Goal: Task Accomplishment & Management: Manage account settings

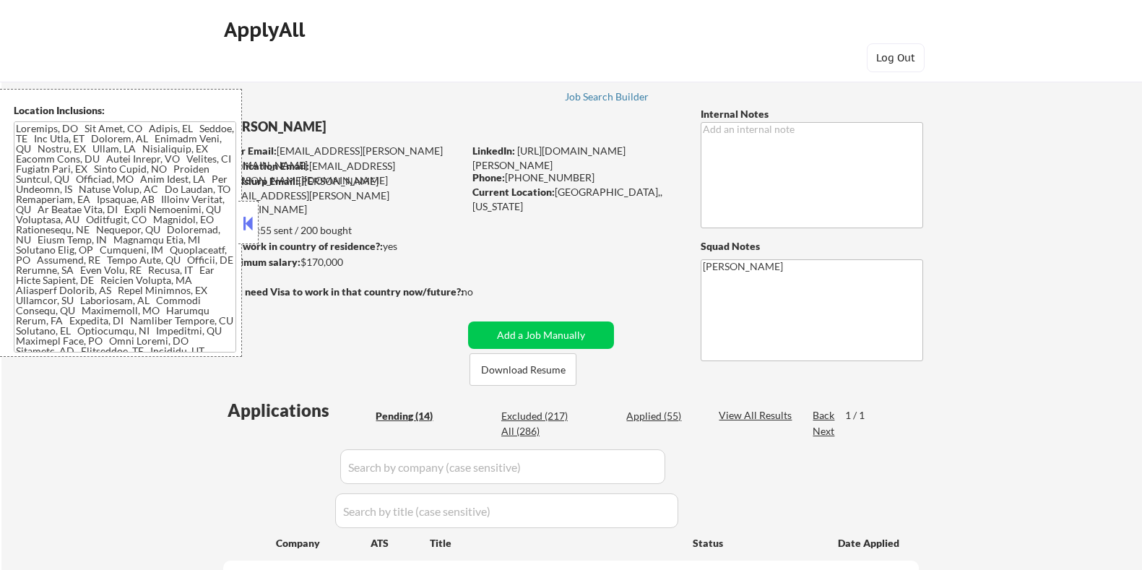
select select ""pending""
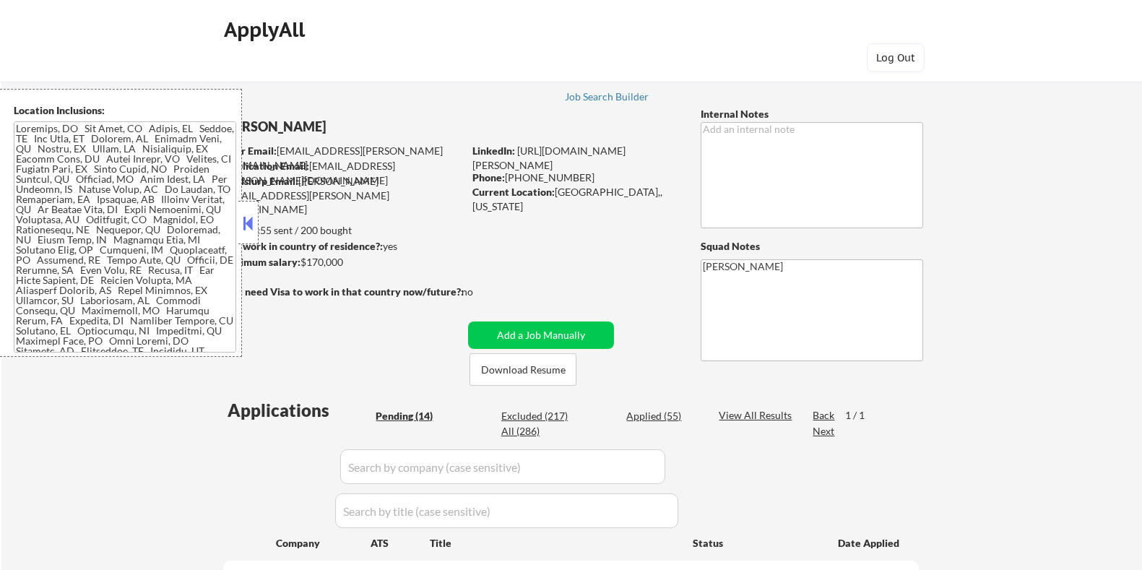
select select ""pending""
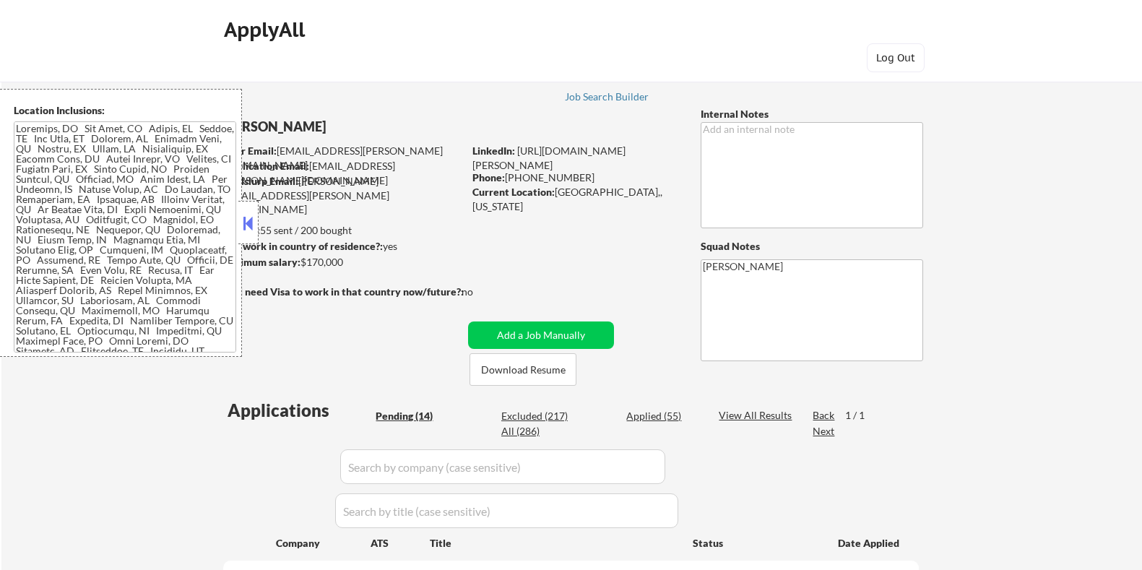
select select ""pending""
click at [539, 371] on button "Download Resume" at bounding box center [523, 369] width 107 height 33
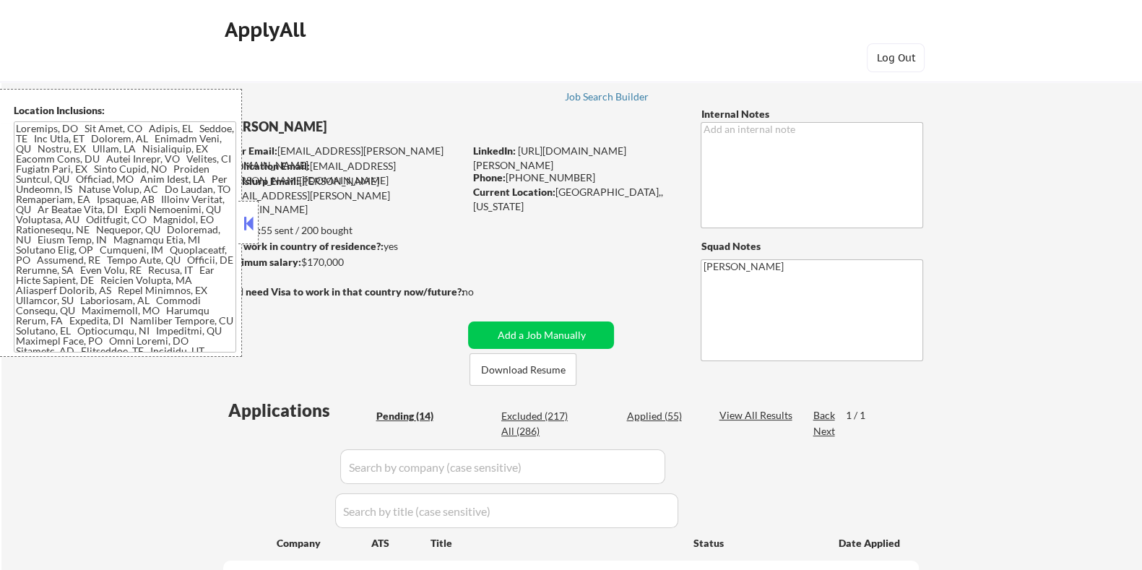
drag, startPoint x: 1077, startPoint y: 0, endPoint x: 738, endPoint y: 65, distance: 345.1
click at [731, 65] on div "ApplyAll Log In Sign Up Log Out" at bounding box center [571, 44] width 723 height 60
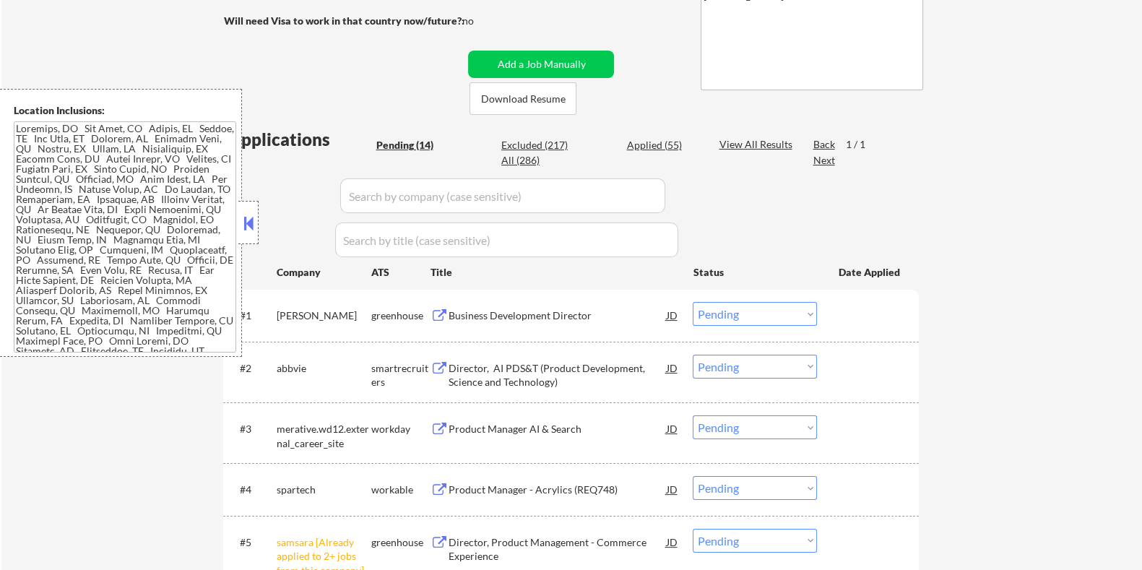
scroll to position [452, 0]
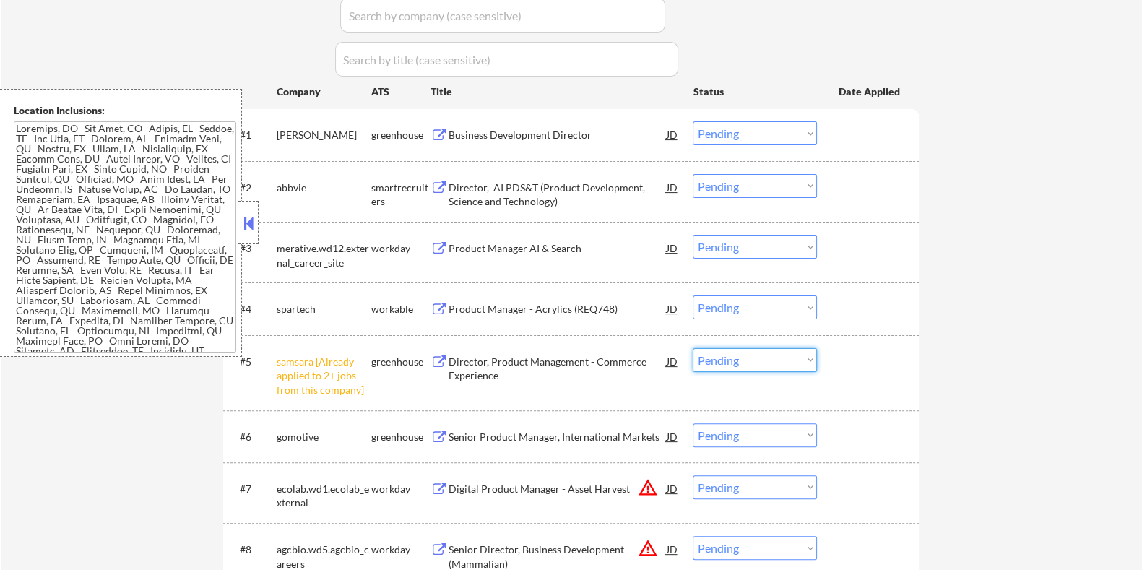
click at [739, 363] on select "Choose an option... Pending Applied Excluded (Questions) Excluded (Expired) Exc…" at bounding box center [755, 360] width 124 height 24
click at [693, 348] on select "Choose an option... Pending Applied Excluded (Questions) Excluded (Expired) Exc…" at bounding box center [755, 360] width 124 height 24
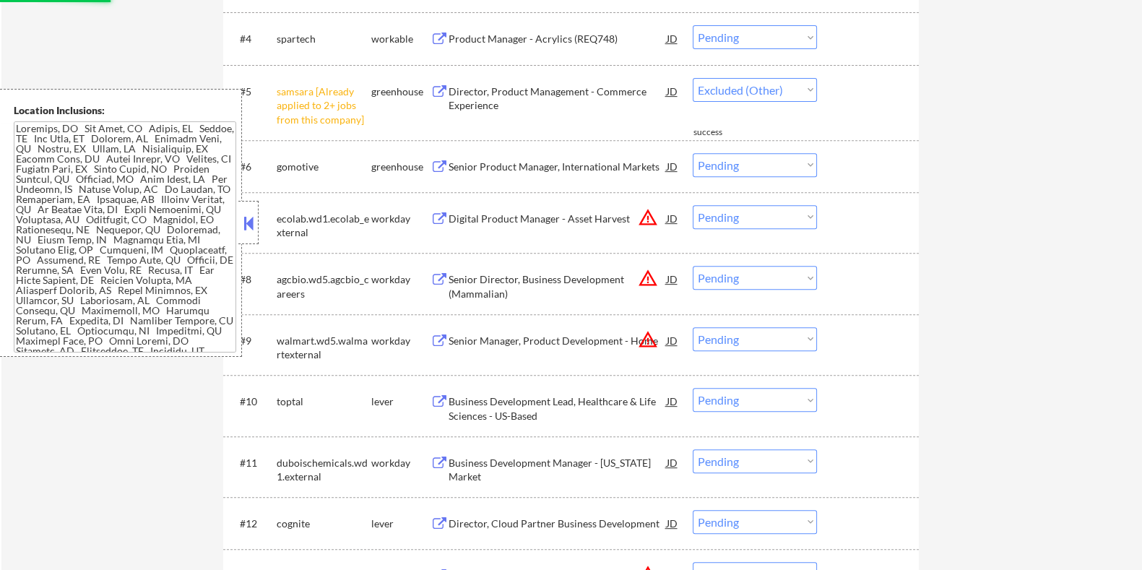
scroll to position [813, 0]
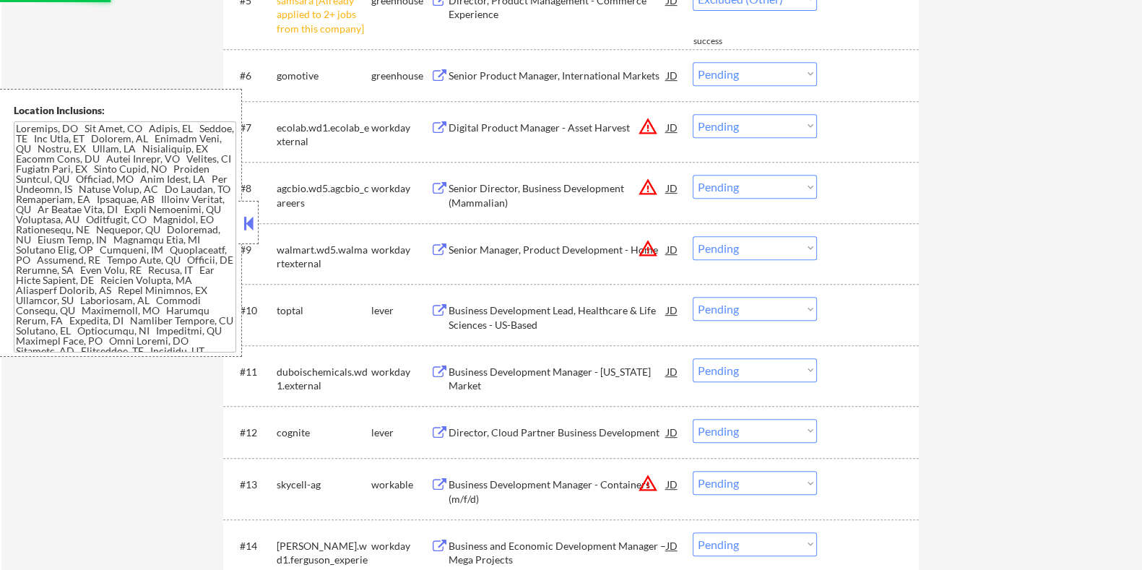
select select ""pending""
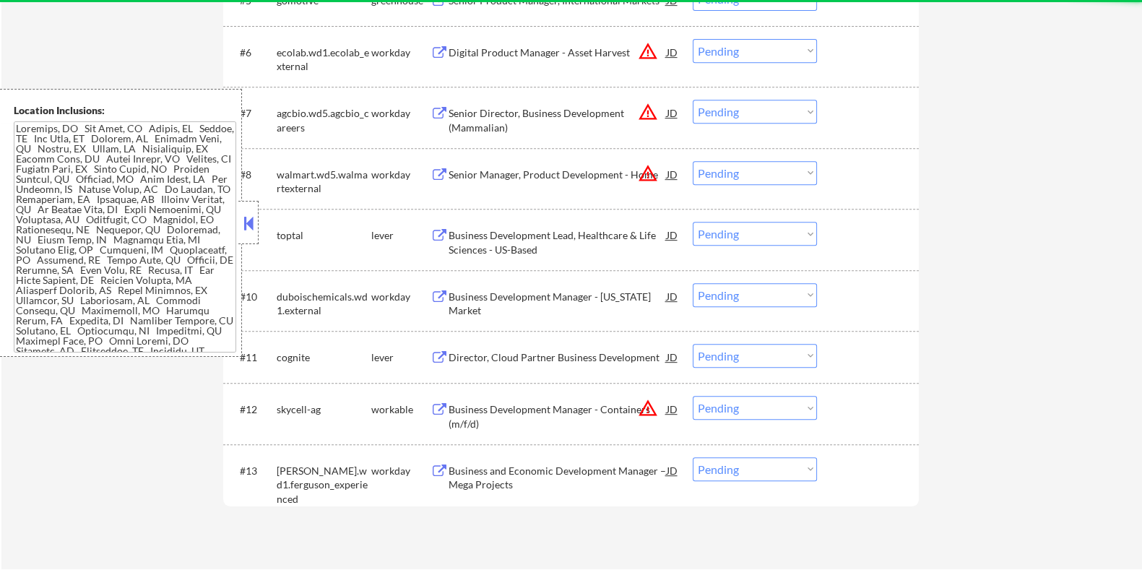
click at [521, 348] on div "Director, Cloud Partner Business Development" at bounding box center [557, 357] width 218 height 26
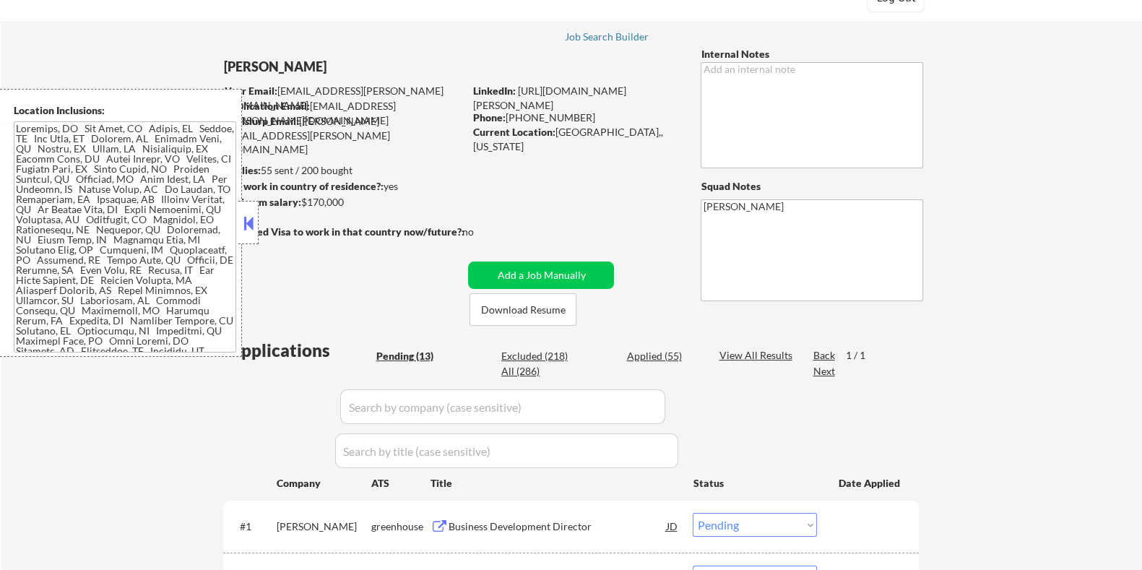
scroll to position [90, 0]
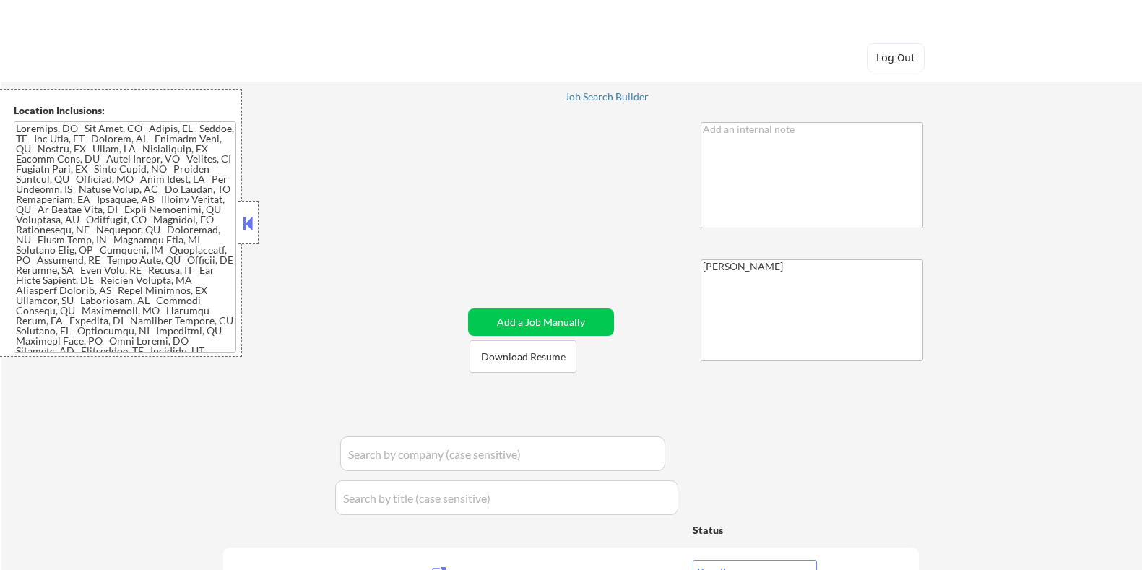
select select ""pending""
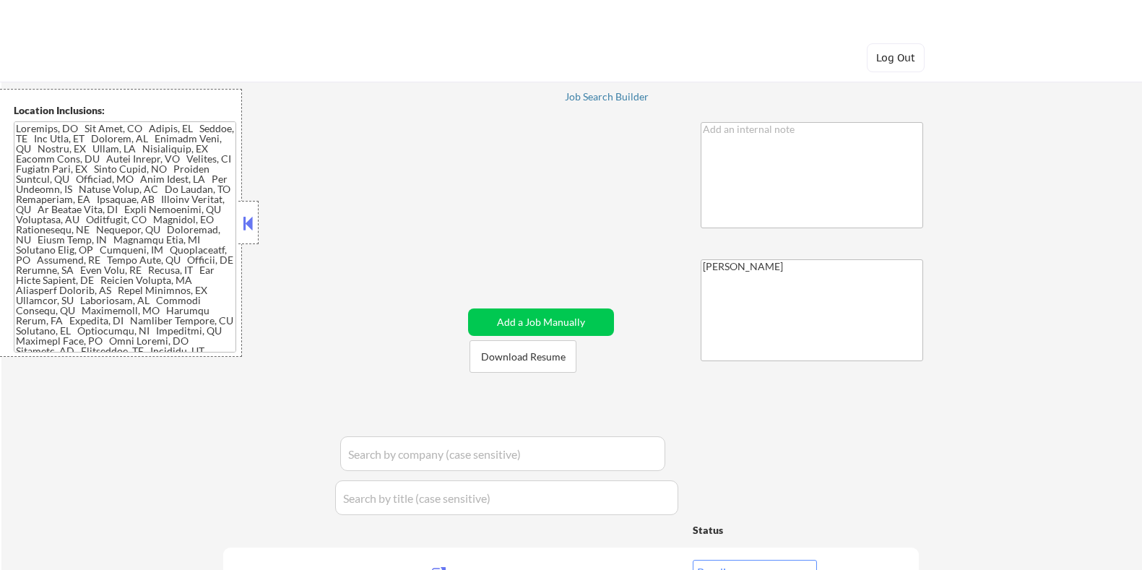
select select ""pending""
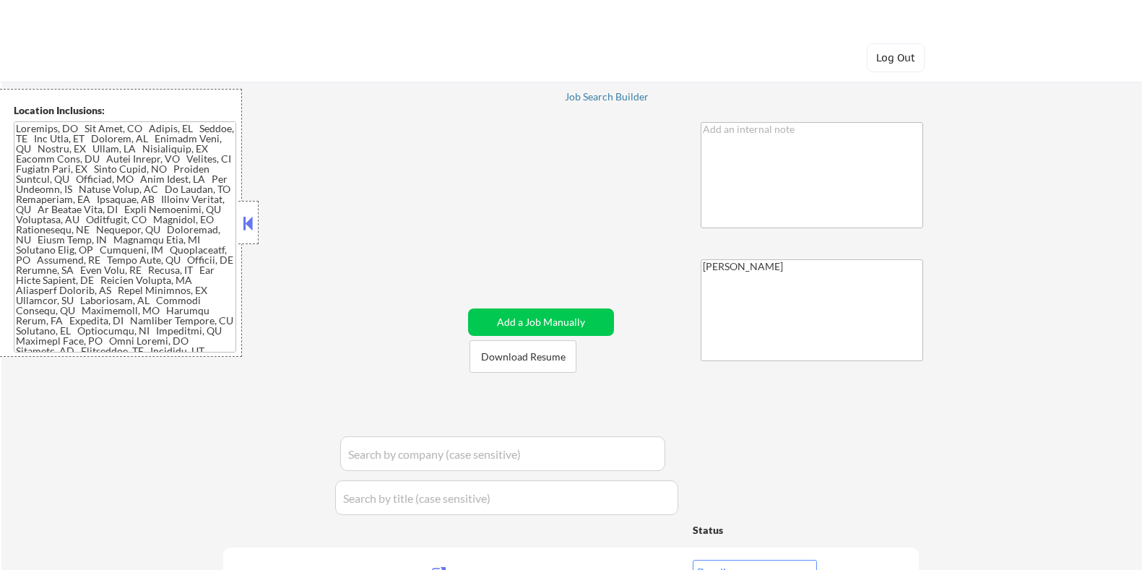
select select ""pending""
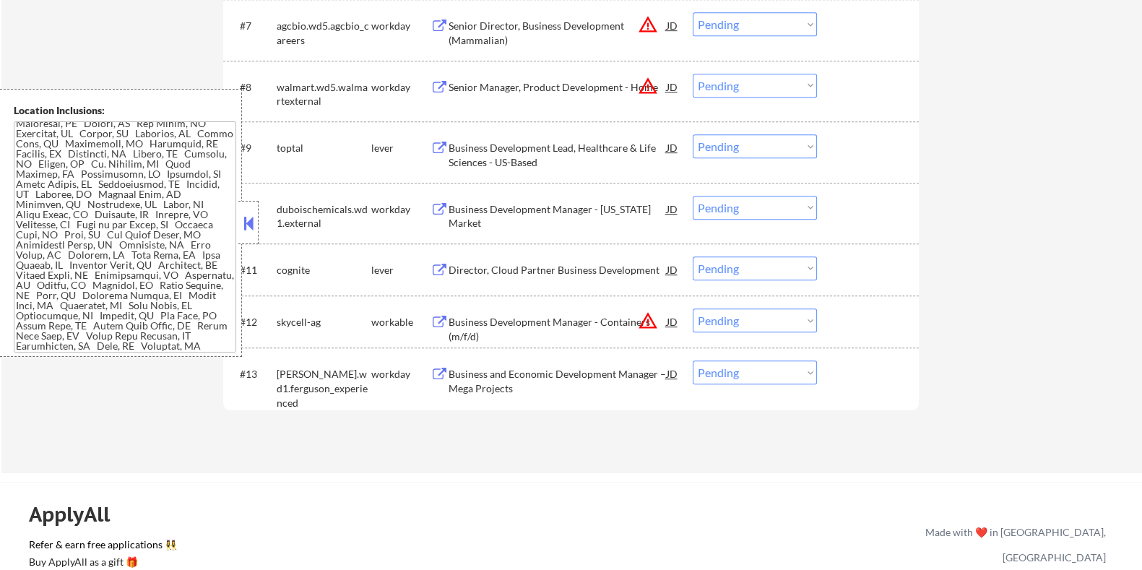
scroll to position [903, 0]
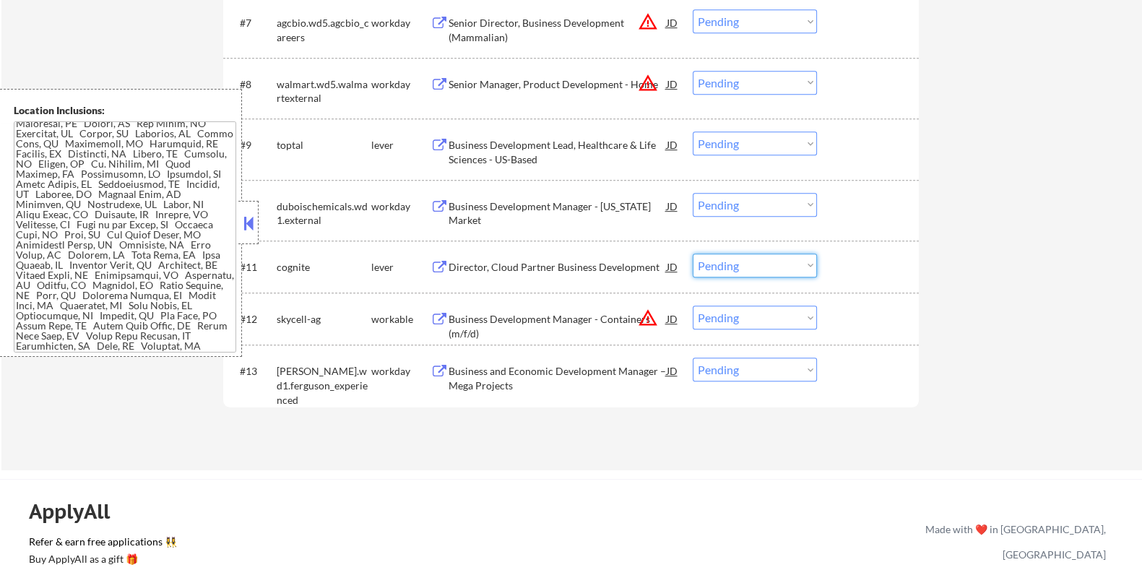
click at [721, 264] on select "Choose an option... Pending Applied Excluded (Questions) Excluded (Expired) Exc…" at bounding box center [755, 266] width 124 height 24
click at [693, 254] on select "Choose an option... Pending Applied Excluded (Questions) Excluded (Expired) Exc…" at bounding box center [755, 266] width 124 height 24
select select ""pending""
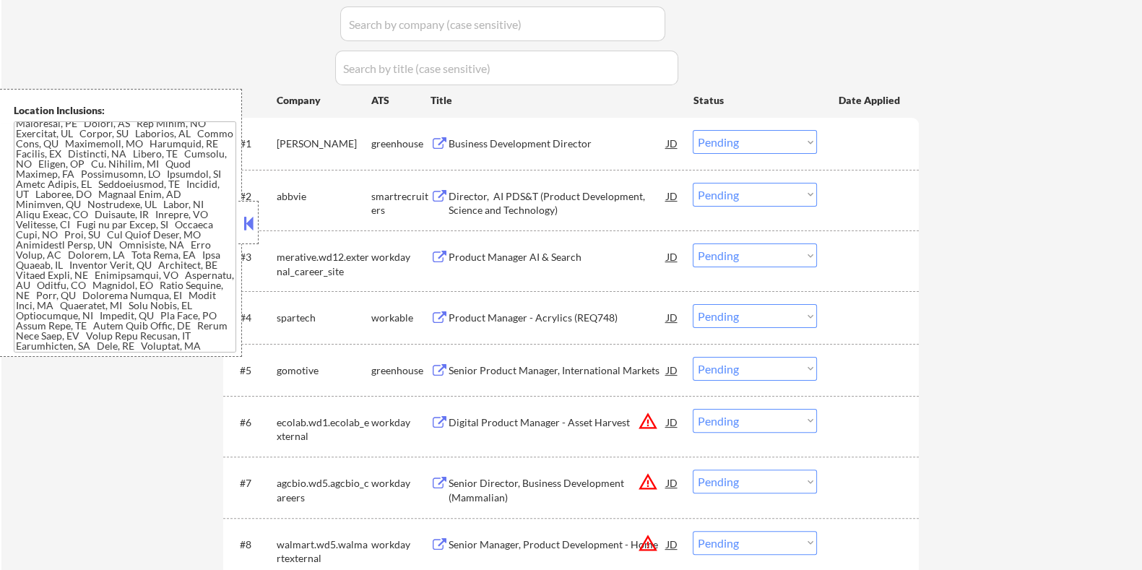
scroll to position [452, 0]
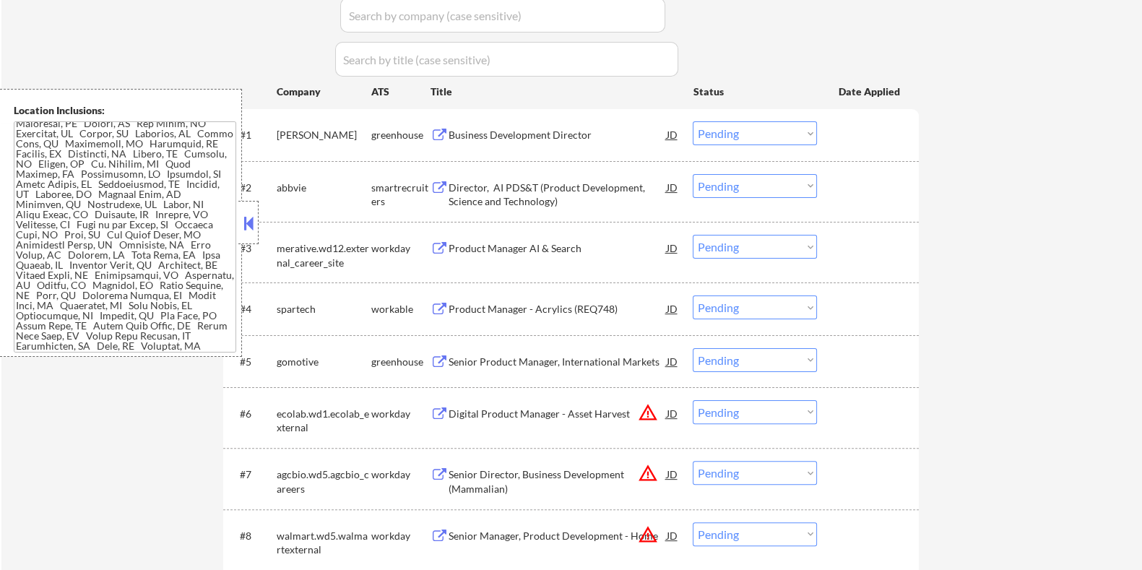
click at [540, 134] on div "Business Development Director" at bounding box center [557, 135] width 218 height 14
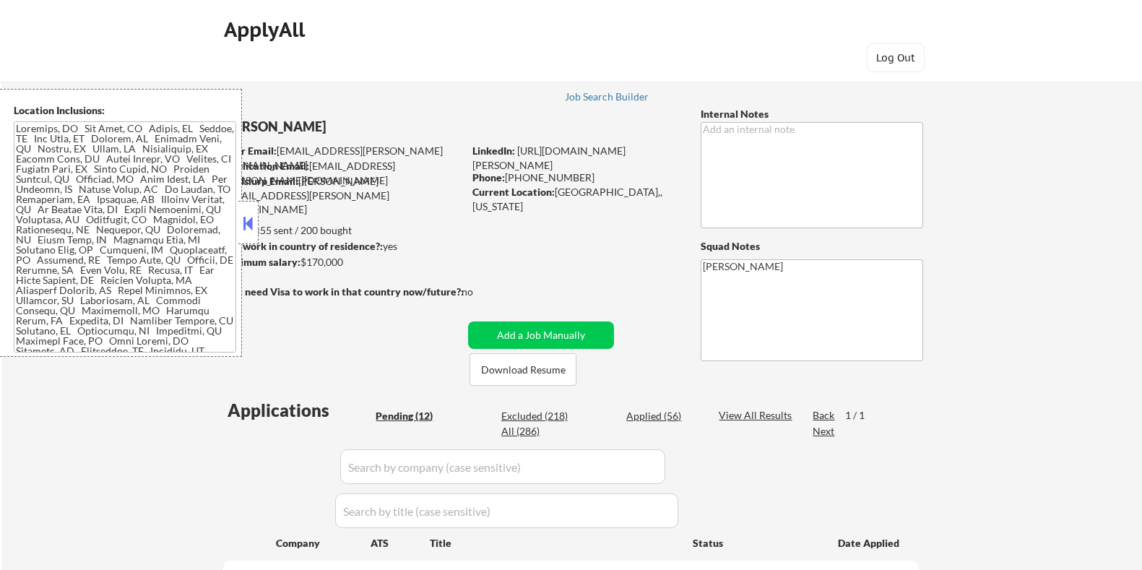
select select ""pending""
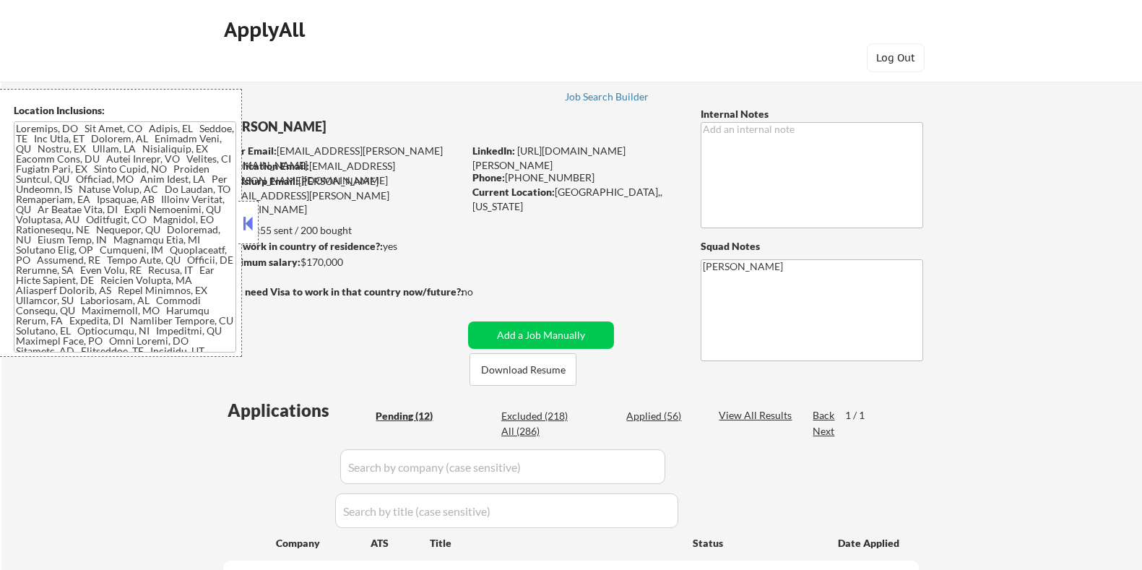
select select ""pending""
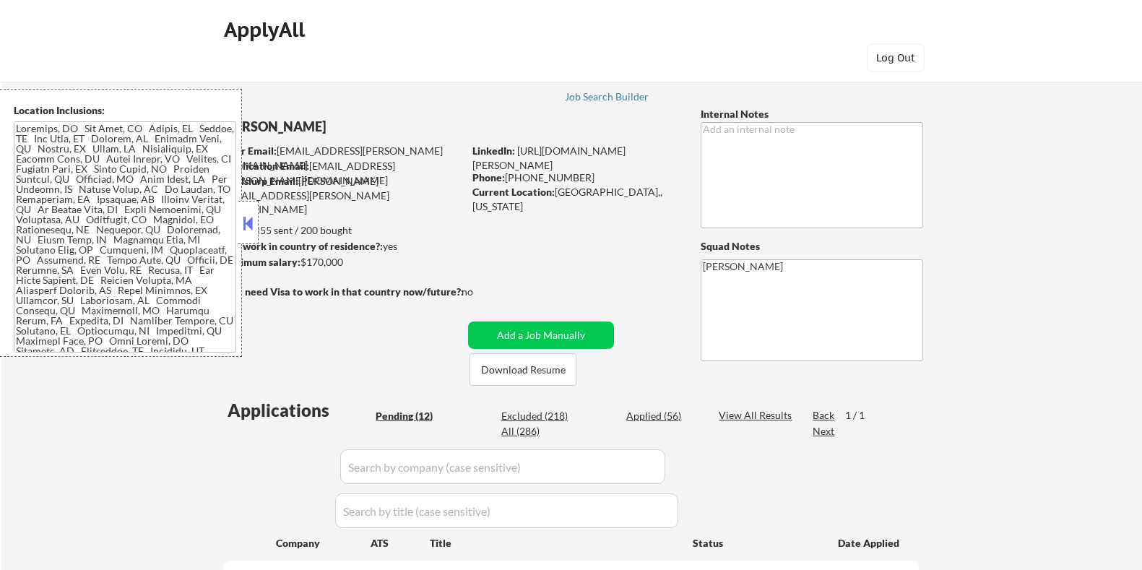
select select ""pending""
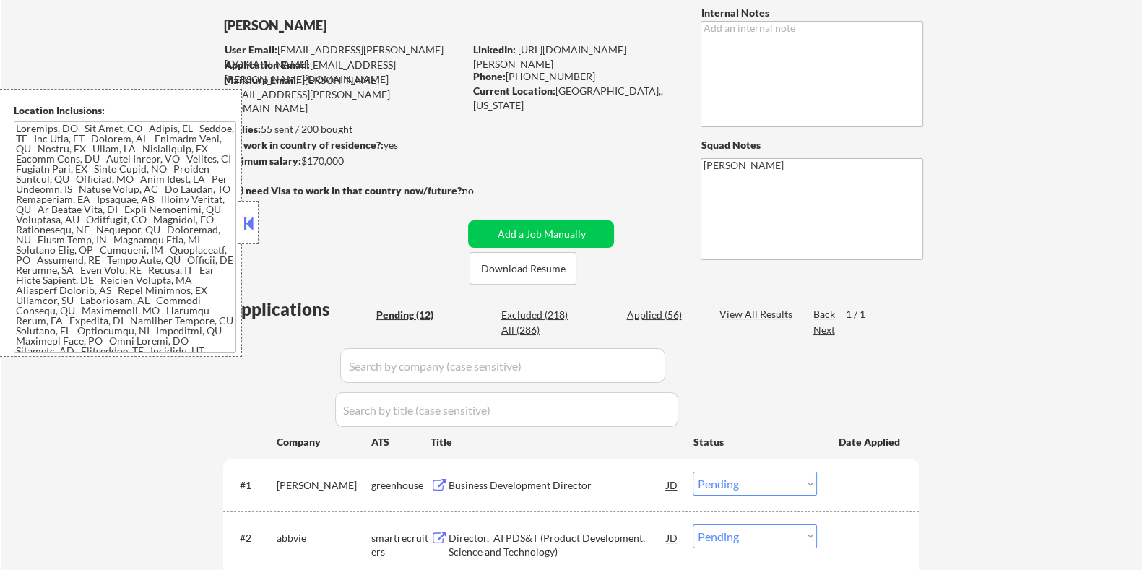
scroll to position [90, 0]
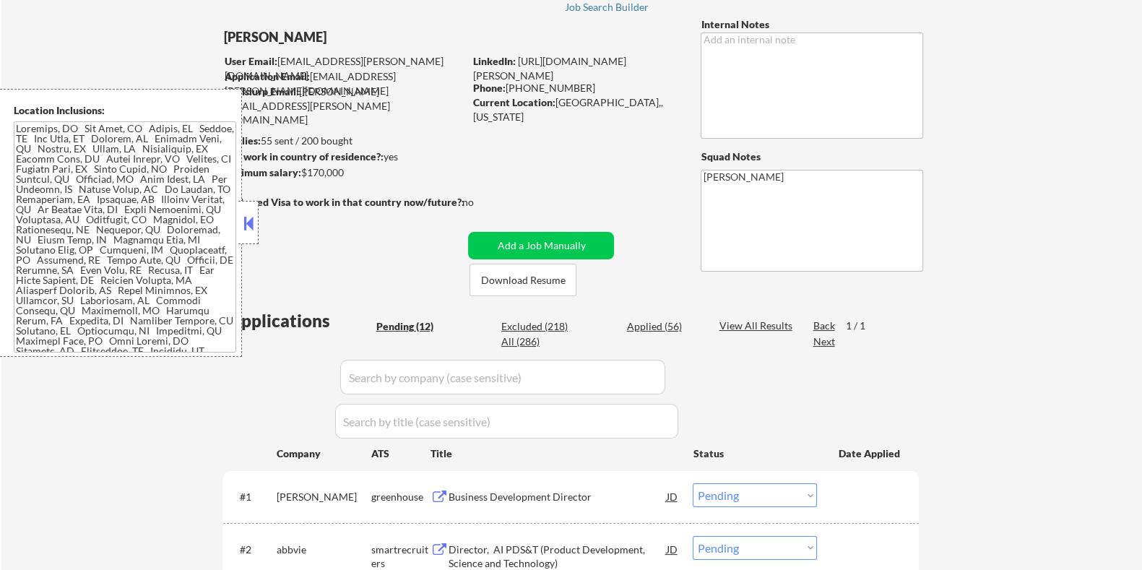
drag, startPoint x: 358, startPoint y: 178, endPoint x: 301, endPoint y: 176, distance: 57.2
click at [301, 176] on div "Minimum salary: $170,000" at bounding box center [343, 172] width 241 height 14
copy div "$170,000"
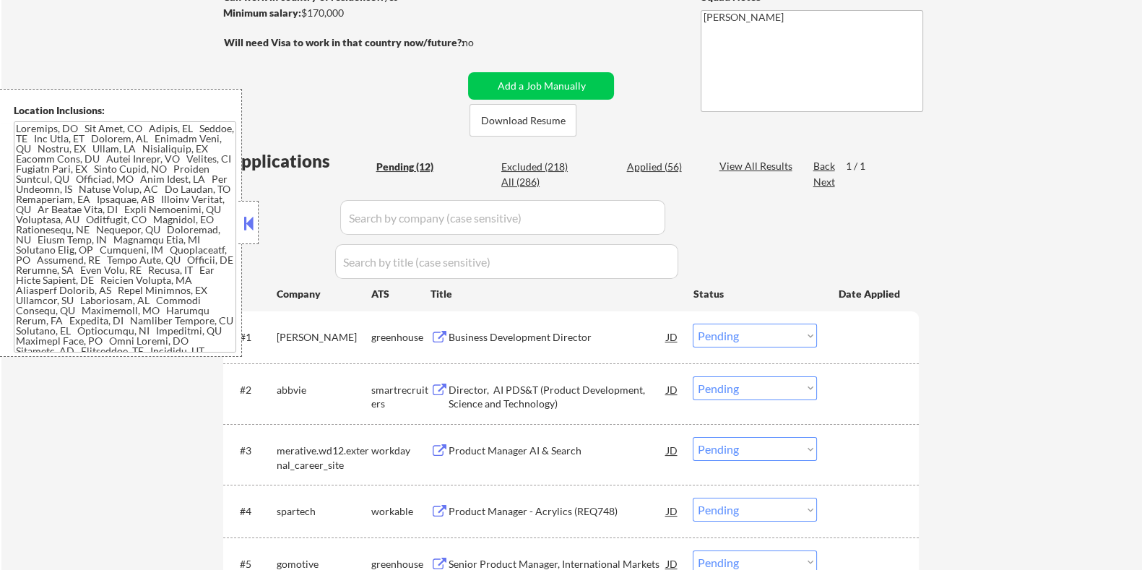
scroll to position [271, 0]
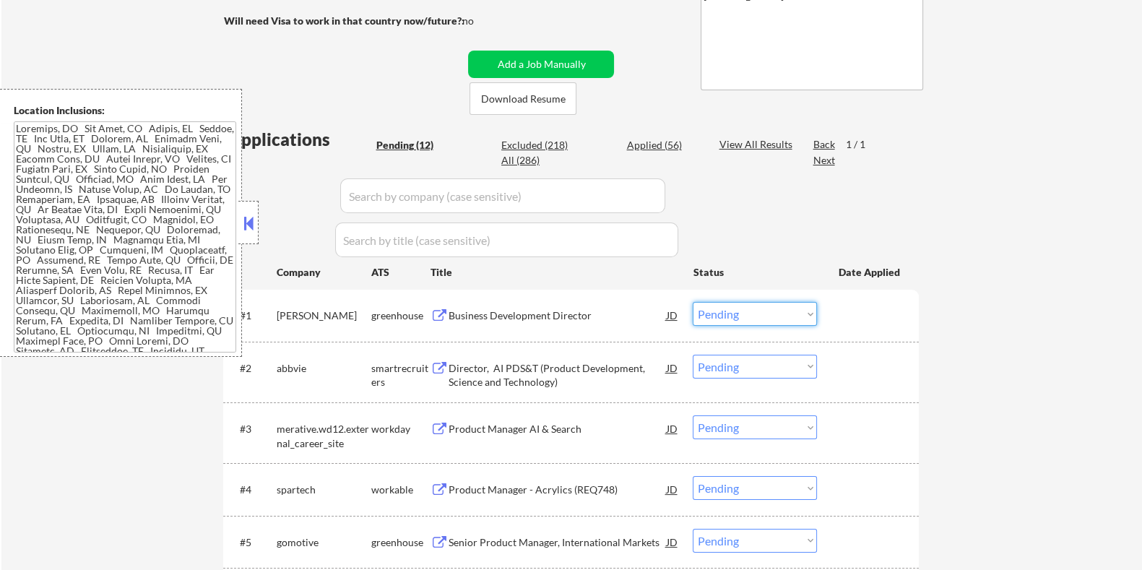
click at [737, 318] on select "Choose an option... Pending Applied Excluded (Questions) Excluded (Expired) Exc…" at bounding box center [755, 314] width 124 height 24
click at [693, 302] on select "Choose an option... Pending Applied Excluded (Questions) Excluded (Expired) Exc…" at bounding box center [755, 314] width 124 height 24
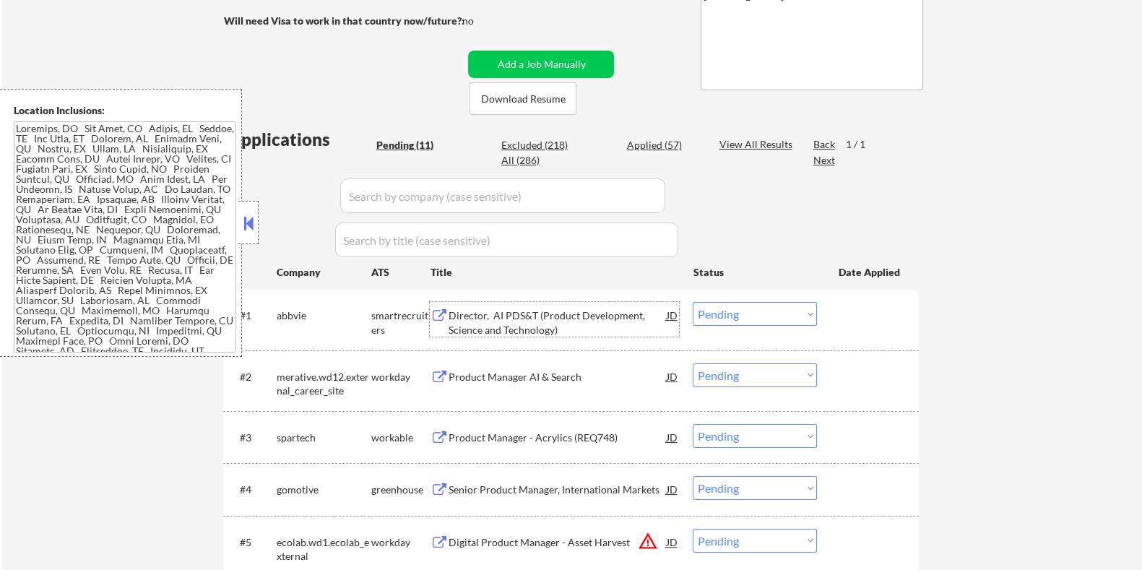
click at [473, 326] on div "Director, AI PDS&T (Product Development, Science and Technology)" at bounding box center [557, 323] width 218 height 28
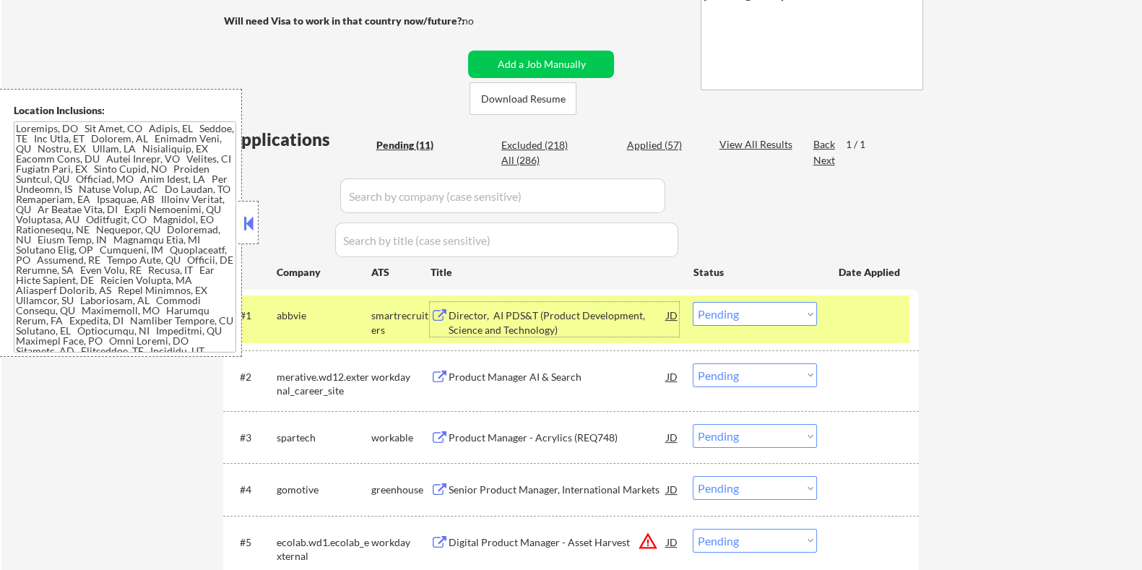
click at [751, 315] on select "Choose an option... Pending Applied Excluded (Questions) Excluded (Expired) Exc…" at bounding box center [755, 314] width 124 height 24
click at [693, 302] on select "Choose an option... Pending Applied Excluded (Questions) Excluded (Expired) Exc…" at bounding box center [755, 314] width 124 height 24
select select ""pending""
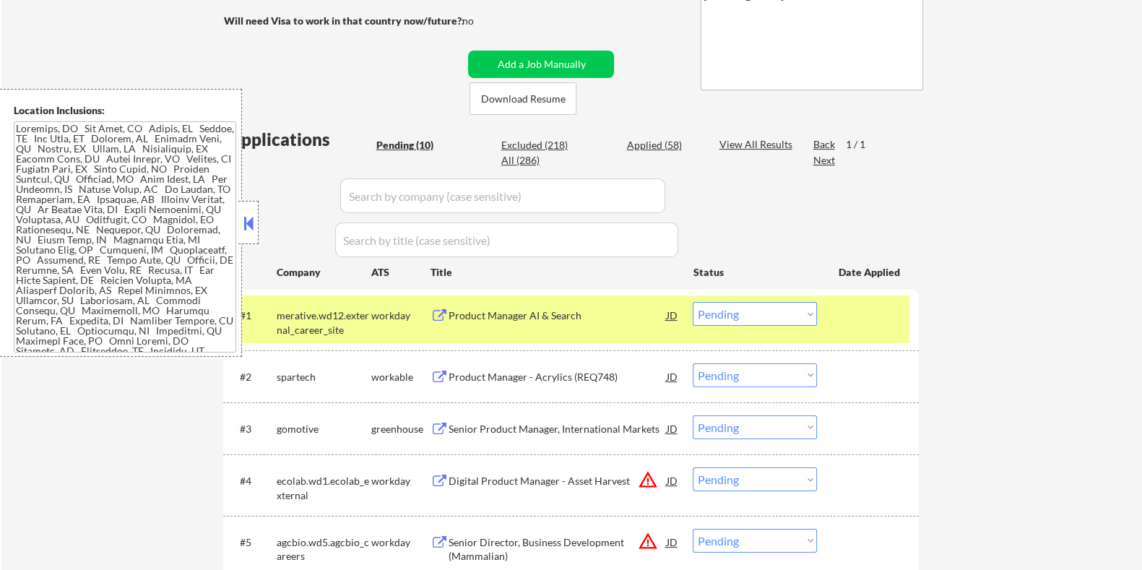
scroll to position [361, 0]
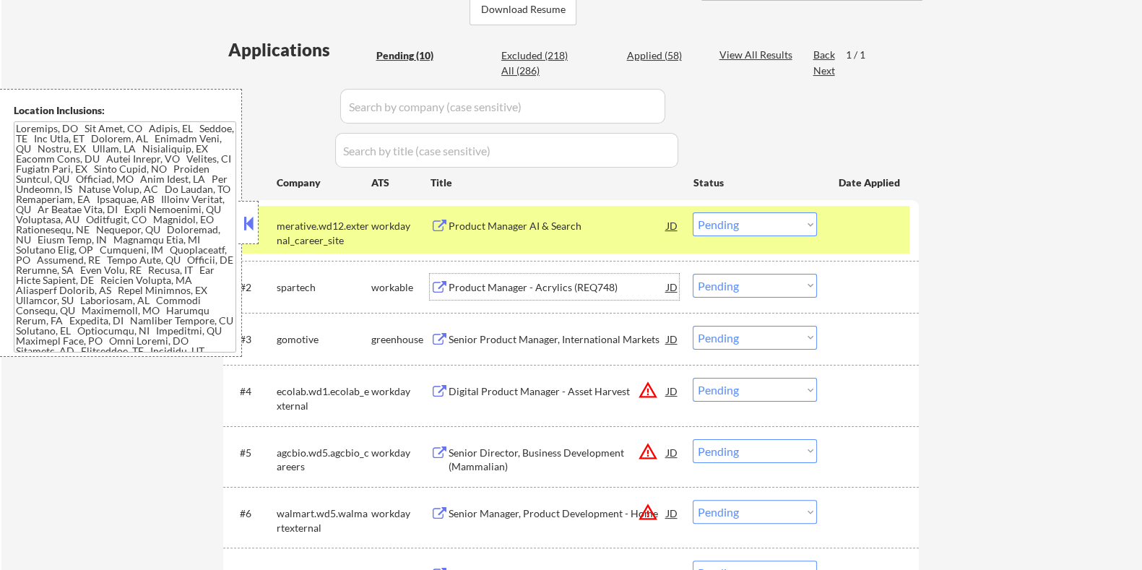
click at [563, 286] on div "Product Manager - Acrylics (REQ748)" at bounding box center [557, 287] width 218 height 14
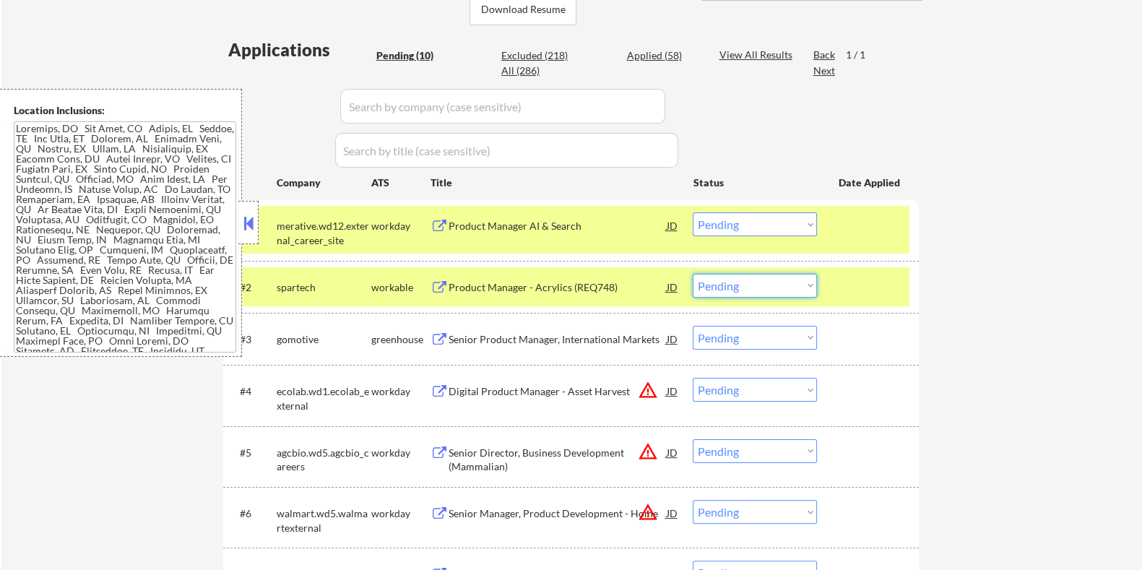
click at [741, 286] on select "Choose an option... Pending Applied Excluded (Questions) Excluded (Expired) Exc…" at bounding box center [755, 286] width 124 height 24
click at [693, 274] on select "Choose an option... Pending Applied Excluded (Questions) Excluded (Expired) Exc…" at bounding box center [755, 286] width 124 height 24
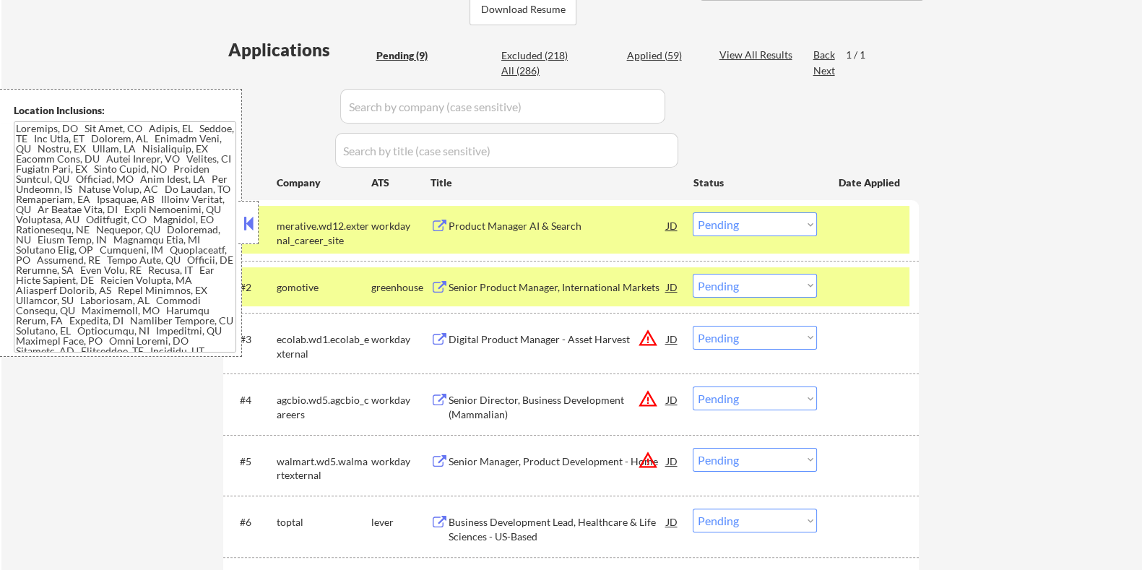
click at [600, 287] on div "Senior Product Manager, International Markets" at bounding box center [557, 287] width 218 height 14
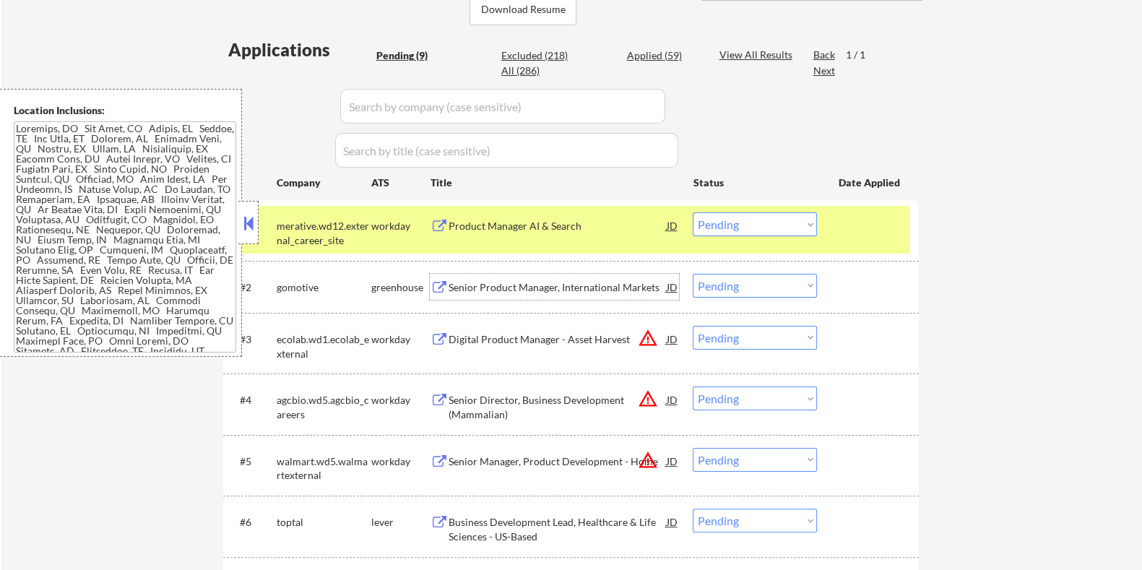
click at [791, 291] on select "Choose an option... Pending Applied Excluded (Questions) Excluded (Expired) Exc…" at bounding box center [755, 286] width 124 height 24
click at [693, 274] on select "Choose an option... Pending Applied Excluded (Questions) Excluded (Expired) Exc…" at bounding box center [755, 286] width 124 height 24
select select ""pending""
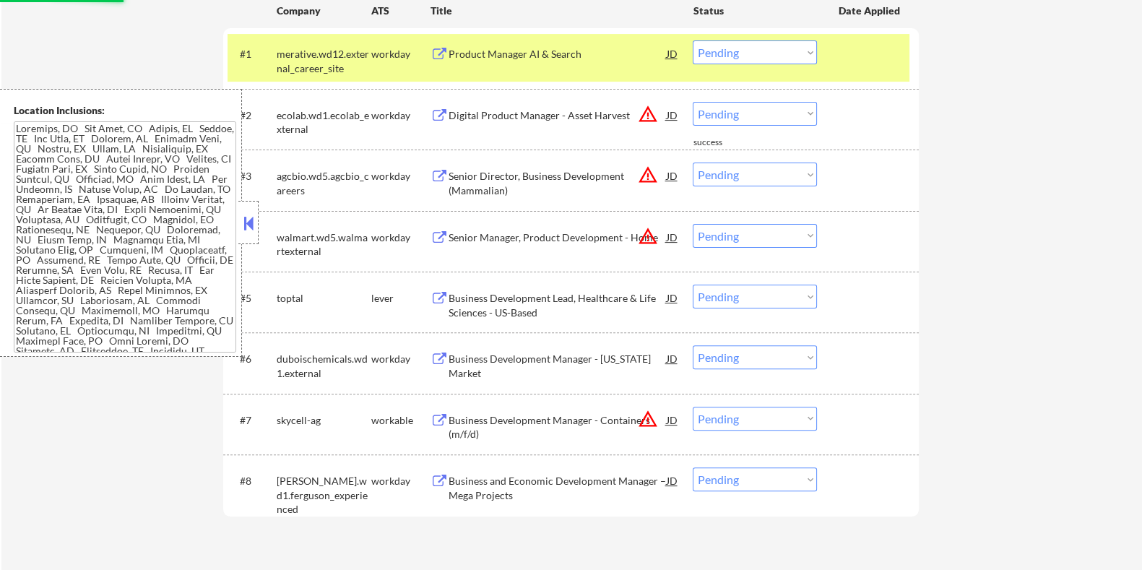
scroll to position [542, 0]
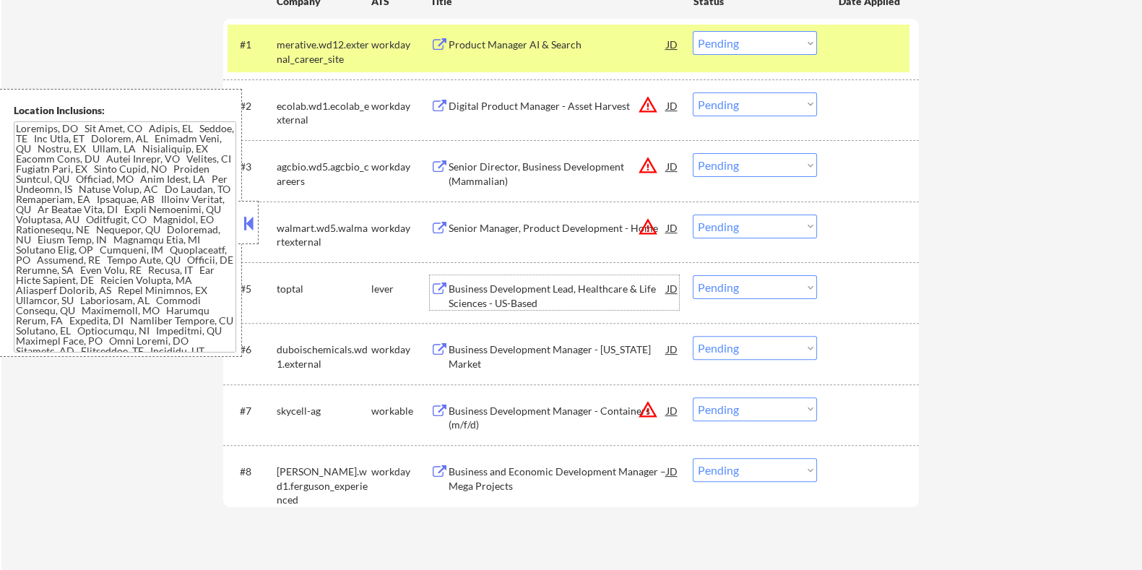
click at [535, 285] on div "Business Development Lead, Healthcare & Life Sciences - US-Based" at bounding box center [557, 296] width 218 height 28
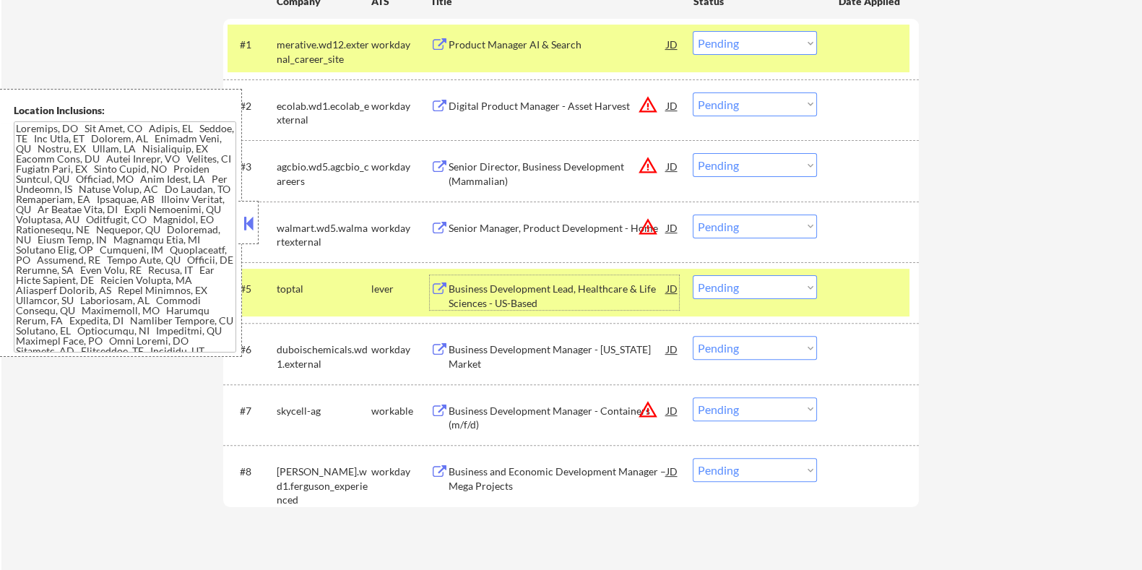
click at [780, 290] on select "Choose an option... Pending Applied Excluded (Questions) Excluded (Expired) Exc…" at bounding box center [755, 287] width 124 height 24
click at [693, 275] on select "Choose an option... Pending Applied Excluded (Questions) Excluded (Expired) Exc…" at bounding box center [755, 287] width 124 height 24
select select ""pending""
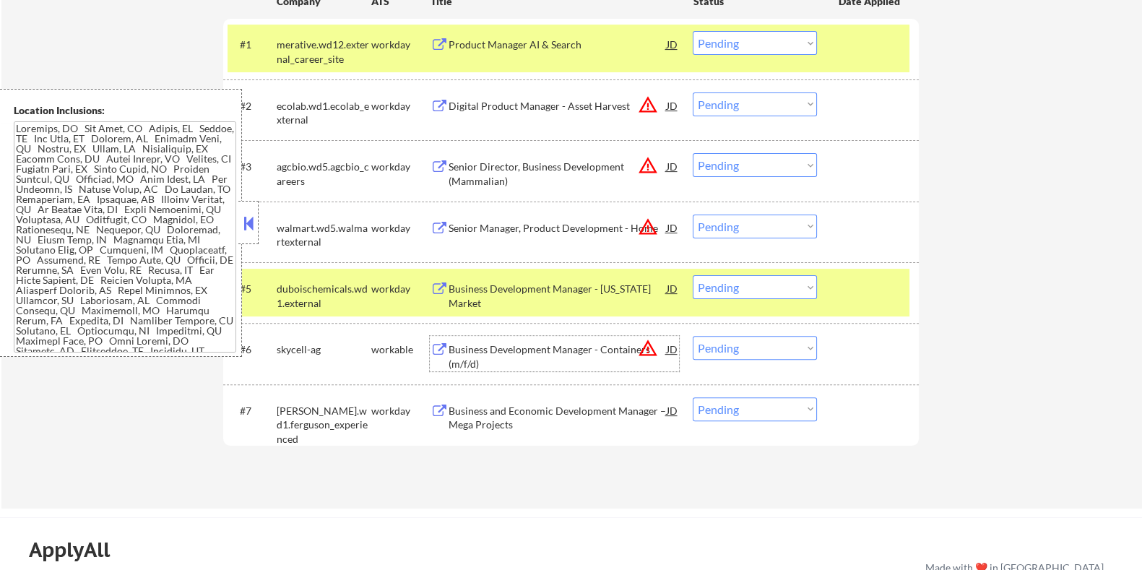
click at [526, 348] on div "Business Development Manager - Containers (m/f/d)" at bounding box center [557, 356] width 218 height 28
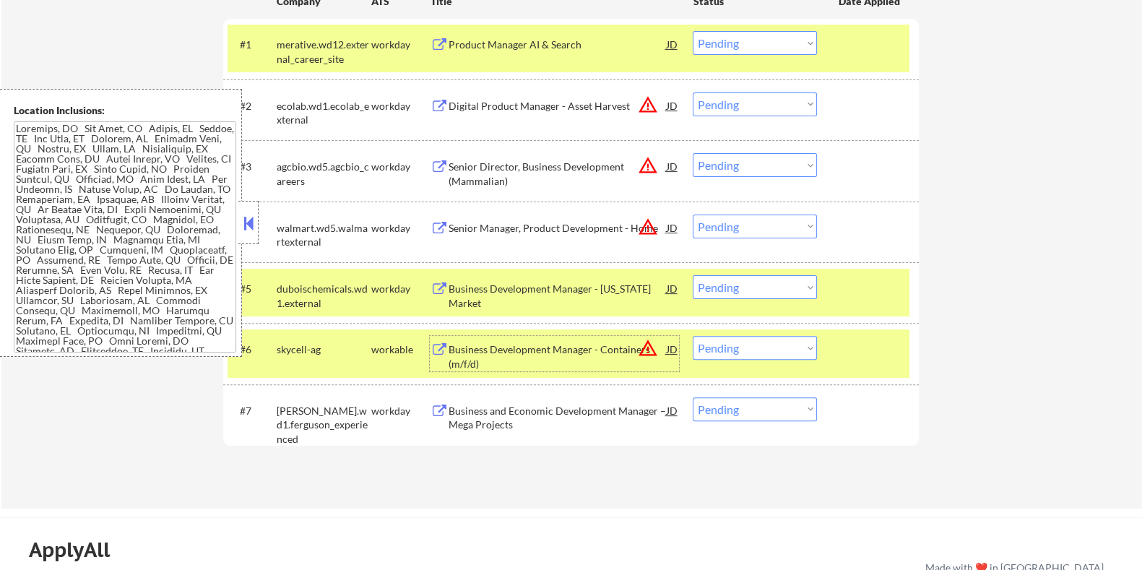
click at [782, 350] on select "Choose an option... Pending Applied Excluded (Questions) Excluded (Expired) Exc…" at bounding box center [755, 348] width 124 height 24
click at [693, 336] on select "Choose an option... Pending Applied Excluded (Questions) Excluded (Expired) Exc…" at bounding box center [755, 348] width 124 height 24
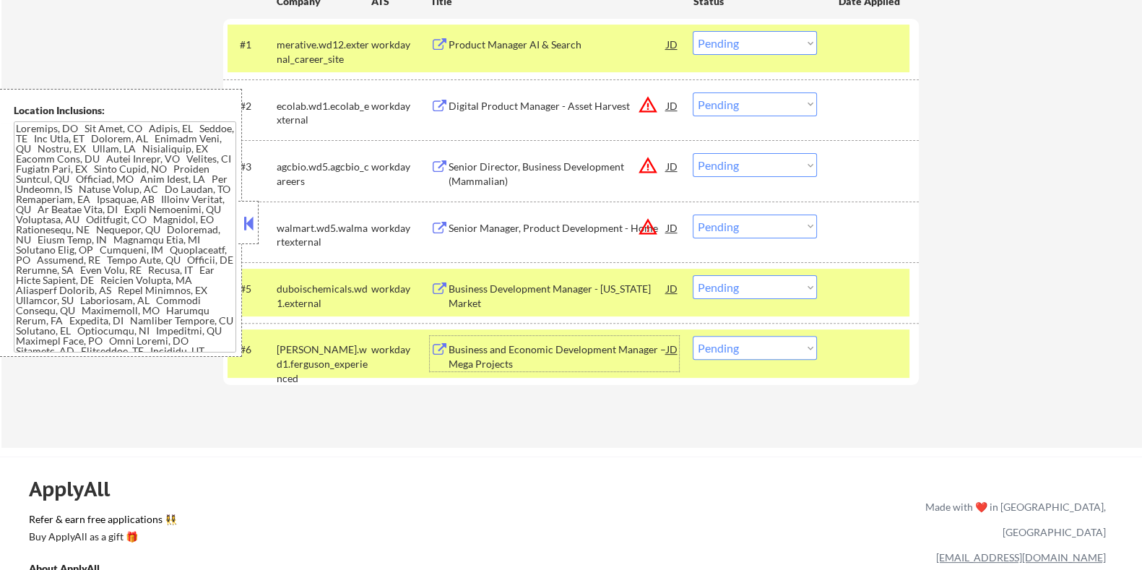
click at [543, 353] on div "Business and Economic Development Manager – Mega Projects" at bounding box center [557, 356] width 218 height 28
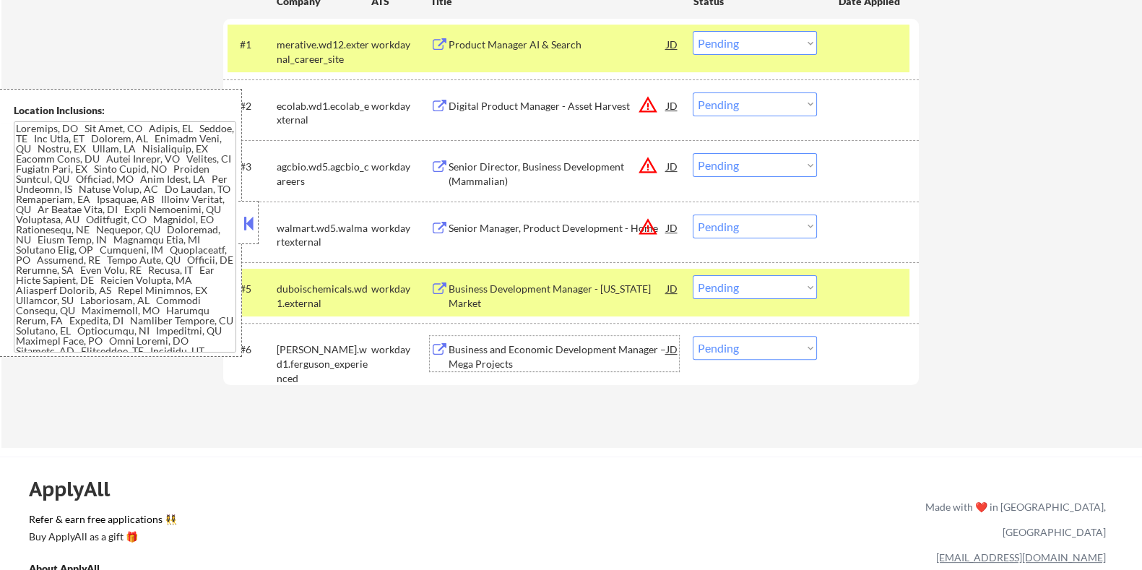
click at [731, 348] on select "Choose an option... Pending Applied Excluded (Questions) Excluded (Expired) Exc…" at bounding box center [755, 348] width 124 height 24
select select ""applied""
click at [693, 336] on select "Choose an option... Pending Applied Excluded (Questions) Excluded (Expired) Exc…" at bounding box center [755, 348] width 124 height 24
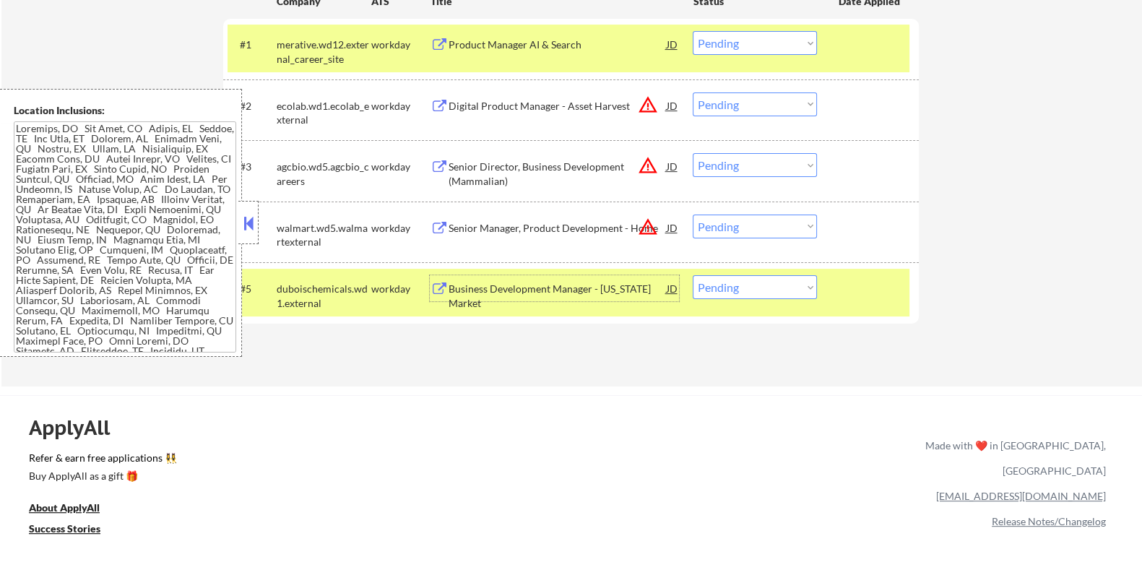
click at [471, 290] on div "Business Development Manager - Illinois Market" at bounding box center [557, 296] width 218 height 28
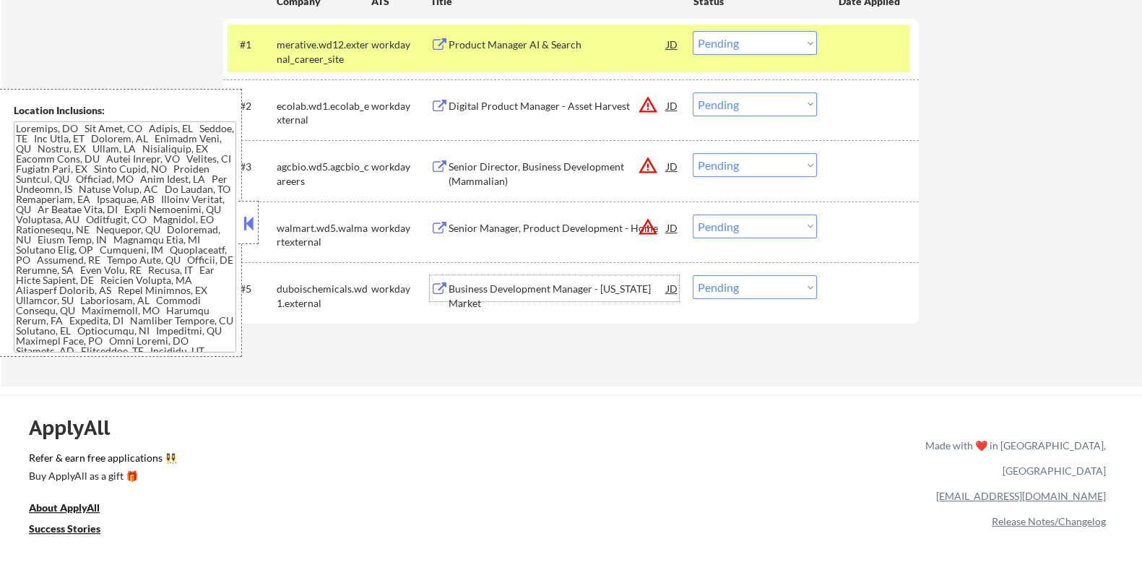
click at [737, 293] on select "Choose an option... Pending Applied Excluded (Questions) Excluded (Expired) Exc…" at bounding box center [755, 287] width 124 height 24
select select ""applied""
click at [693, 275] on select "Choose an option... Pending Applied Excluded (Questions) Excluded (Expired) Exc…" at bounding box center [755, 287] width 124 height 24
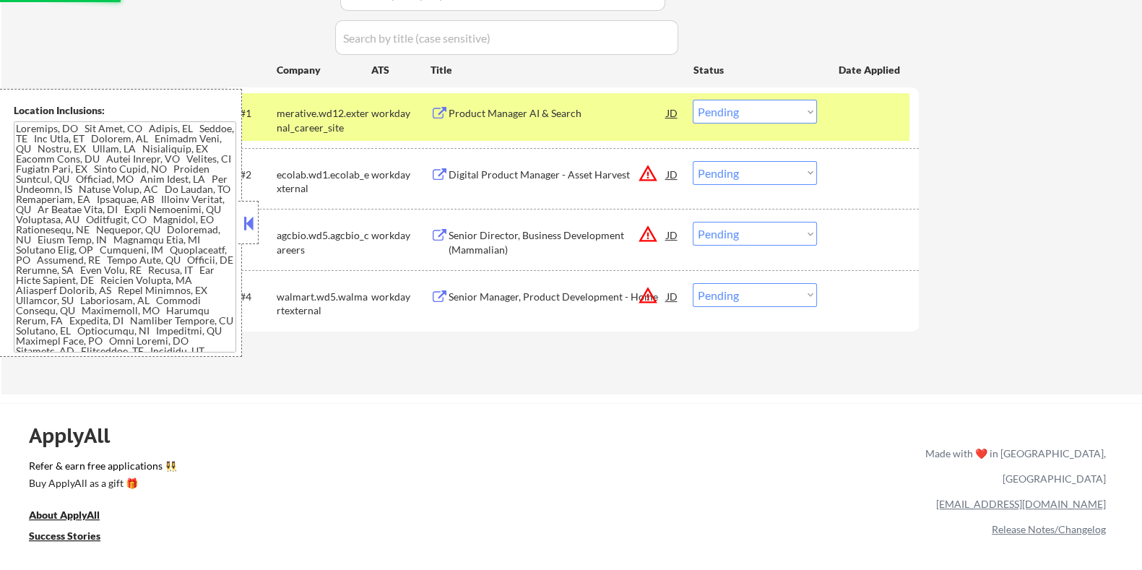
scroll to position [361, 0]
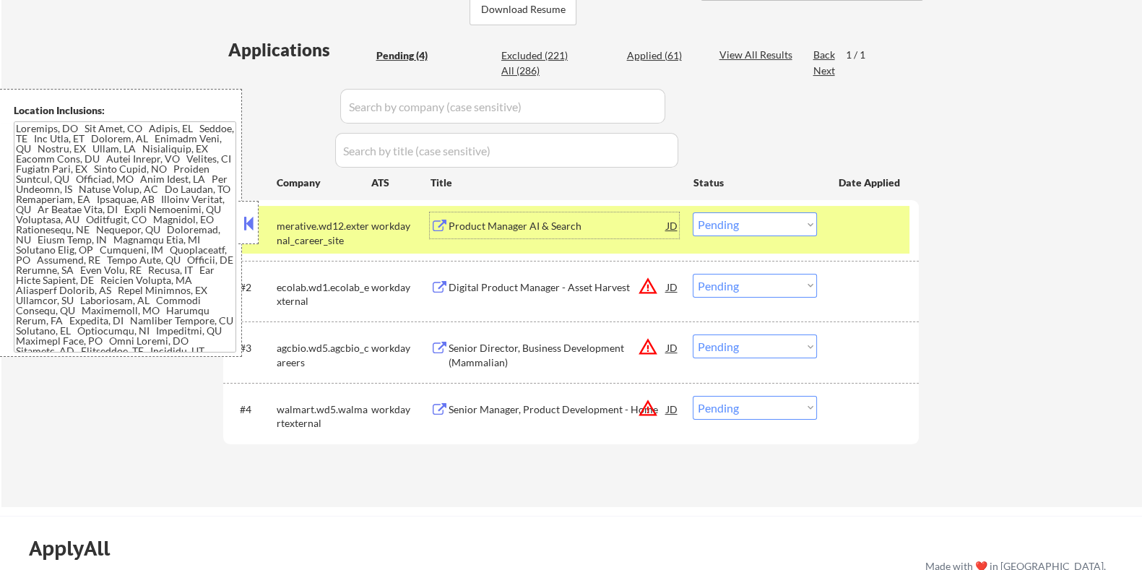
click at [519, 230] on div "Product Manager AI & Search" at bounding box center [557, 226] width 218 height 14
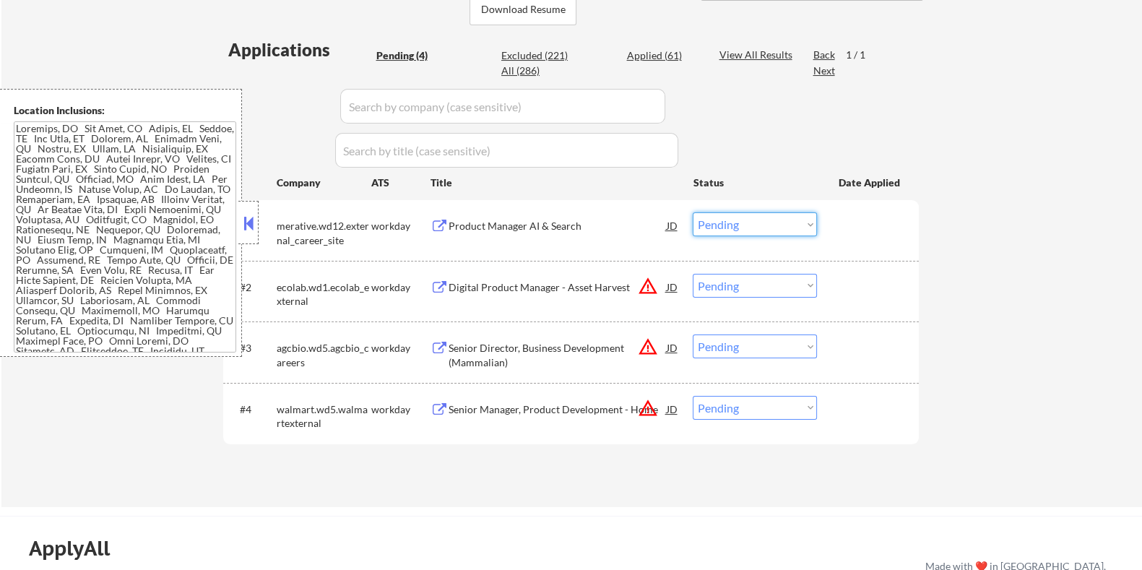
click at [742, 227] on select "Choose an option... Pending Applied Excluded (Questions) Excluded (Expired) Exc…" at bounding box center [755, 224] width 124 height 24
click at [693, 212] on select "Choose an option... Pending Applied Excluded (Questions) Excluded (Expired) Exc…" at bounding box center [755, 224] width 124 height 24
select select ""pending""
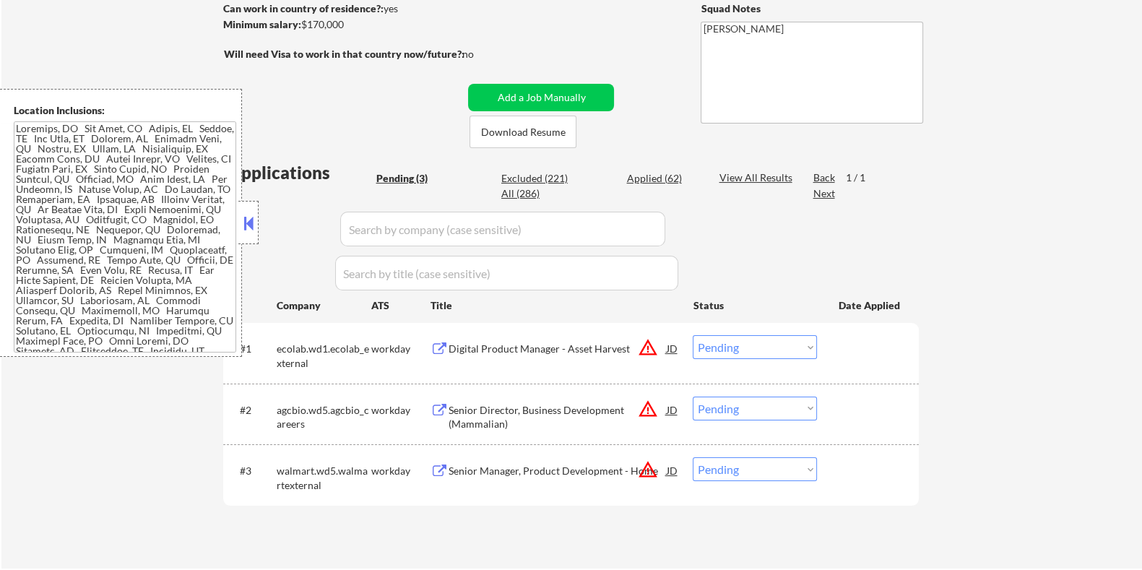
scroll to position [271, 0]
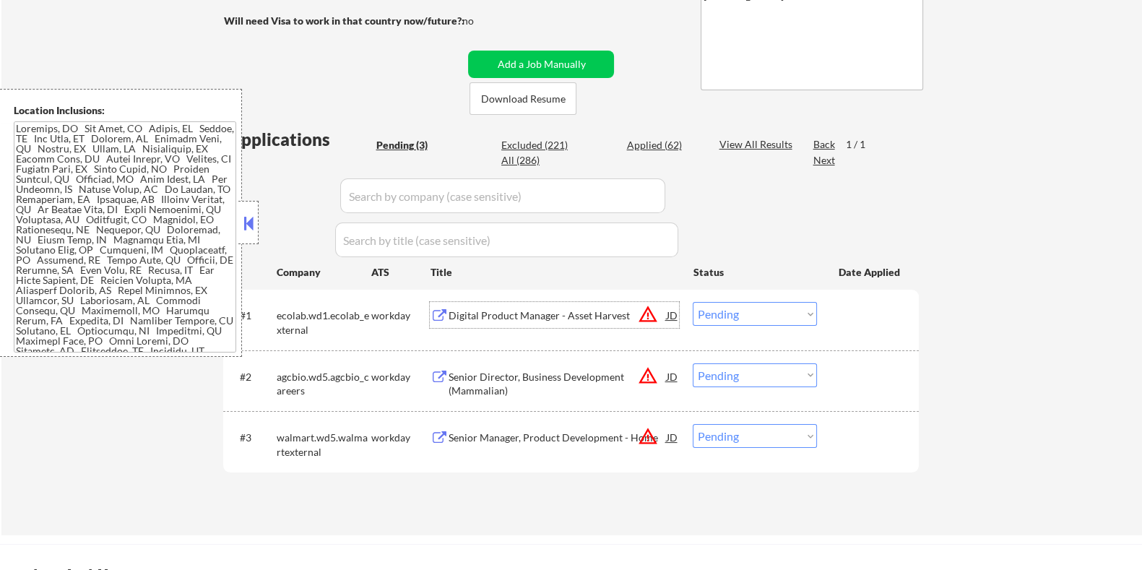
click at [504, 309] on div "Digital Product Manager - Asset Harvest" at bounding box center [557, 316] width 218 height 14
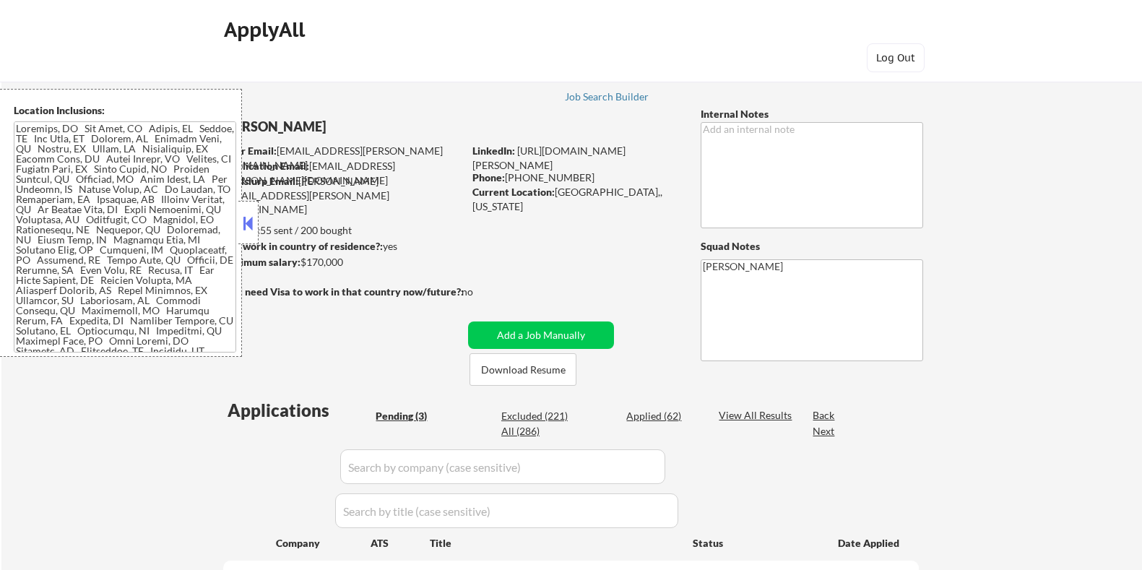
select select ""pending""
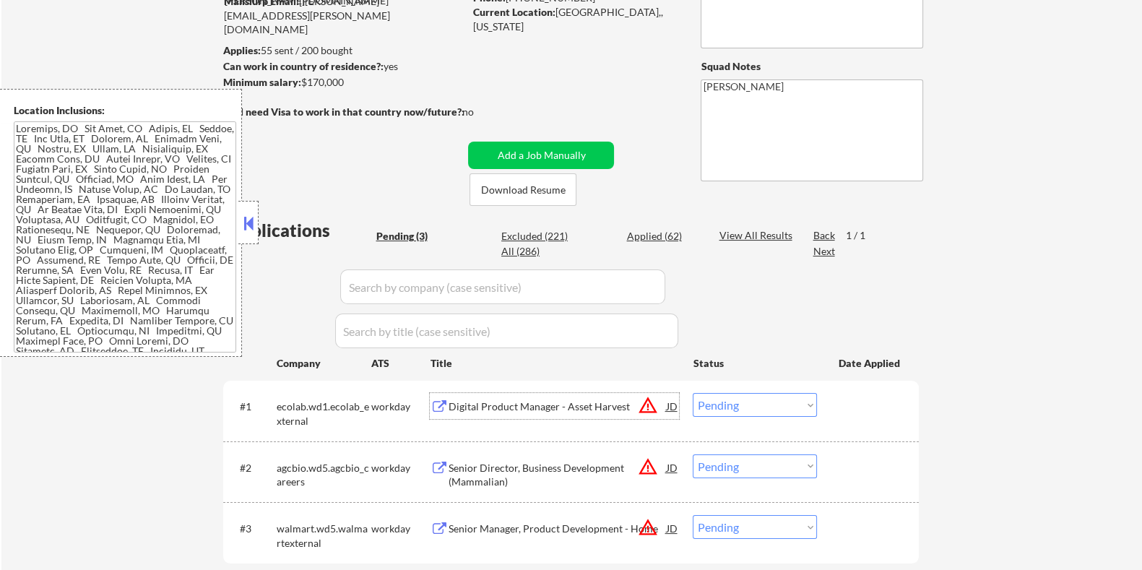
click at [472, 401] on div "Digital Product Manager - Asset Harvest" at bounding box center [557, 407] width 218 height 14
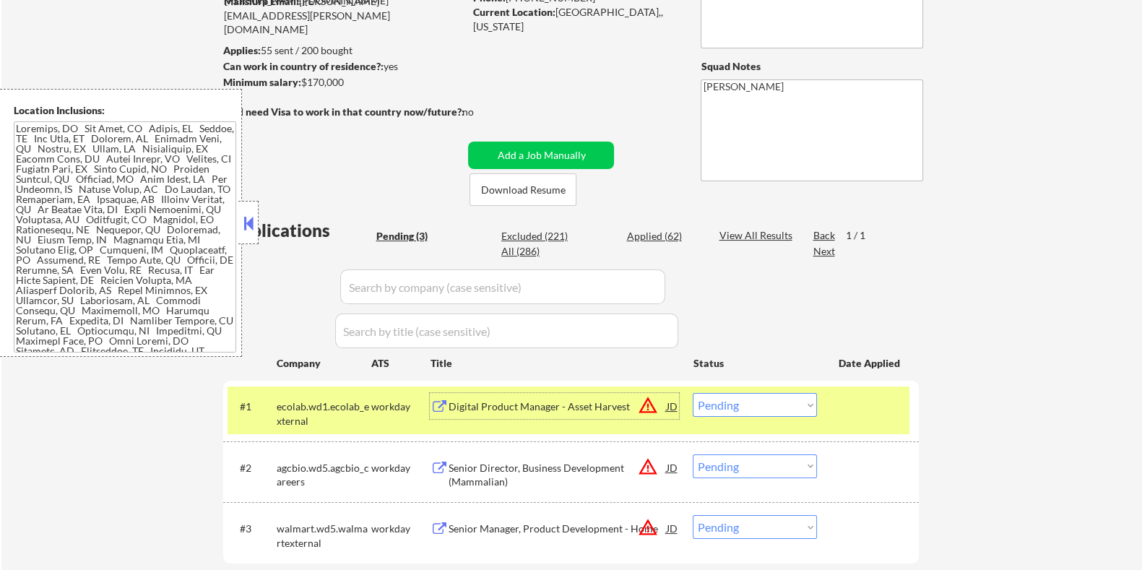
click at [754, 403] on select "Choose an option... Pending Applied Excluded (Questions) Excluded (Expired) Exc…" at bounding box center [755, 405] width 124 height 24
click at [693, 393] on select "Choose an option... Pending Applied Excluded (Questions) Excluded (Expired) Exc…" at bounding box center [755, 405] width 124 height 24
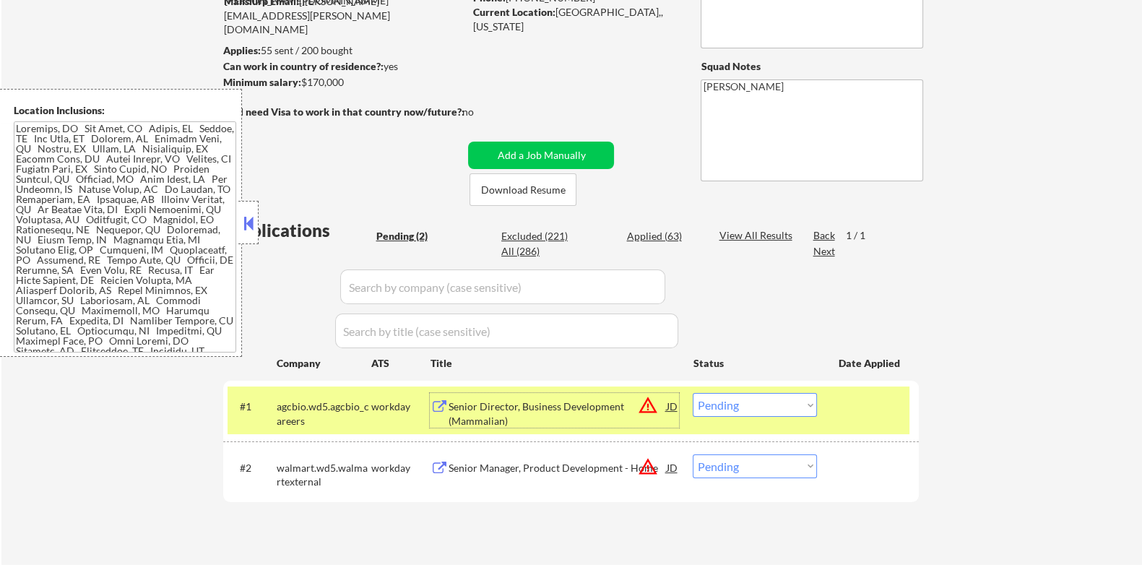
click at [449, 411] on div "Senior Director, Business Development (Mammalian)" at bounding box center [557, 414] width 218 height 28
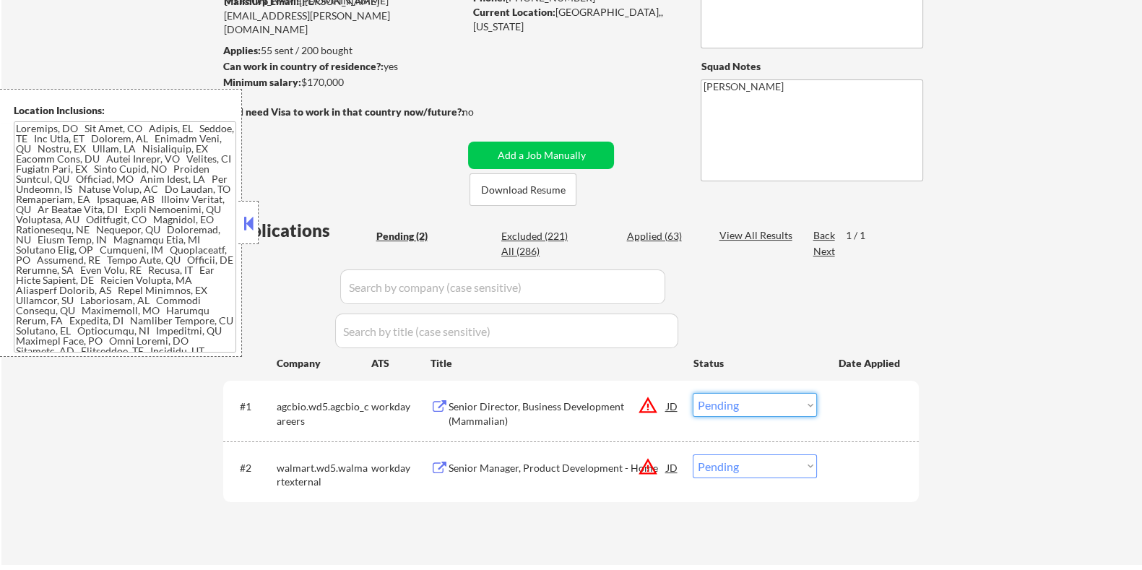
click at [736, 408] on select "Choose an option... Pending Applied Excluded (Questions) Excluded (Expired) Exc…" at bounding box center [755, 405] width 124 height 24
click at [693, 393] on select "Choose an option... Pending Applied Excluded (Questions) Excluded (Expired) Exc…" at bounding box center [755, 405] width 124 height 24
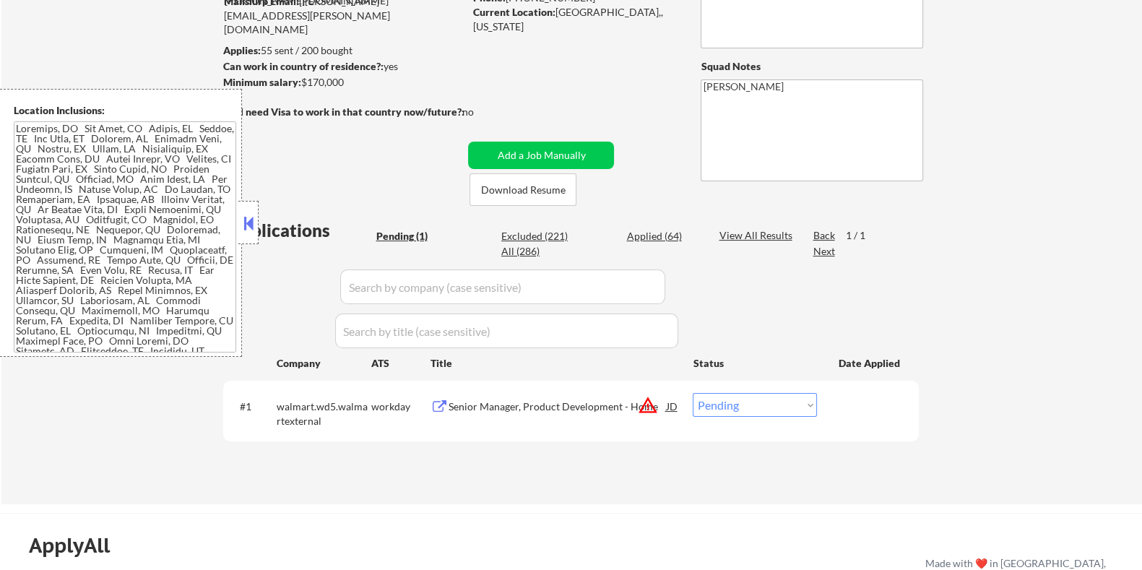
click at [528, 405] on div "Senior Manager, Product Development - Home" at bounding box center [557, 407] width 218 height 14
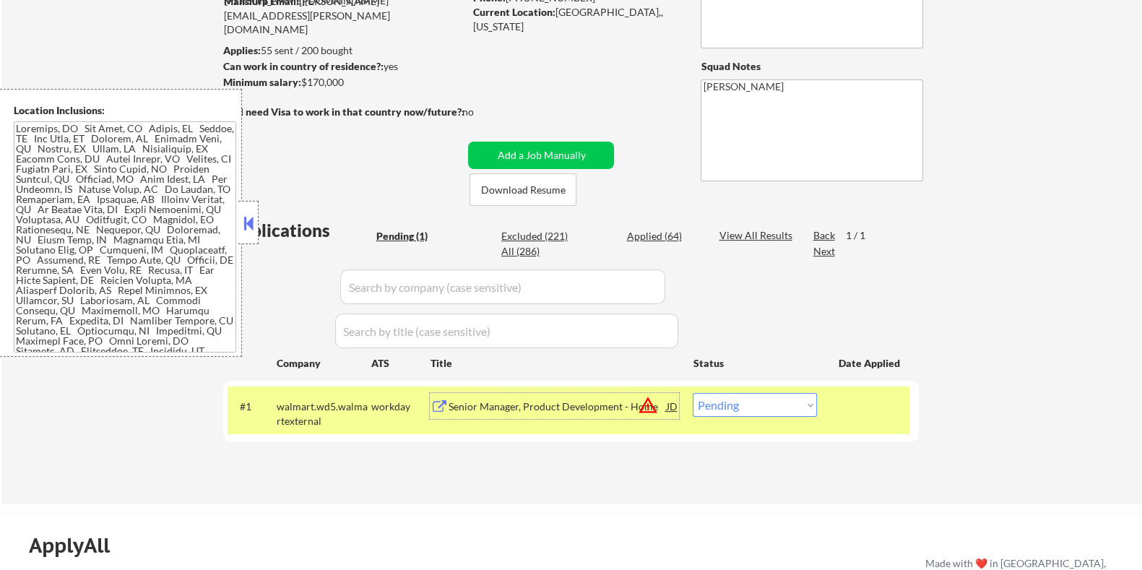
click at [776, 406] on select "Choose an option... Pending Applied Excluded (Questions) Excluded (Expired) Exc…" at bounding box center [755, 405] width 124 height 24
select select ""excluded__location_""
click at [693, 393] on select "Choose an option... Pending Applied Excluded (Questions) Excluded (Expired) Exc…" at bounding box center [755, 405] width 124 height 24
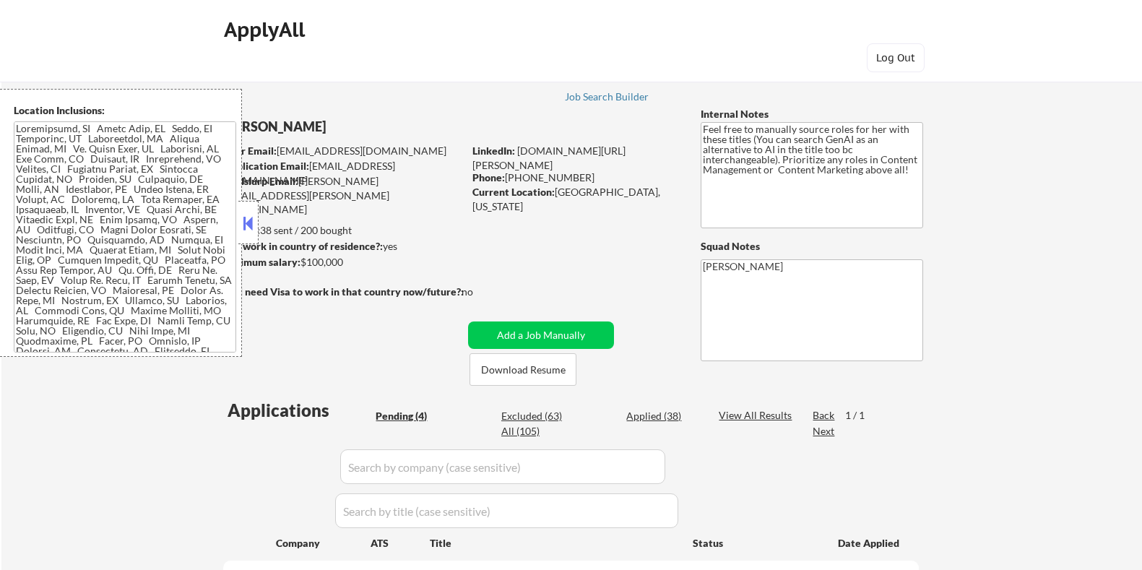
select select ""pending""
click at [494, 371] on button "Download Resume" at bounding box center [523, 369] width 107 height 33
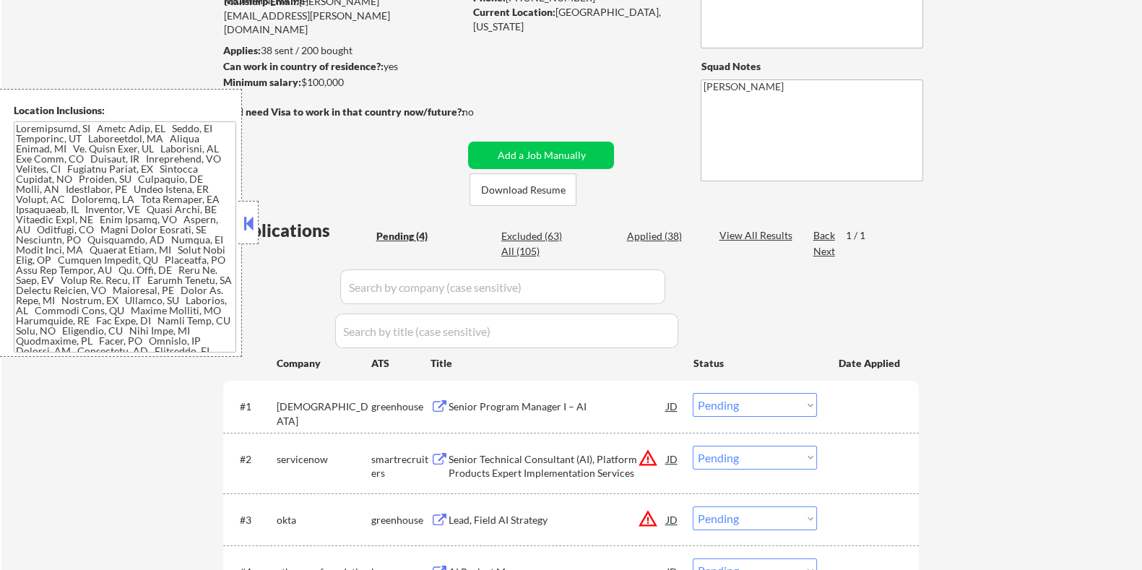
scroll to position [271, 0]
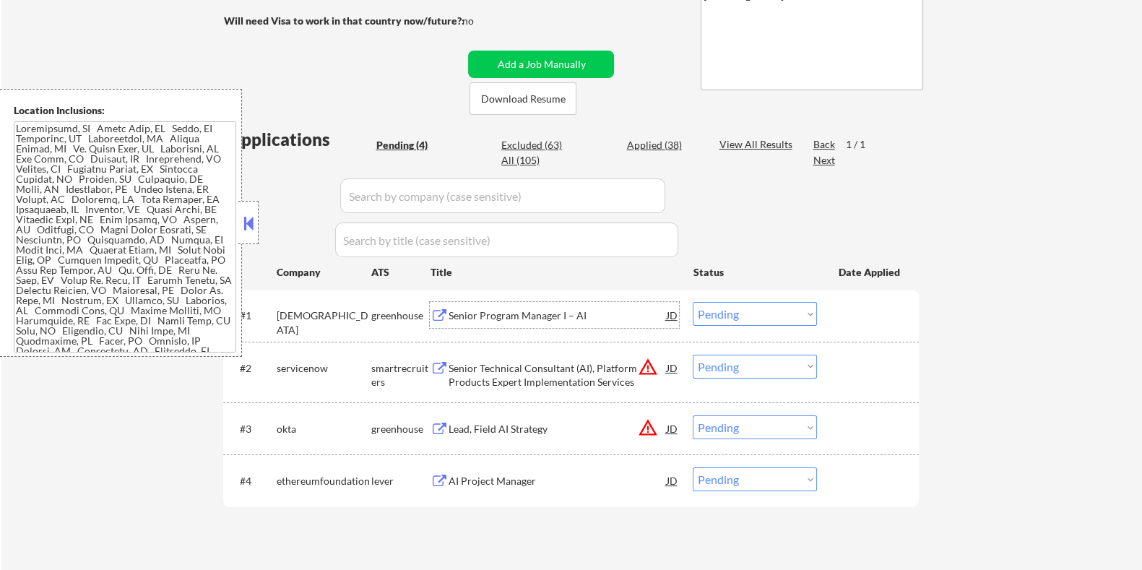
click at [535, 316] on div "Senior Program Manager I – AI" at bounding box center [557, 316] width 218 height 14
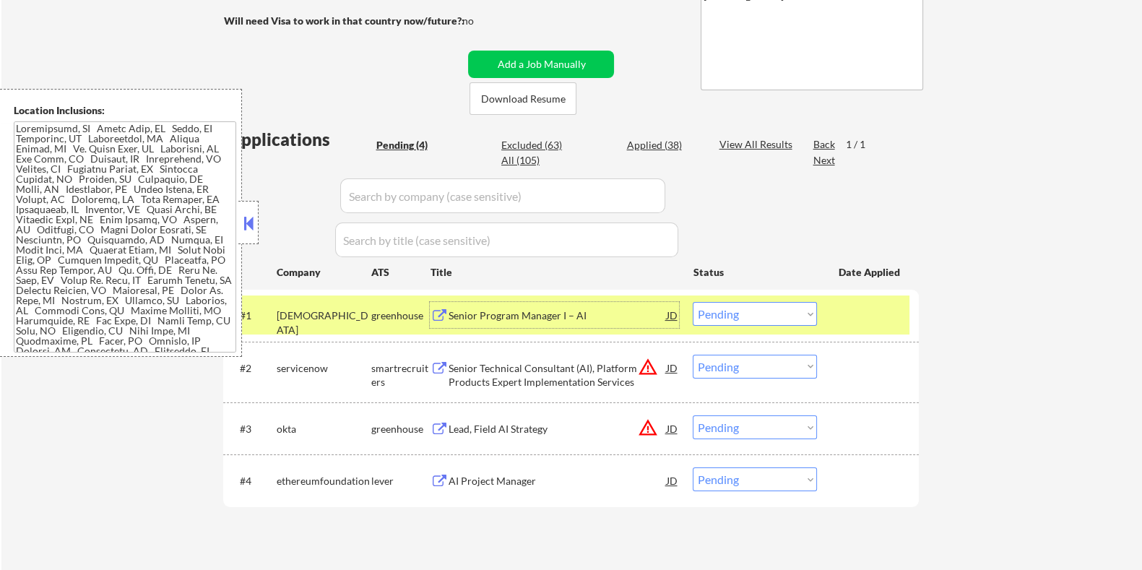
click at [762, 312] on select "Choose an option... Pending Applied Excluded (Questions) Excluded (Expired) Exc…" at bounding box center [755, 314] width 124 height 24
click at [693, 302] on select "Choose an option... Pending Applied Excluded (Questions) Excluded (Expired) Exc…" at bounding box center [755, 314] width 124 height 24
select select ""pending""
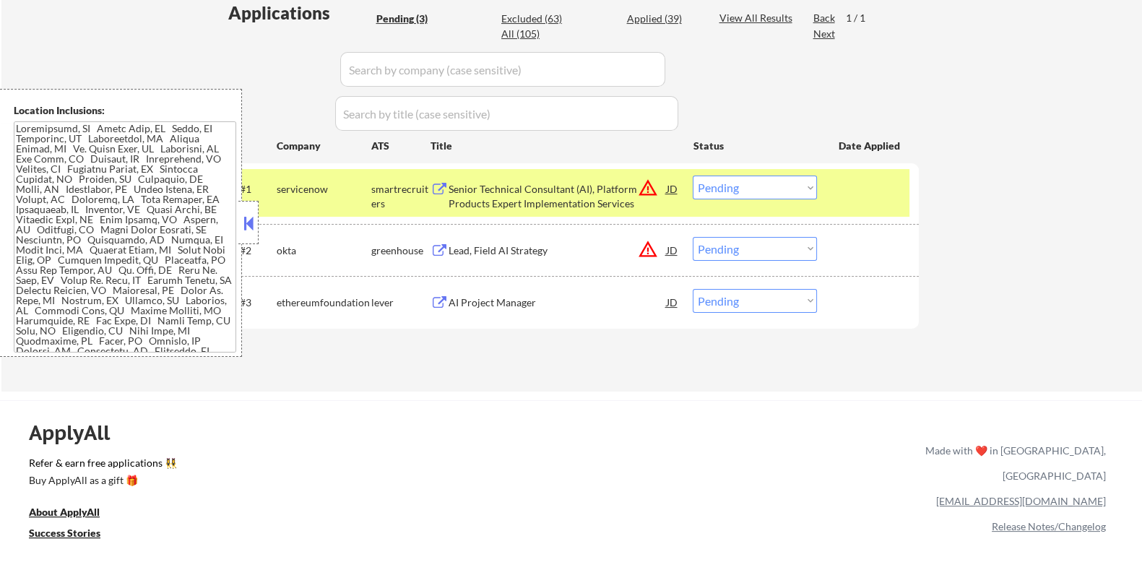
scroll to position [452, 0]
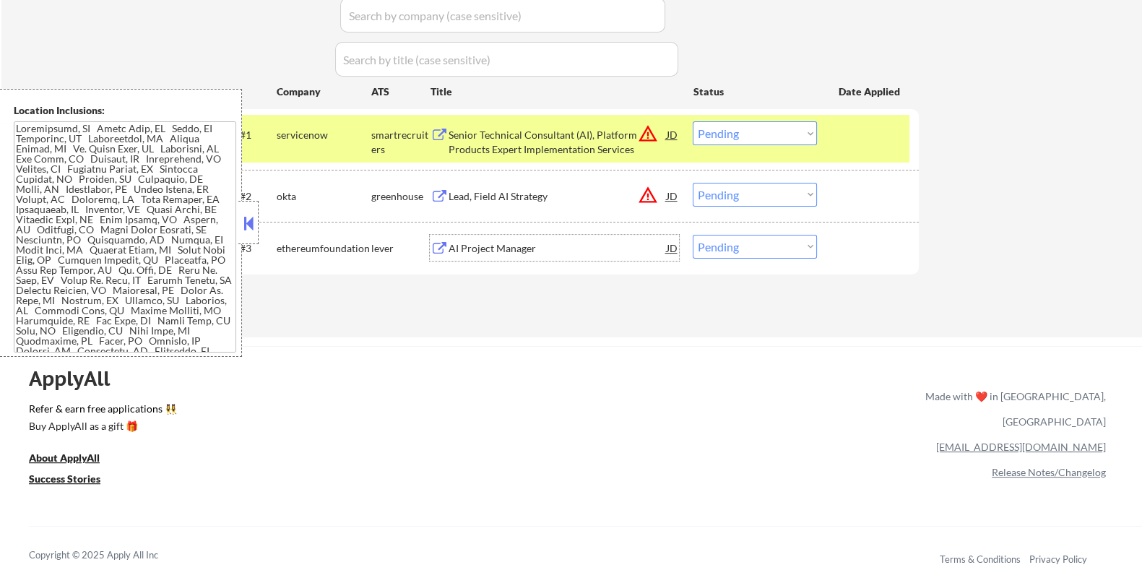
click at [494, 244] on div "AI Project Manager" at bounding box center [557, 248] width 218 height 14
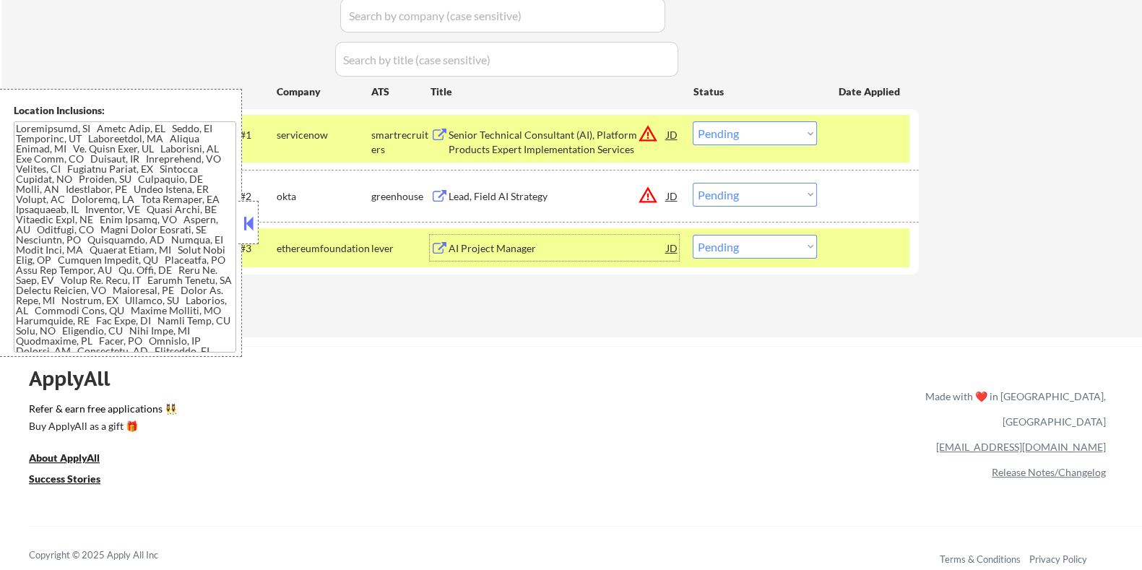
click at [771, 246] on select "Choose an option... Pending Applied Excluded (Questions) Excluded (Expired) Exc…" at bounding box center [755, 247] width 124 height 24
select select ""excluded__bad_match_""
click at [693, 235] on select "Choose an option... Pending Applied Excluded (Questions) Excluded (Expired) Exc…" at bounding box center [755, 247] width 124 height 24
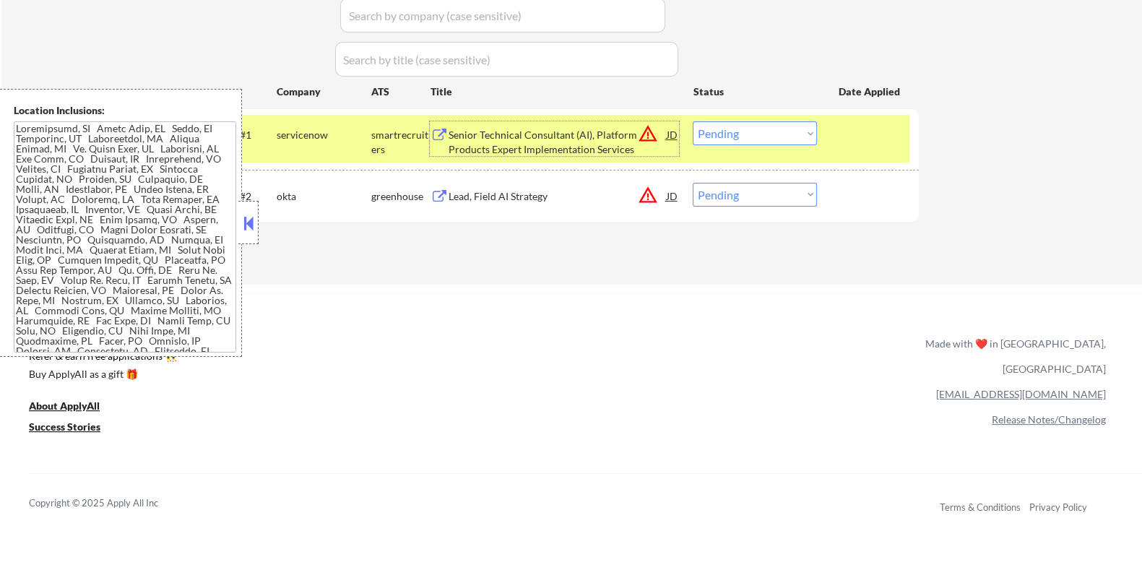
click at [506, 129] on div "Senior Technical Consultant (AI), Platform Products Expert Implementation Servi…" at bounding box center [557, 142] width 218 height 28
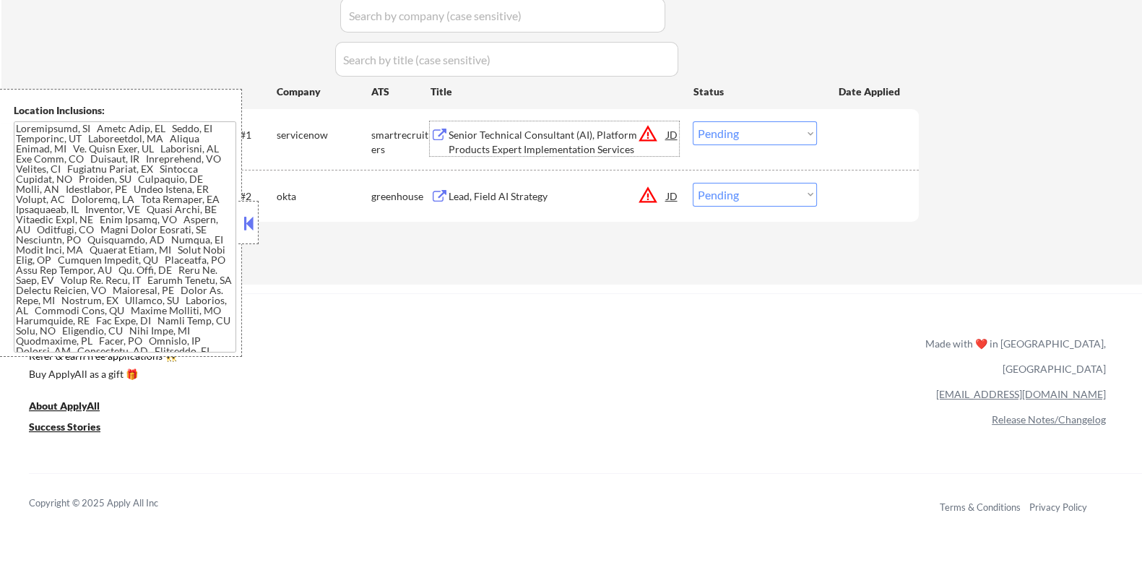
click at [726, 134] on select "Choose an option... Pending Applied Excluded (Questions) Excluded (Expired) Exc…" at bounding box center [755, 133] width 124 height 24
click at [693, 121] on select "Choose an option... Pending Applied Excluded (Questions) Excluded (Expired) Exc…" at bounding box center [755, 133] width 124 height 24
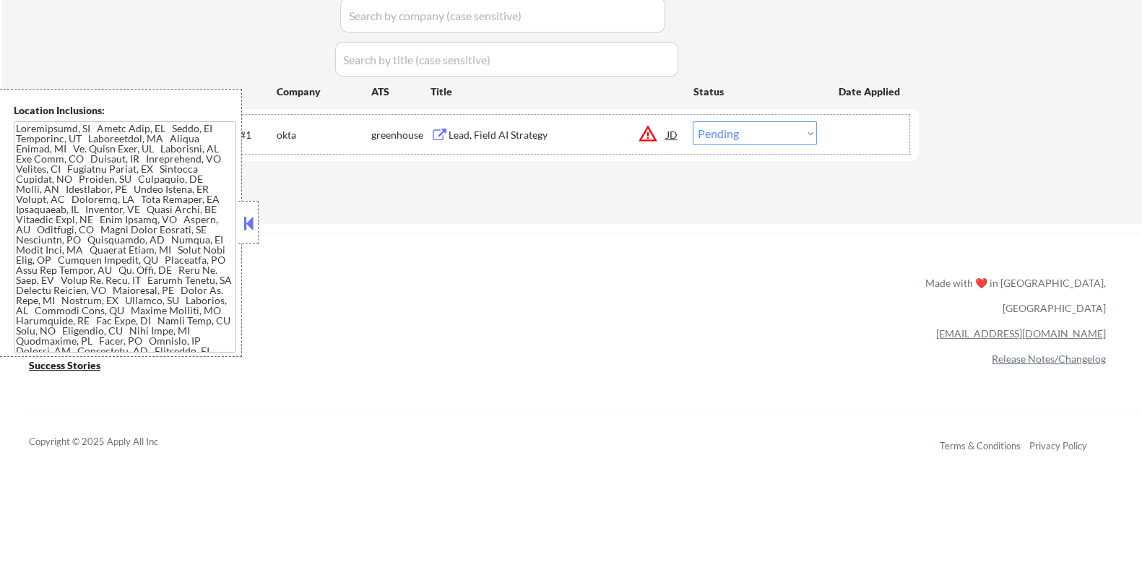
click at [423, 133] on div "greenhouse" at bounding box center [400, 135] width 59 height 14
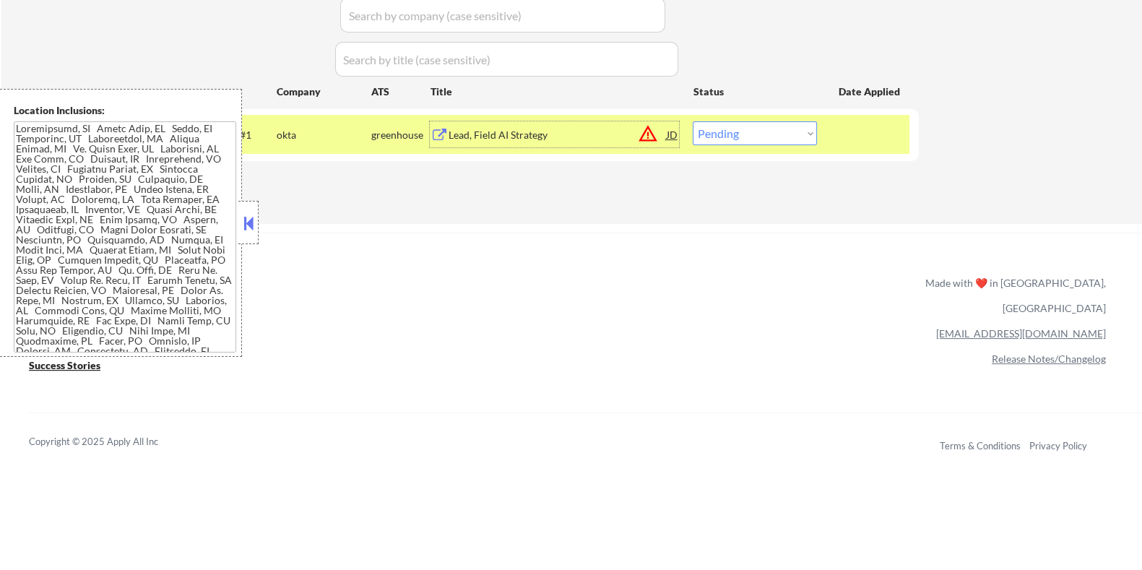
click at [461, 135] on div "Lead, Field AI Strategy" at bounding box center [557, 135] width 218 height 14
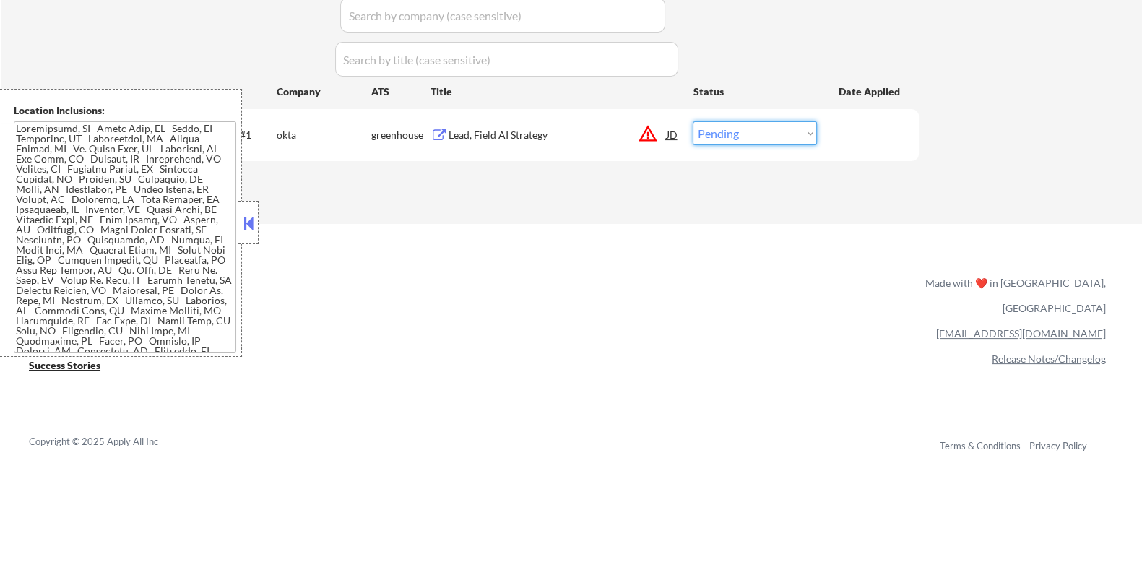
click at [738, 135] on select "Choose an option... Pending Applied Excluded (Questions) Excluded (Expired) Exc…" at bounding box center [755, 133] width 124 height 24
select select ""excluded__expired_""
click at [693, 121] on select "Choose an option... Pending Applied Excluded (Questions) Excluded (Expired) Exc…" at bounding box center [755, 133] width 124 height 24
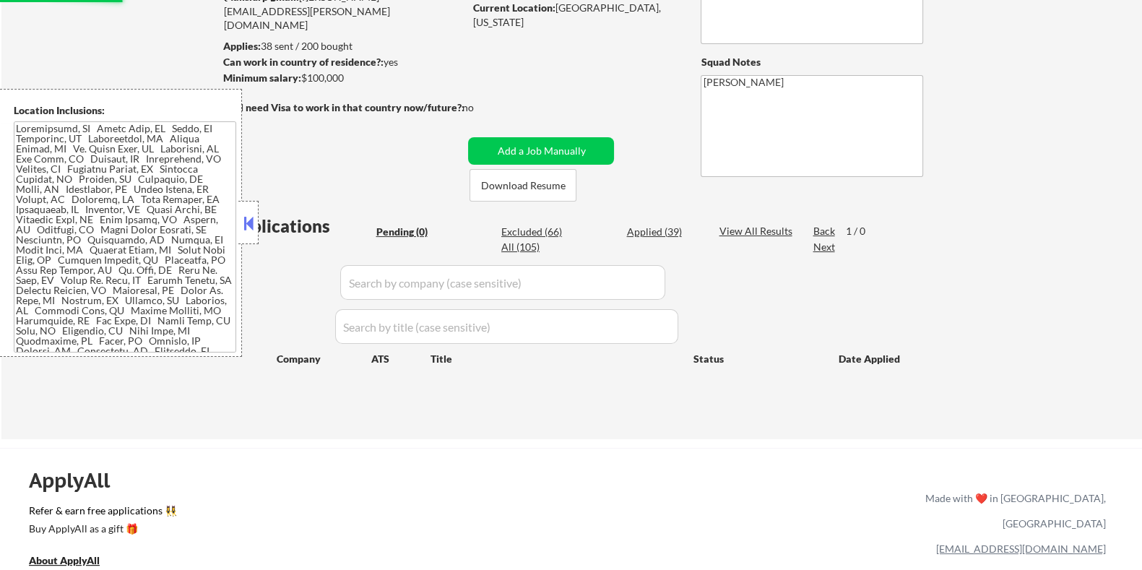
scroll to position [90, 0]
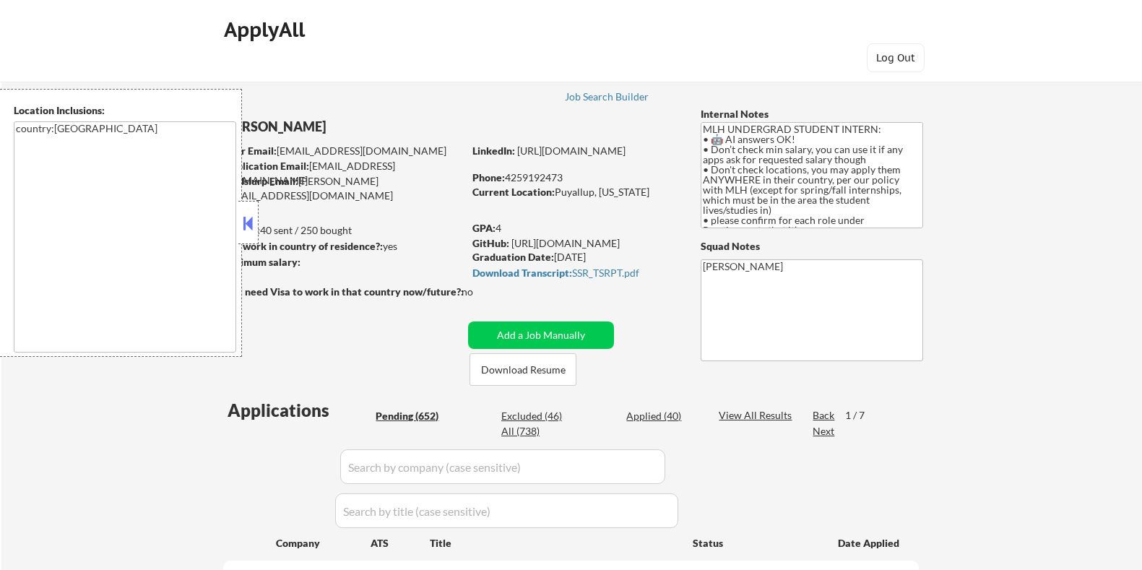
select select ""pending""
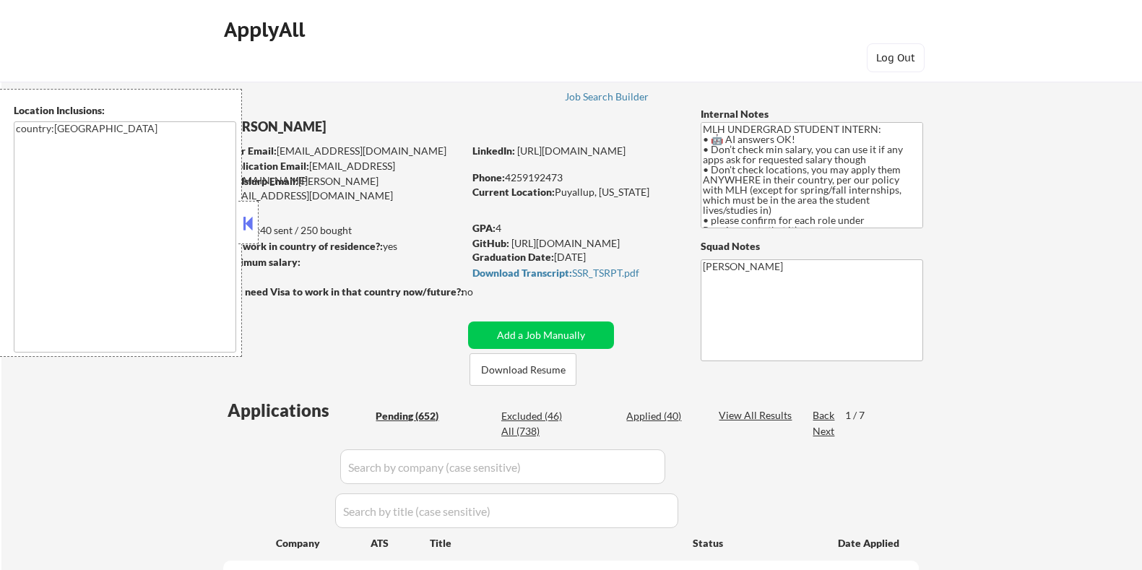
select select ""pending""
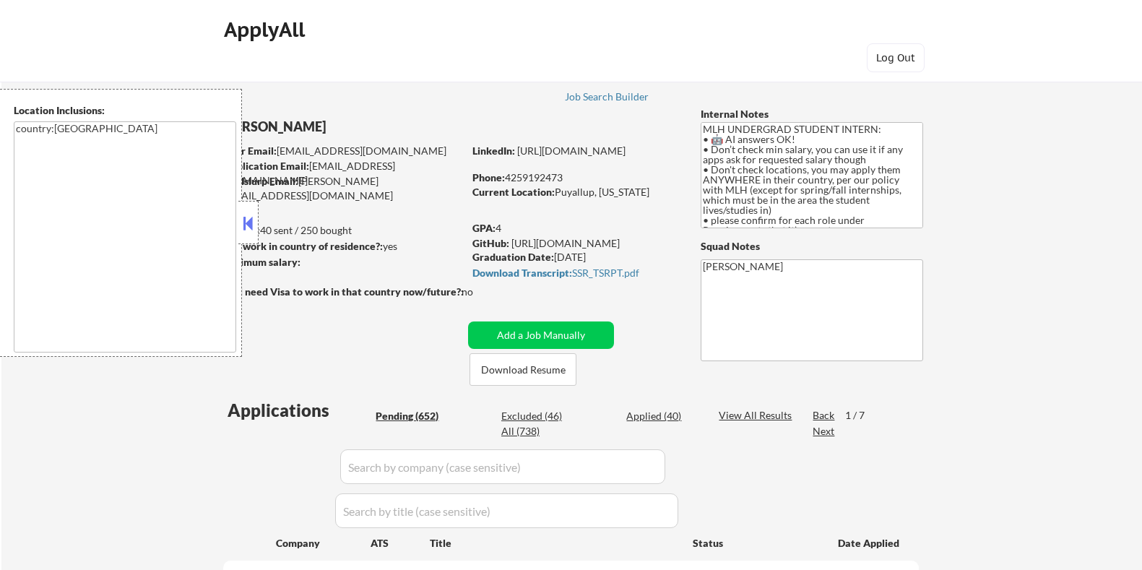
select select ""pending""
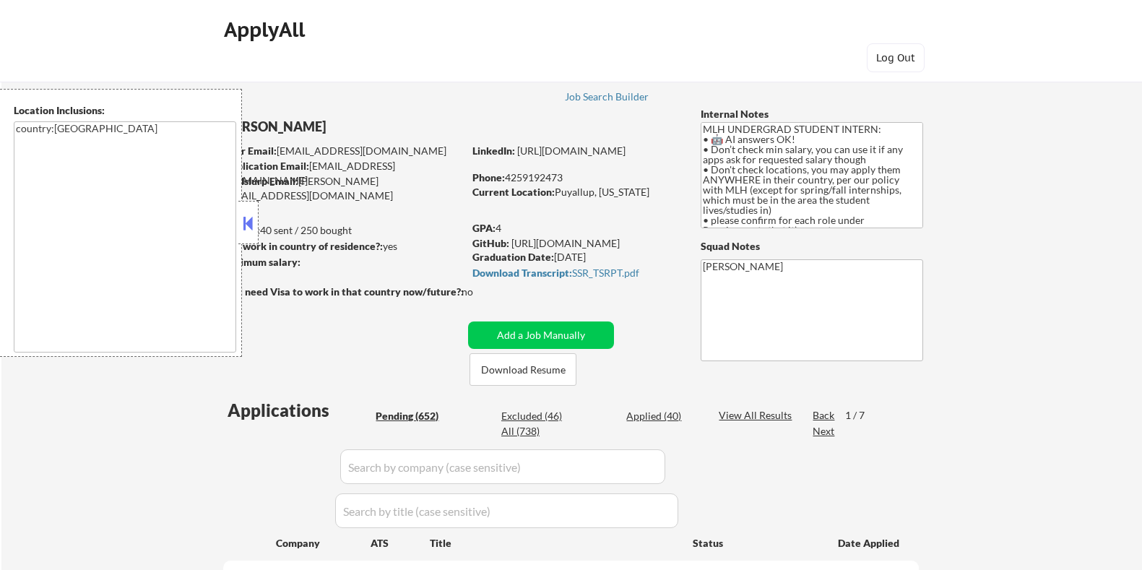
select select ""pending""
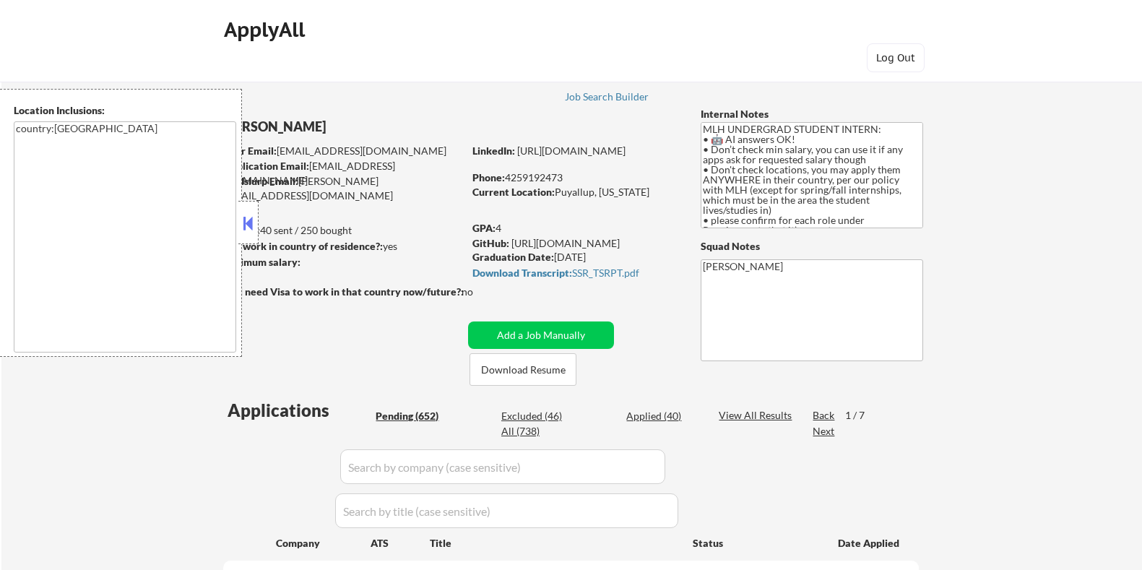
select select ""pending""
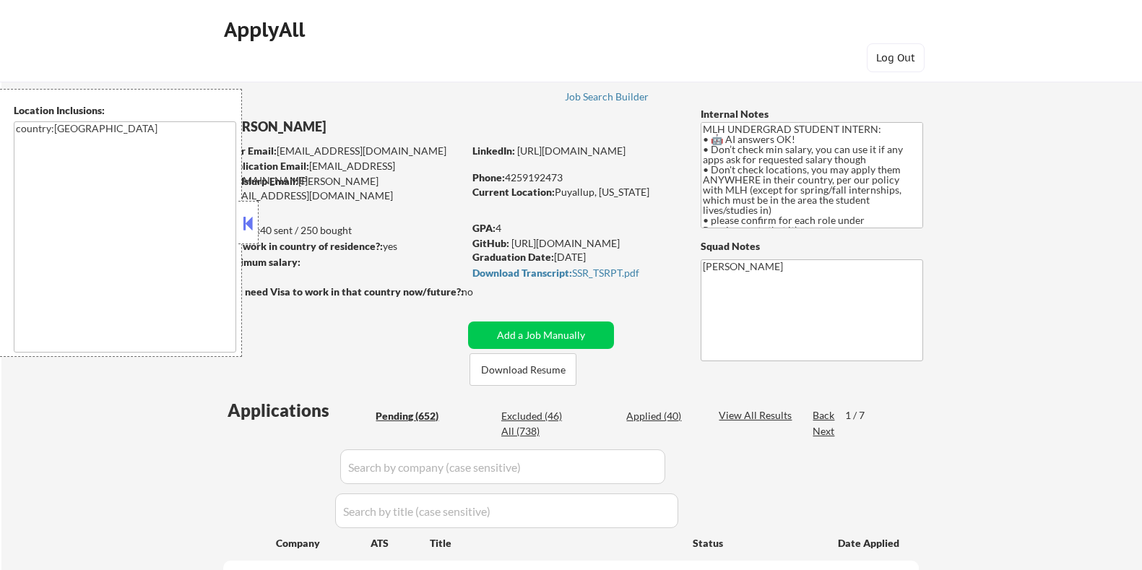
select select ""pending""
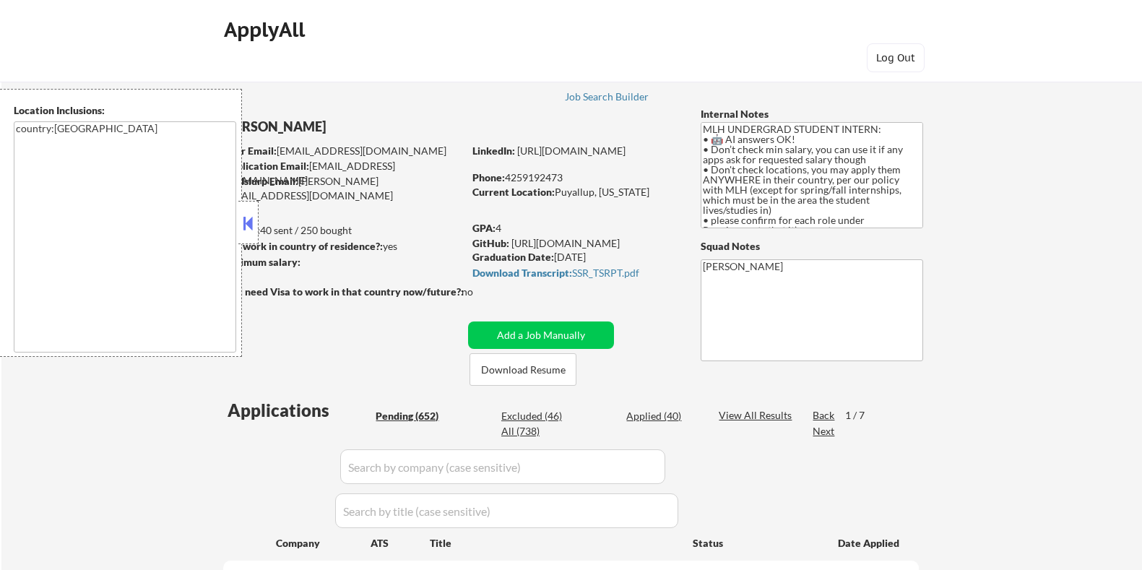
select select ""pending""
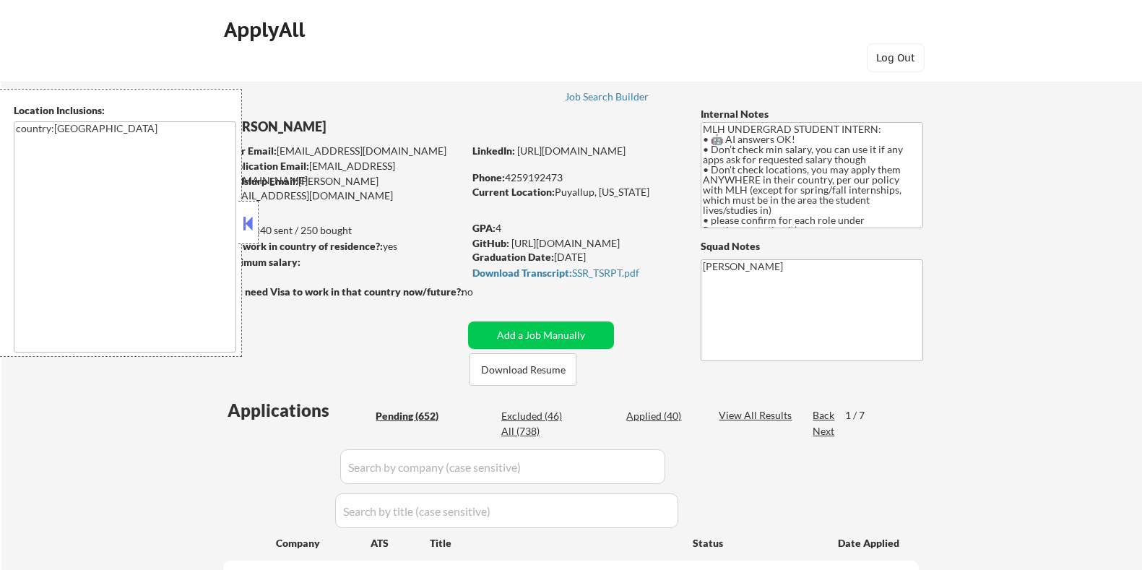
select select ""pending""
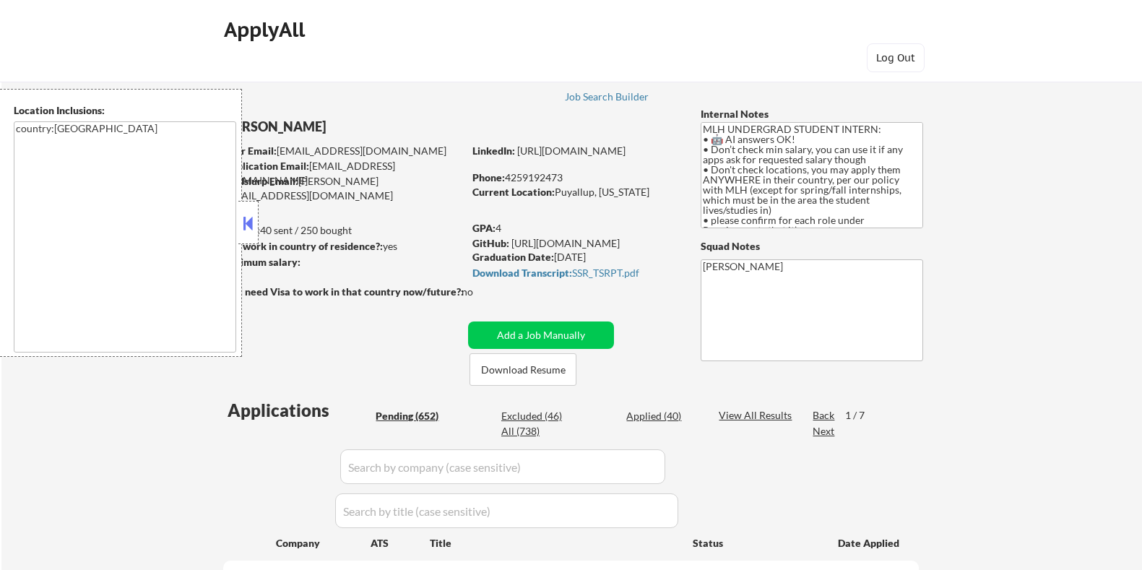
select select ""pending""
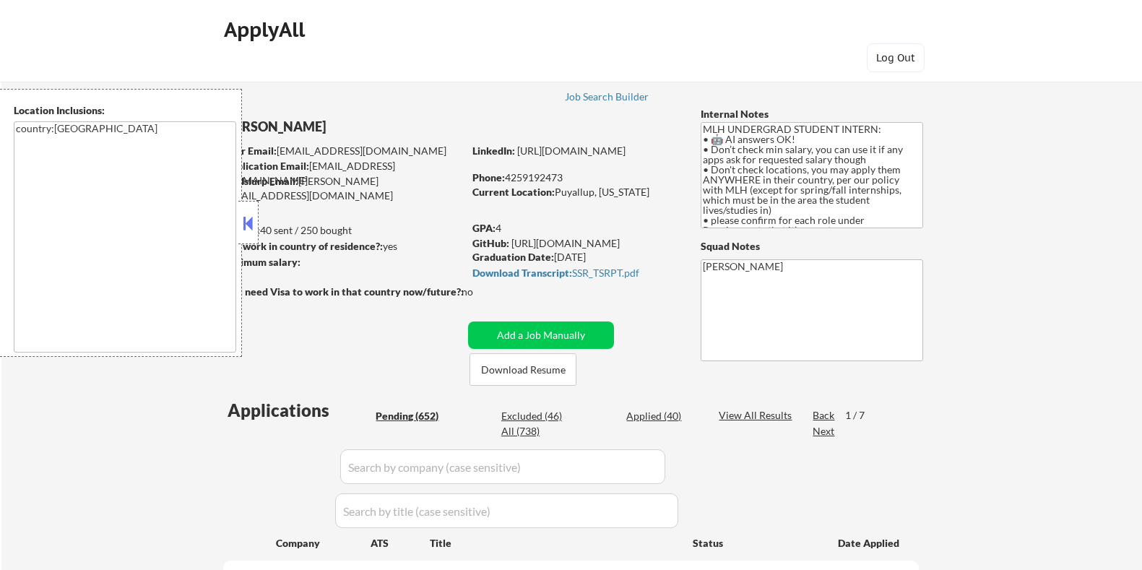
select select ""pending""
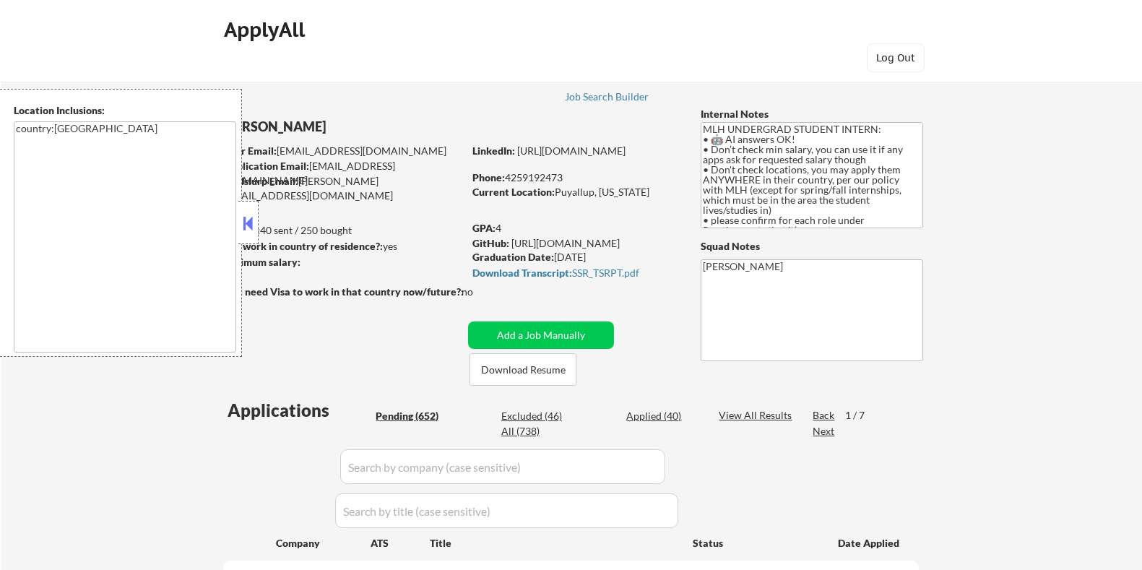
select select ""pending""
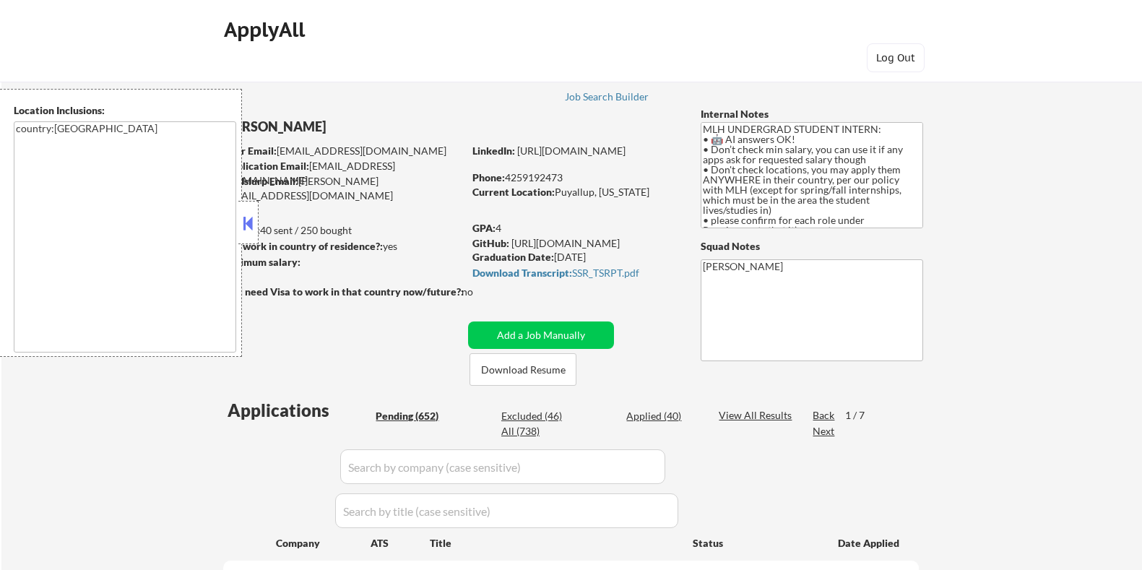
select select ""pending""
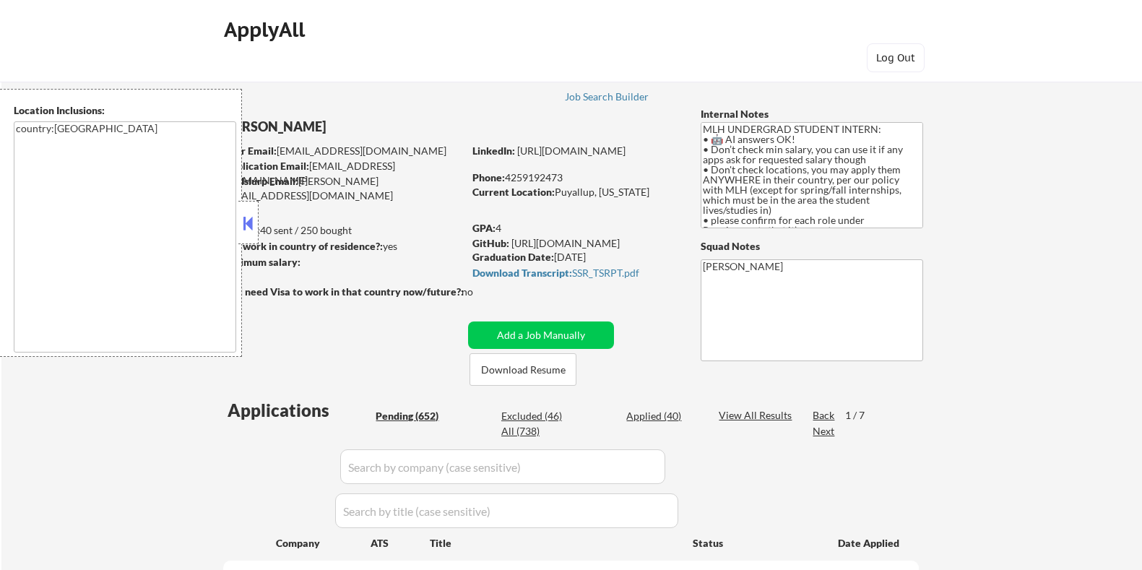
select select ""pending""
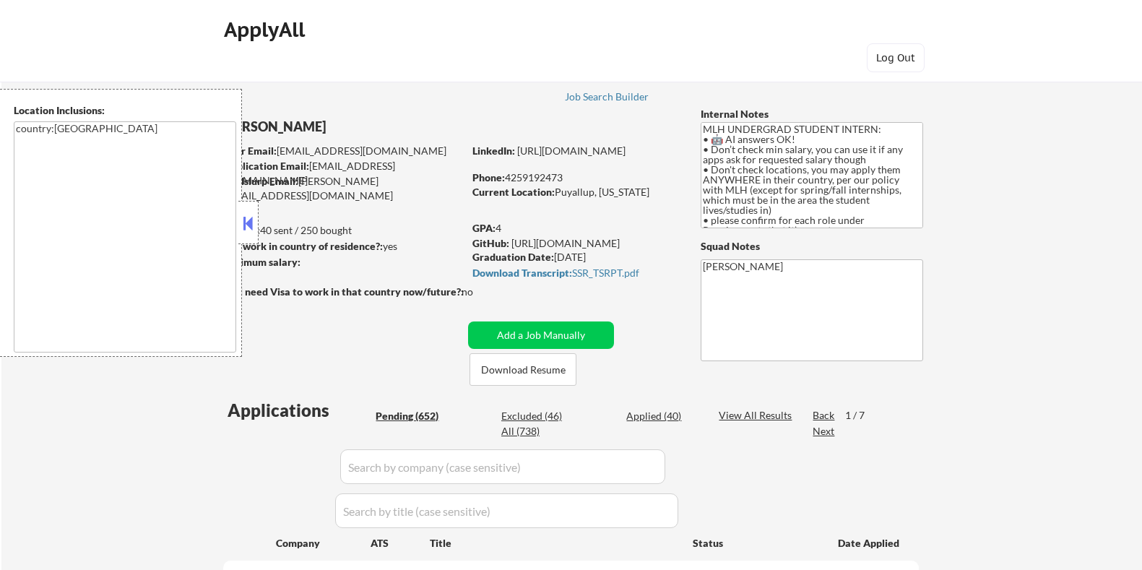
select select ""pending""
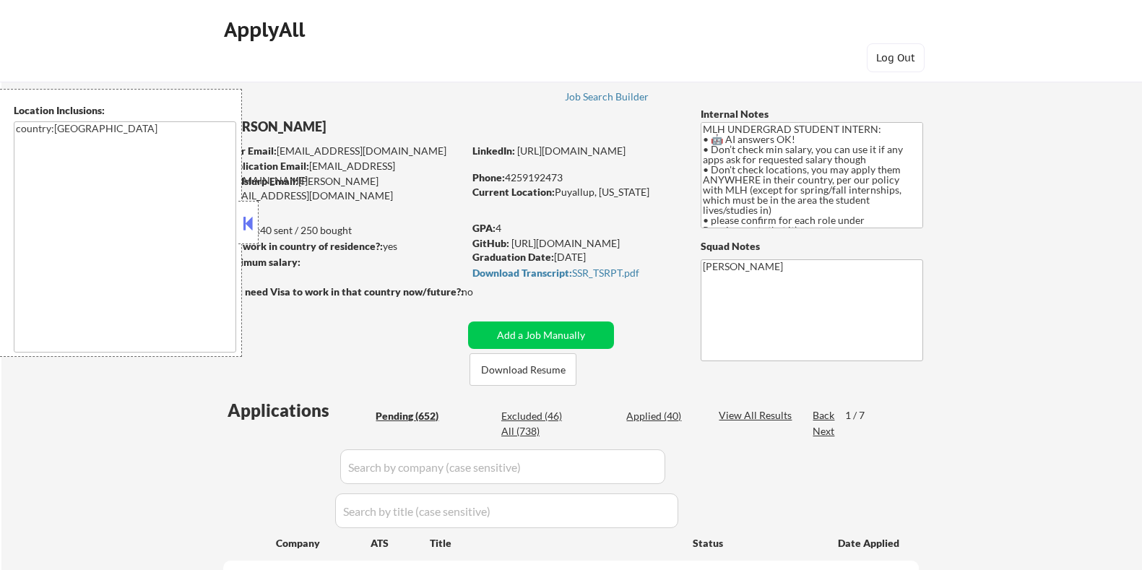
select select ""pending""
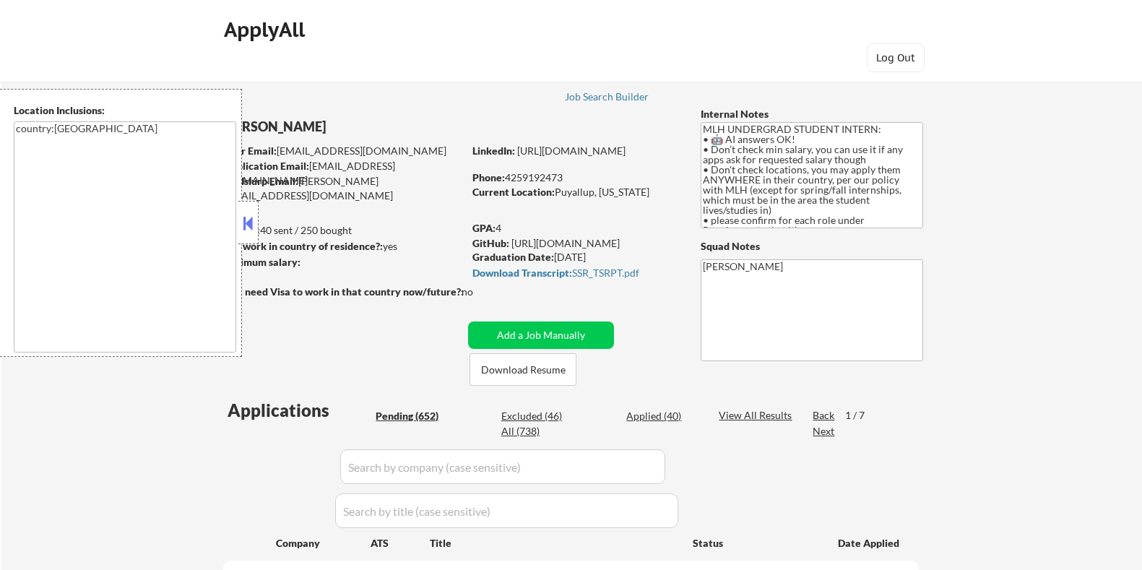
select select ""pending""
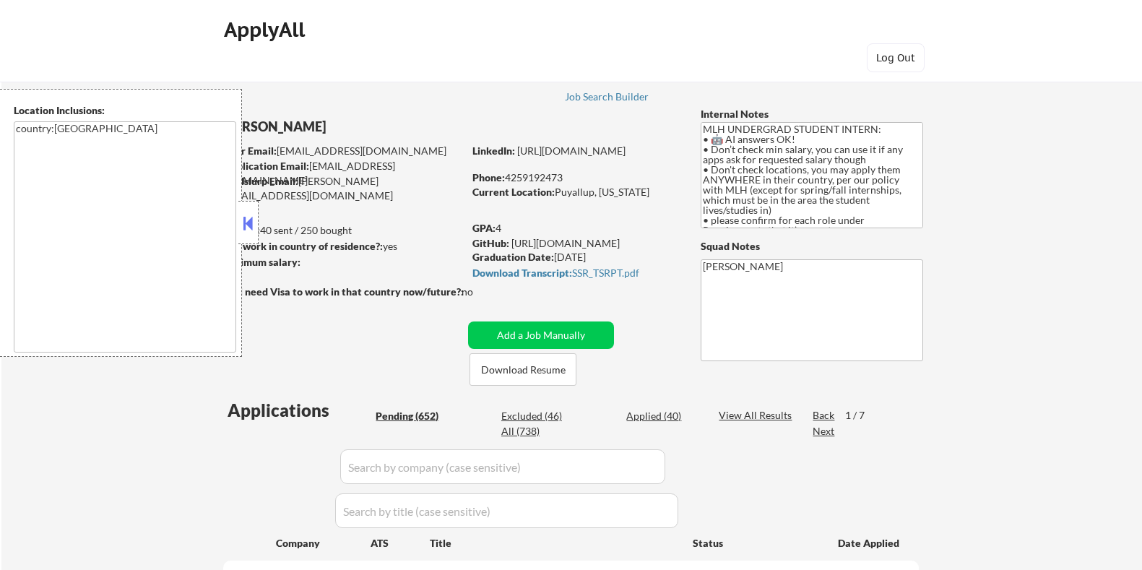
select select ""pending""
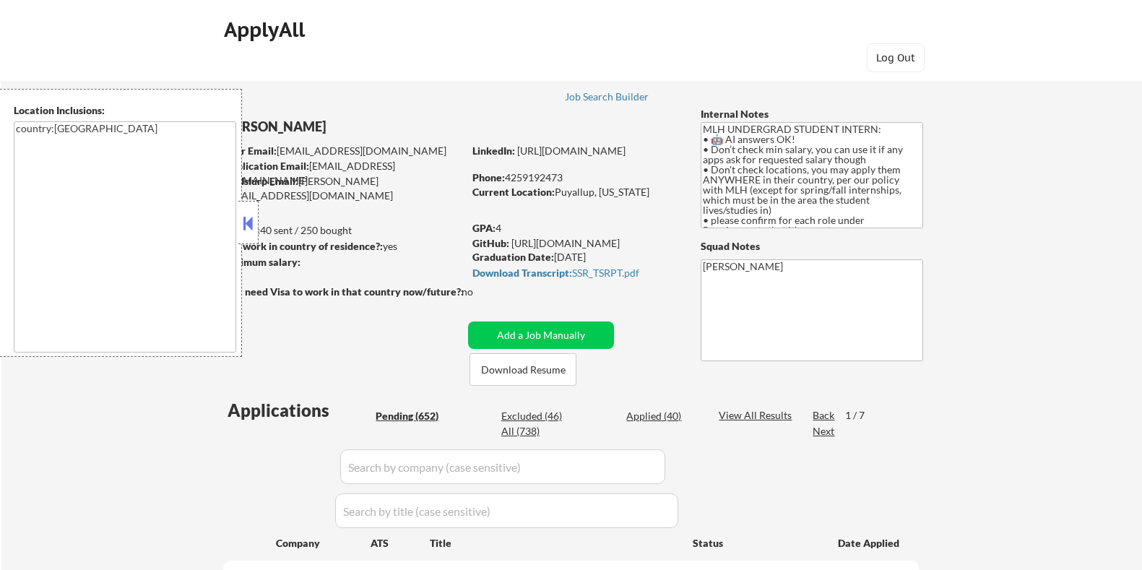
select select ""pending""
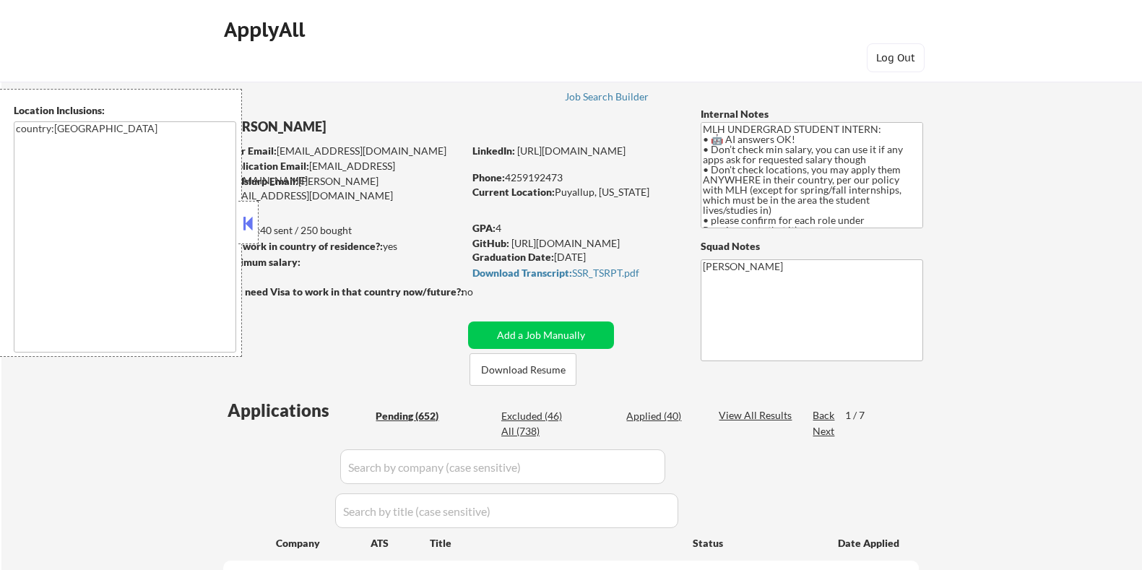
select select ""pending""
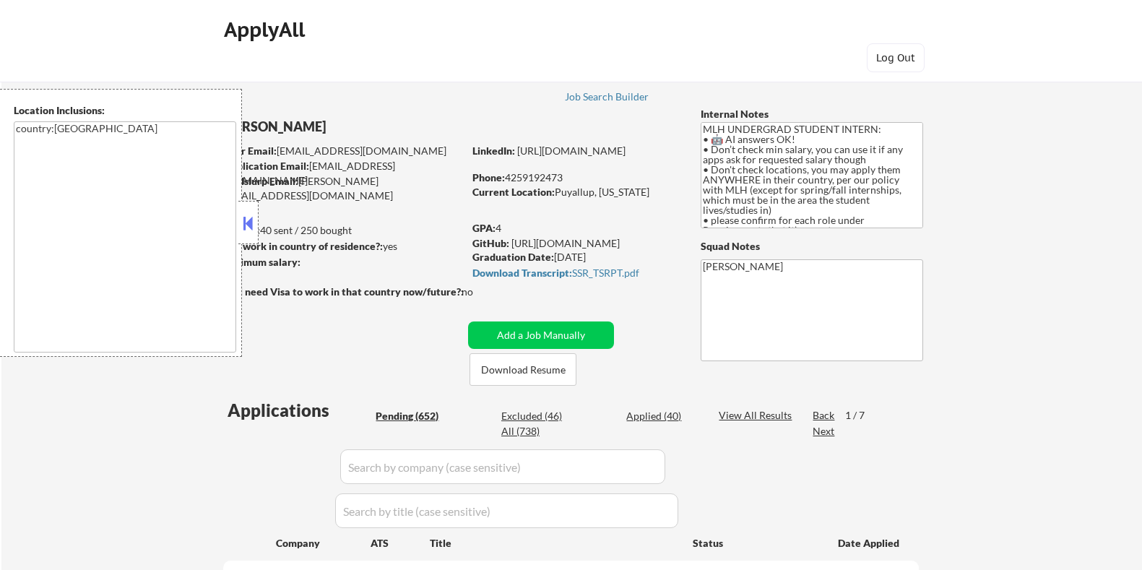
select select ""pending""
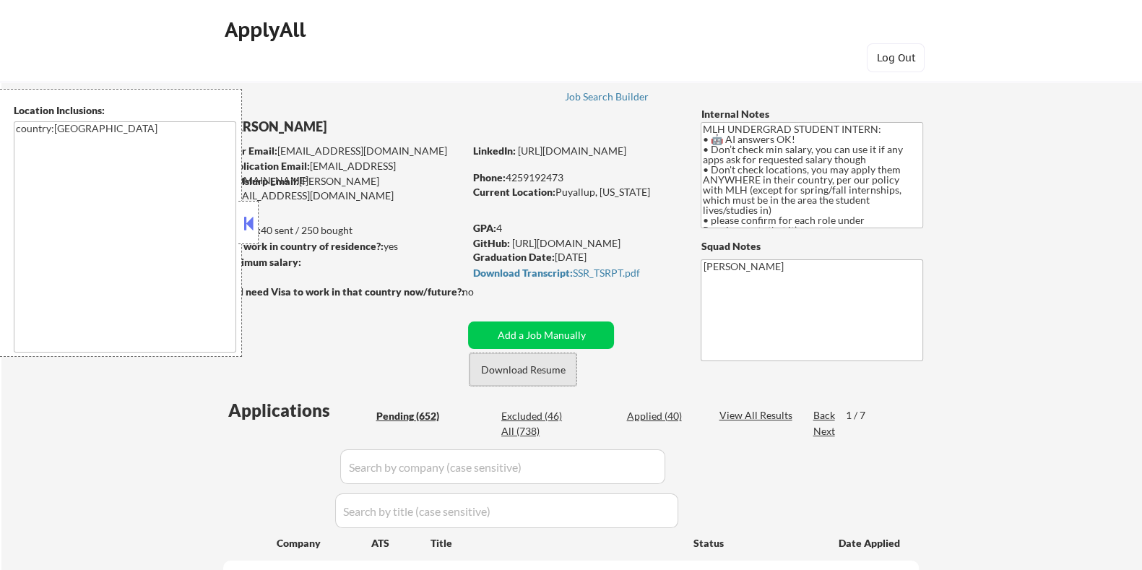
click at [556, 364] on button "Download Resume" at bounding box center [523, 369] width 107 height 33
click at [247, 221] on button at bounding box center [249, 223] width 16 height 22
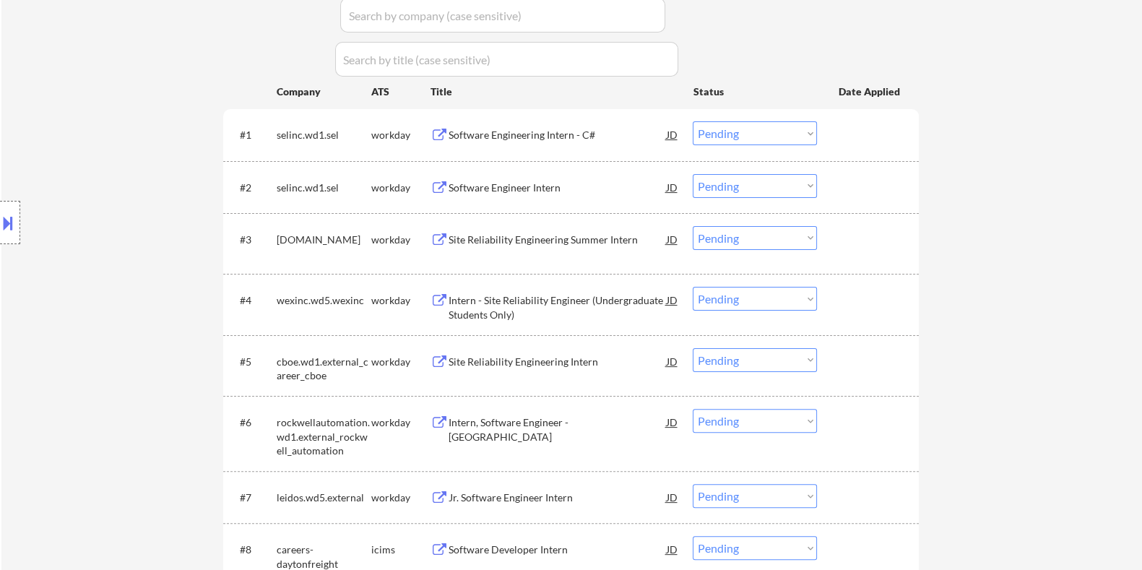
scroll to position [361, 0]
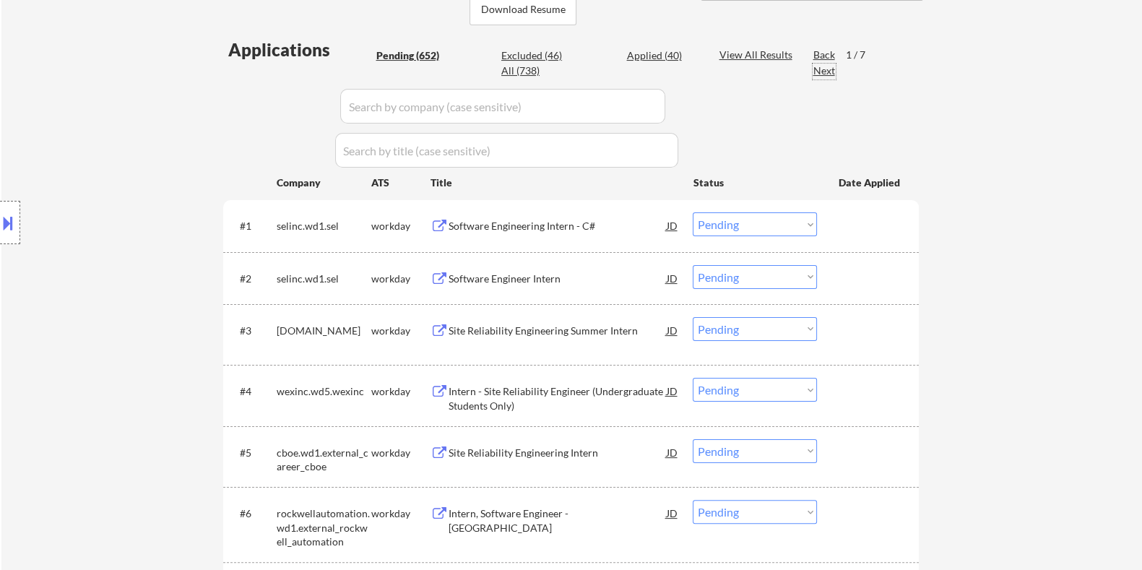
click at [828, 69] on div "Next" at bounding box center [824, 71] width 23 height 14
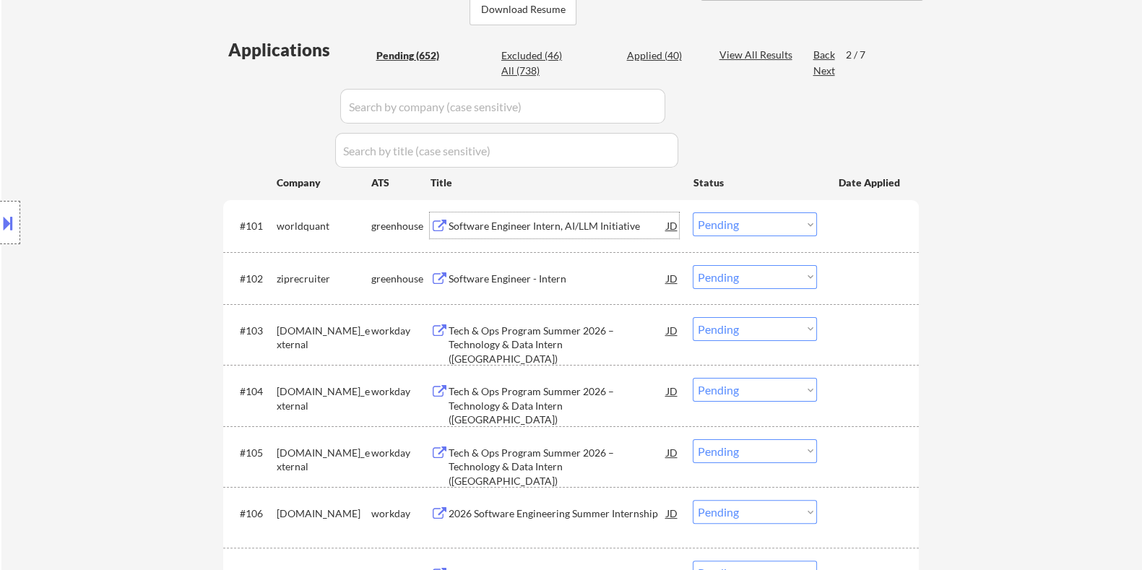
click at [496, 225] on div "Software Engineer Intern, AI/LLM Initiative" at bounding box center [557, 226] width 218 height 14
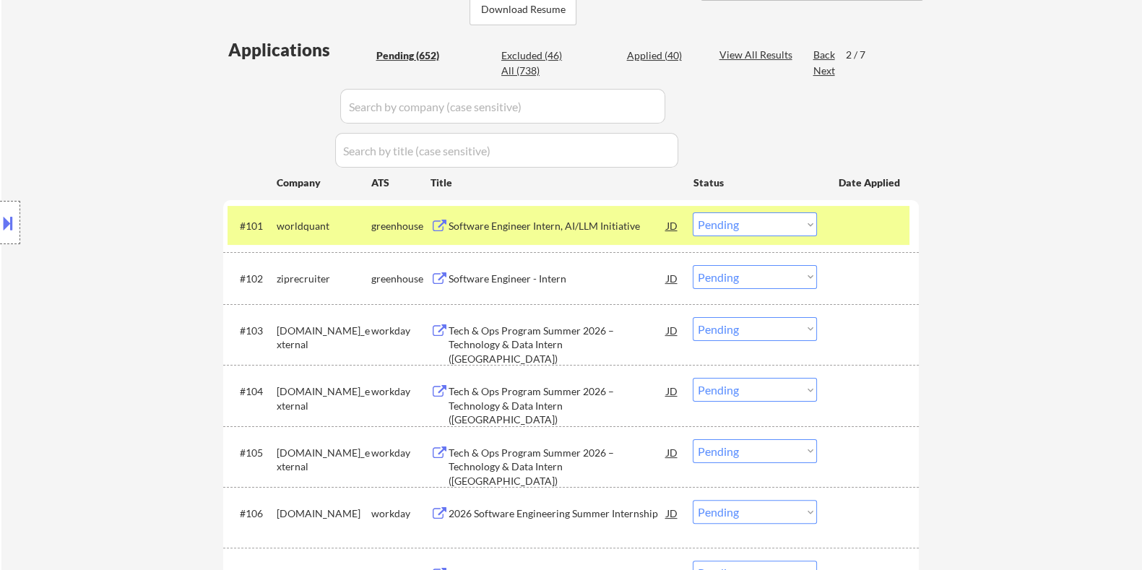
select select ""pending""
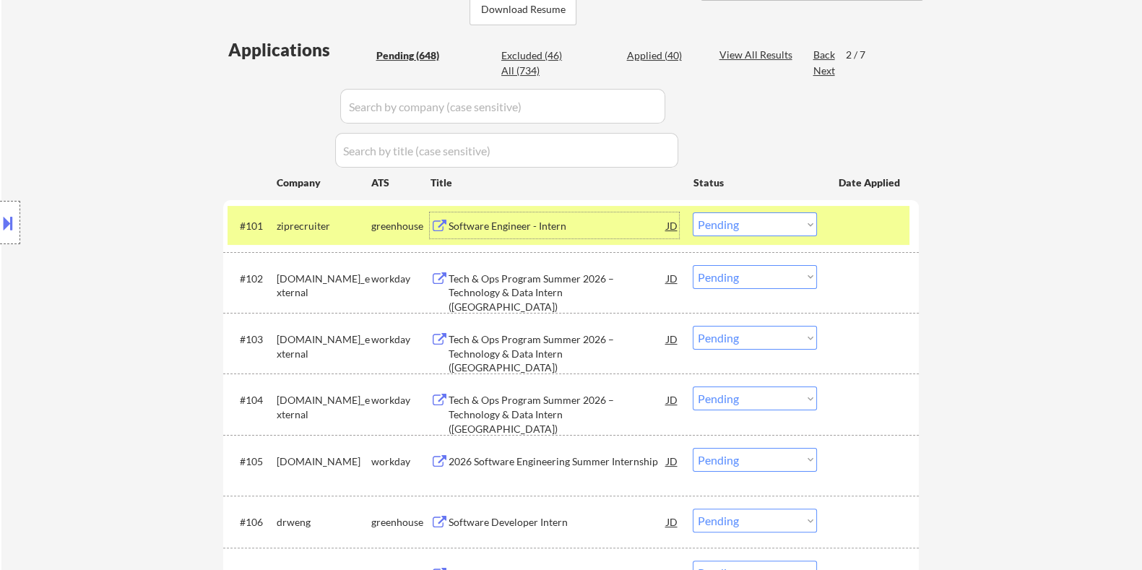
click at [484, 223] on div "Software Engineer - Intern" at bounding box center [557, 226] width 218 height 14
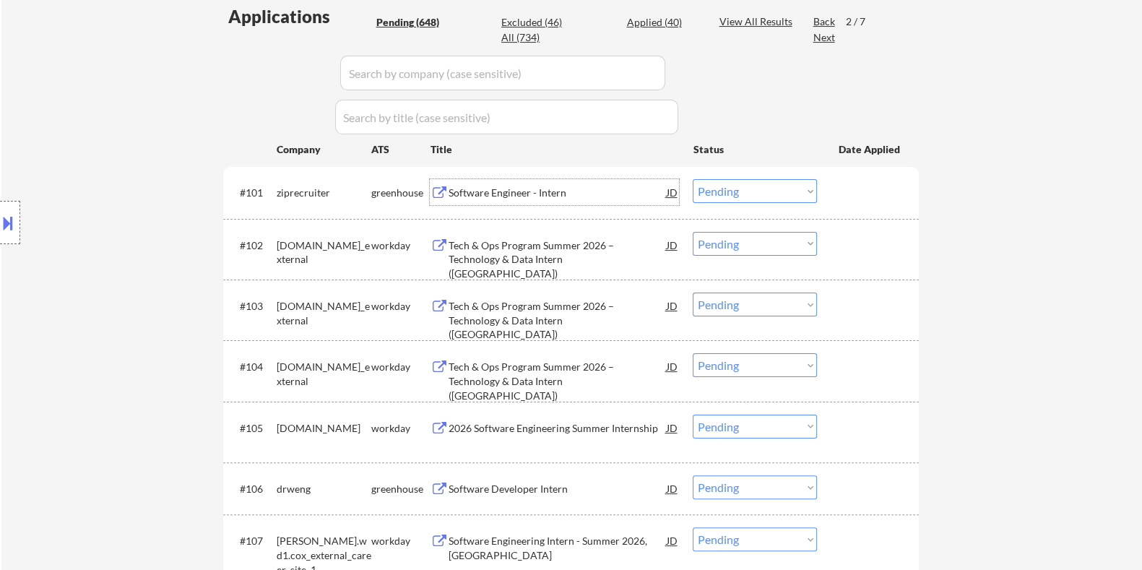
scroll to position [271, 0]
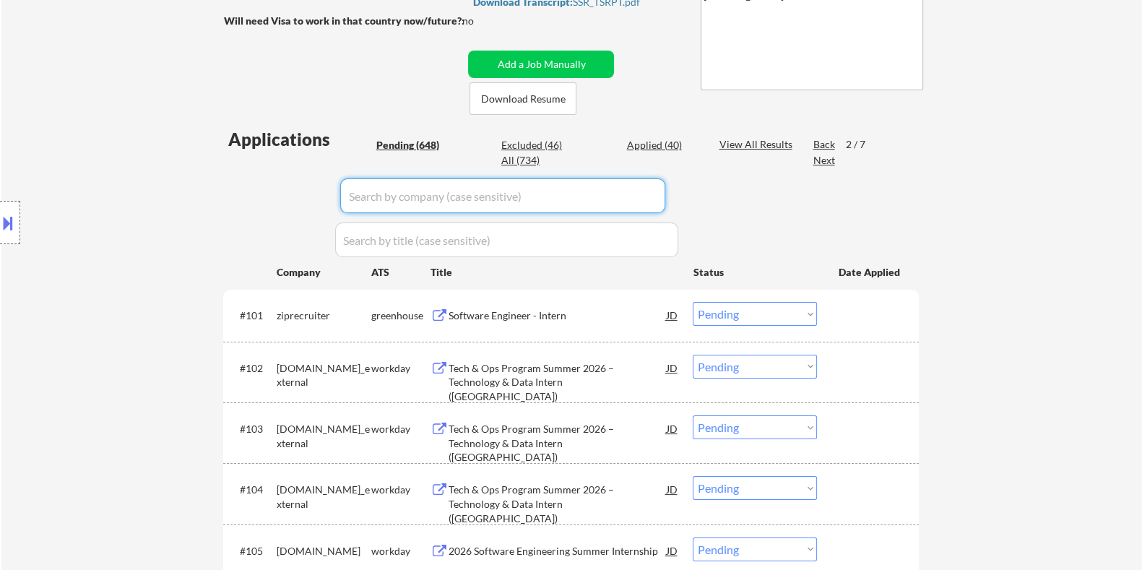
click at [396, 194] on input "input" at bounding box center [502, 195] width 325 height 35
paste input "worldquant"
type input "worldquant"
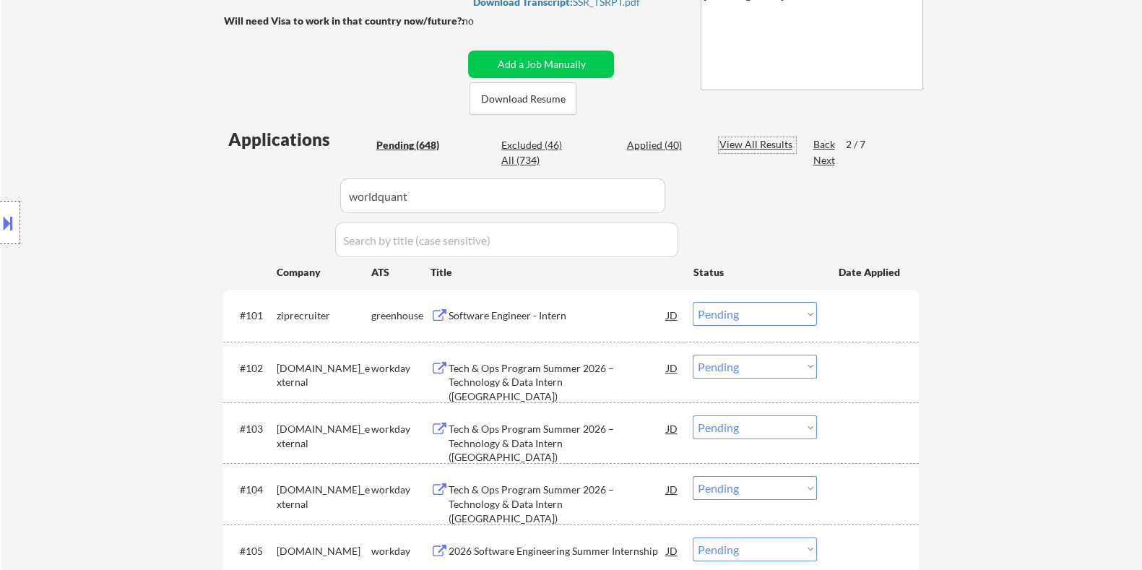
click at [737, 137] on div "View All Results" at bounding box center [757, 144] width 77 height 14
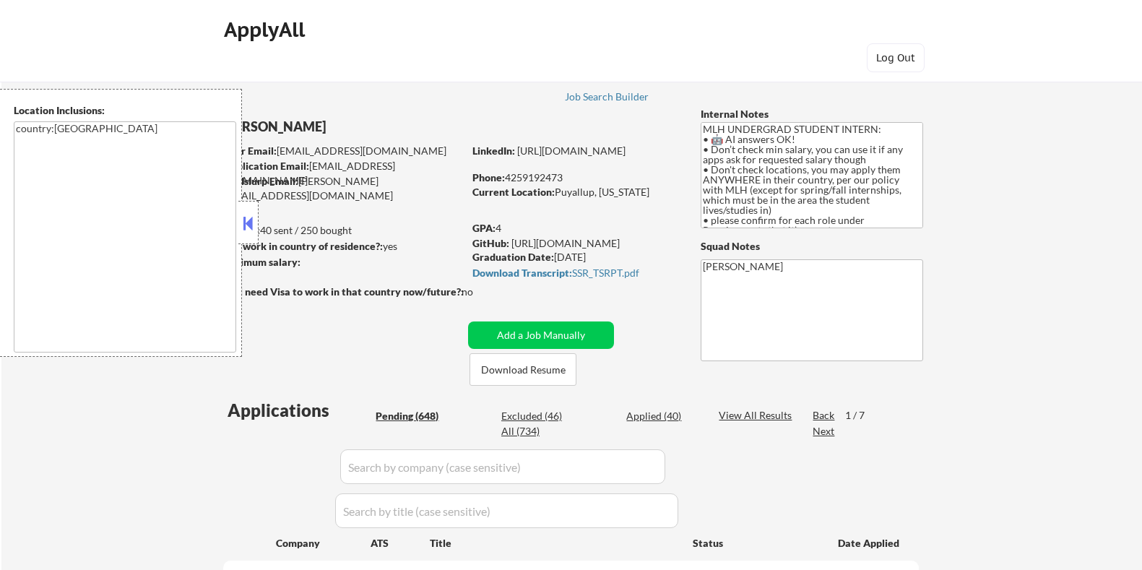
select select ""pending""
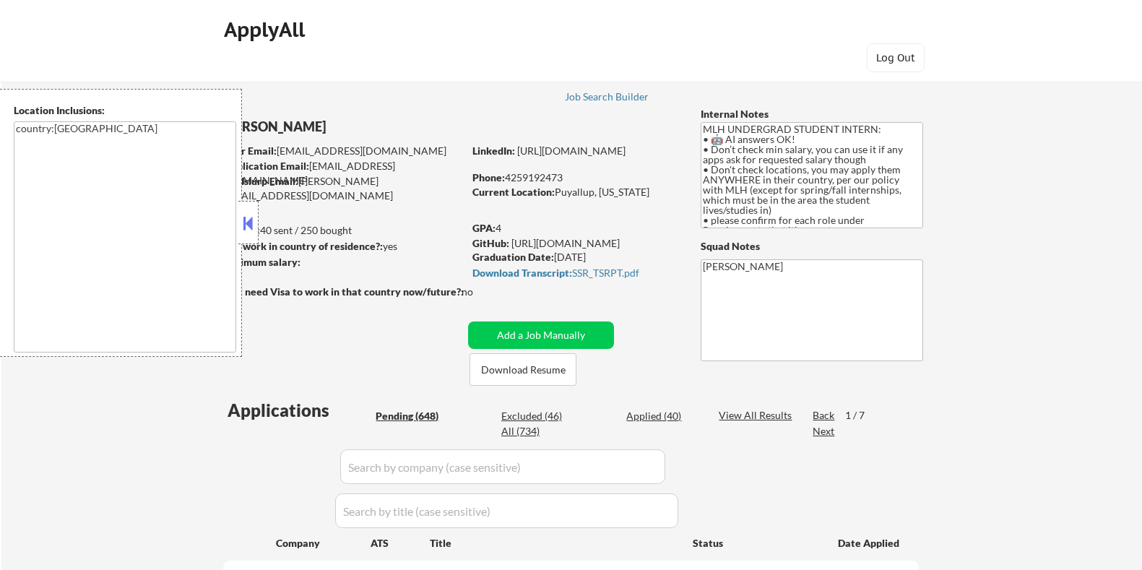
select select ""pending""
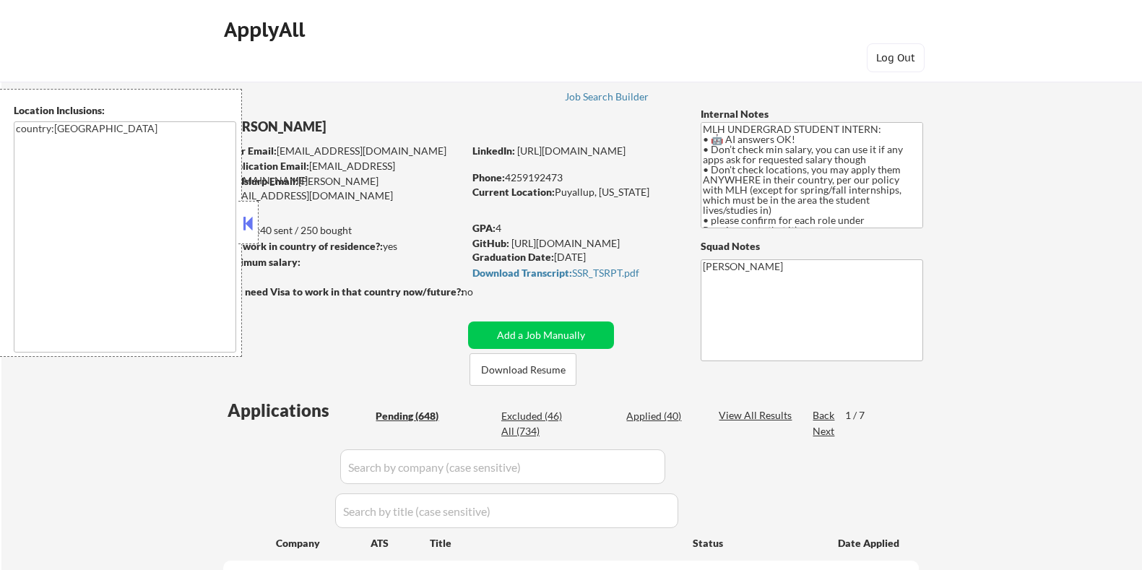
select select ""pending""
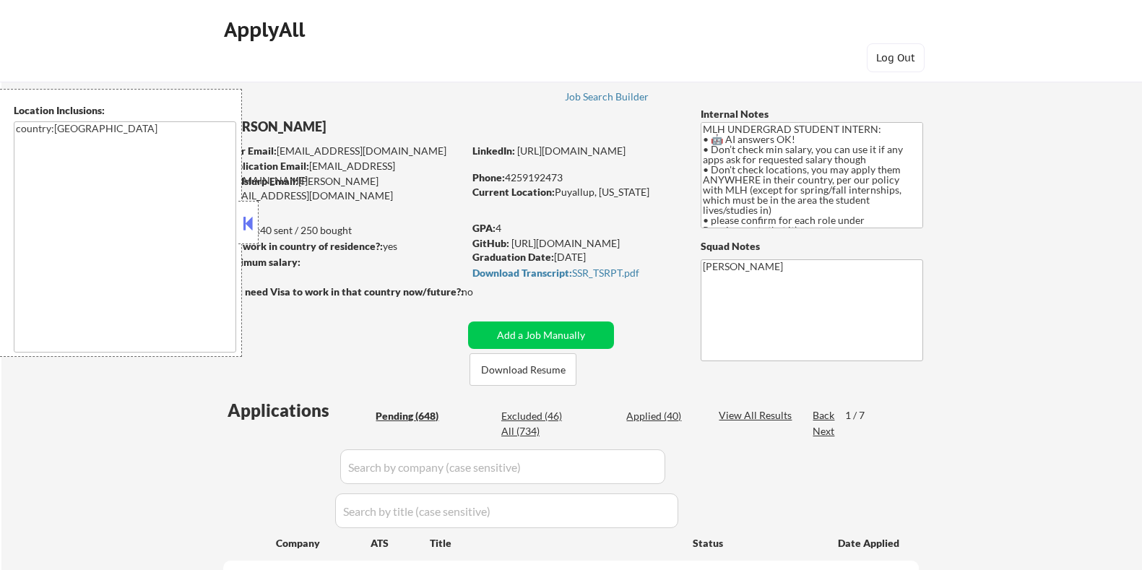
select select ""pending""
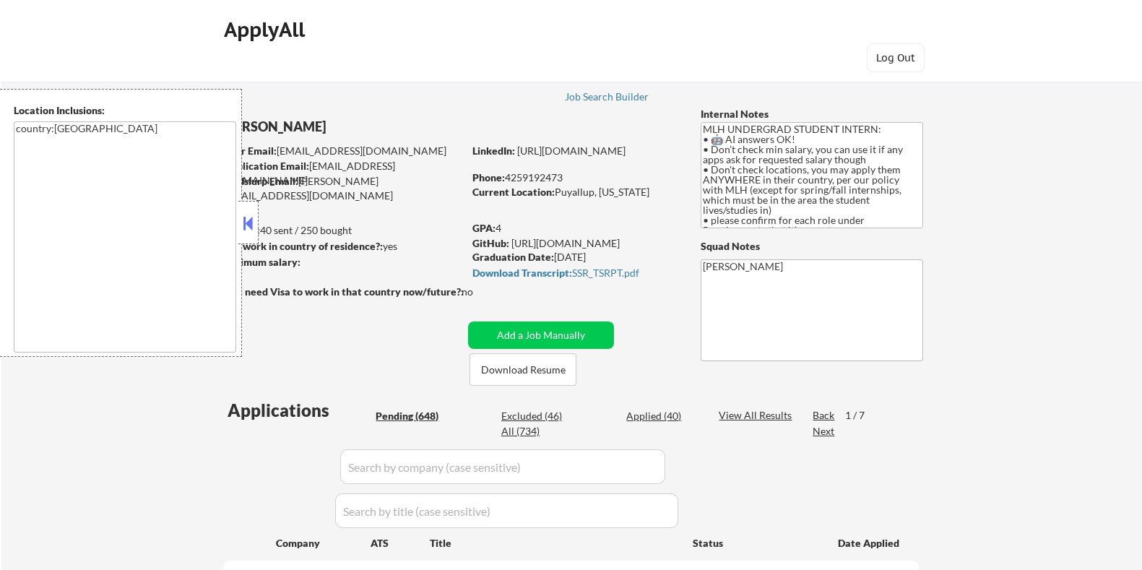
select select ""pending""
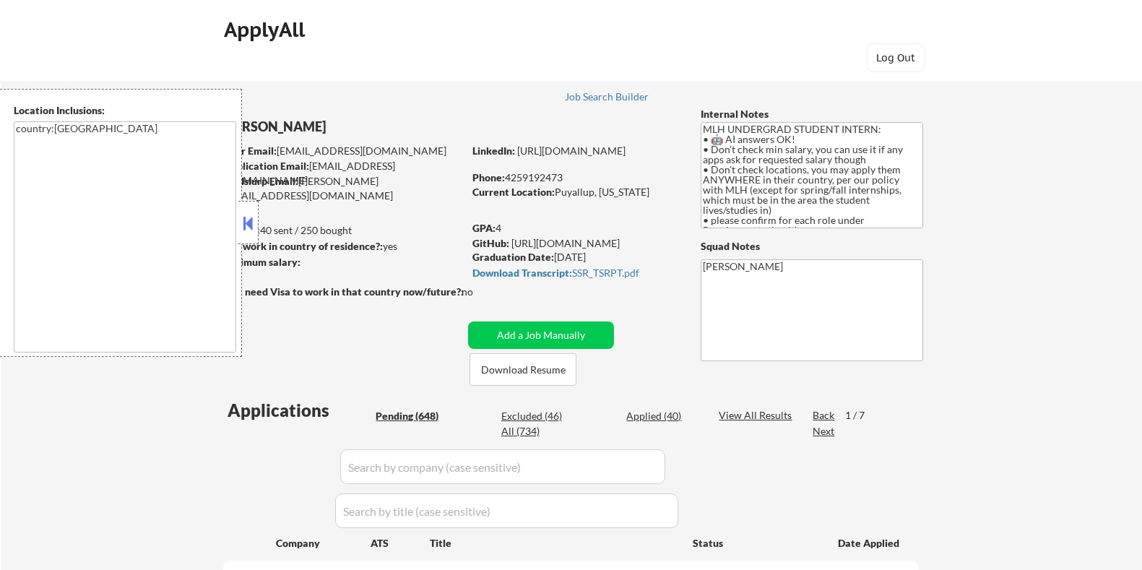
select select ""pending""
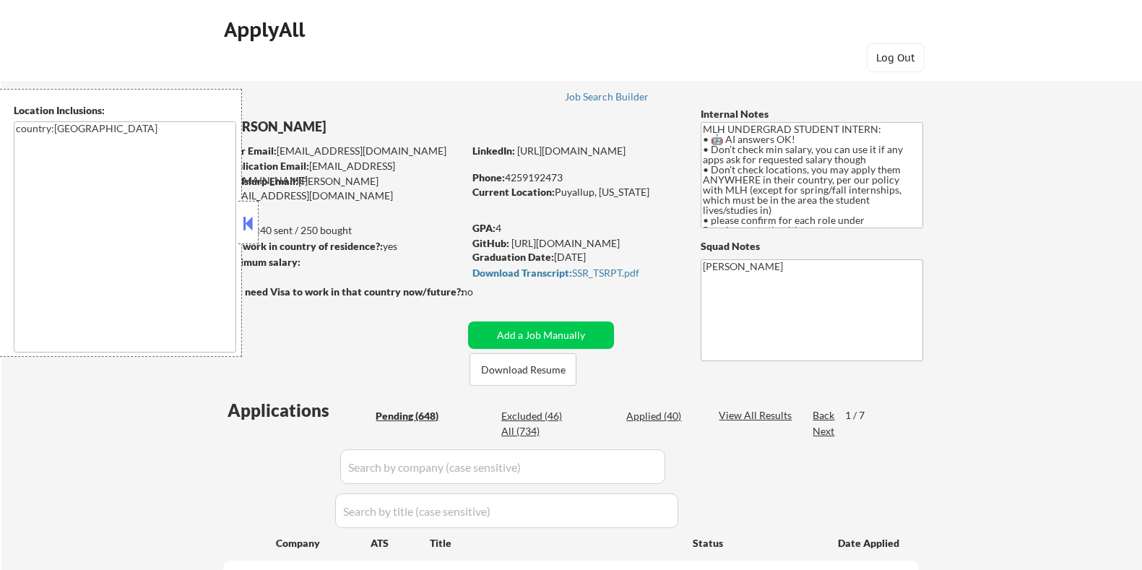
select select ""pending""
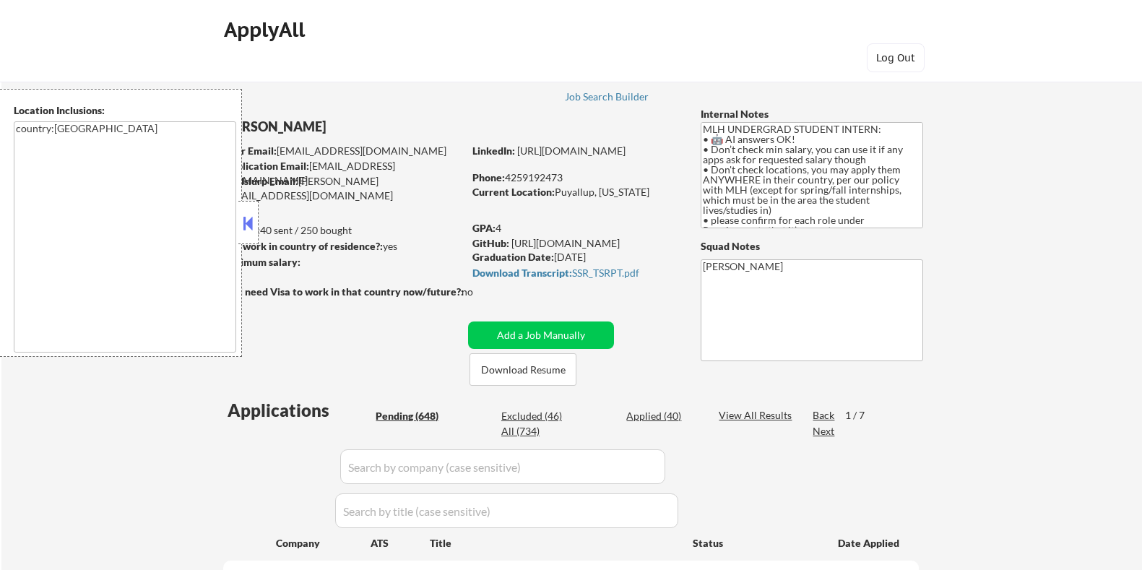
select select ""pending""
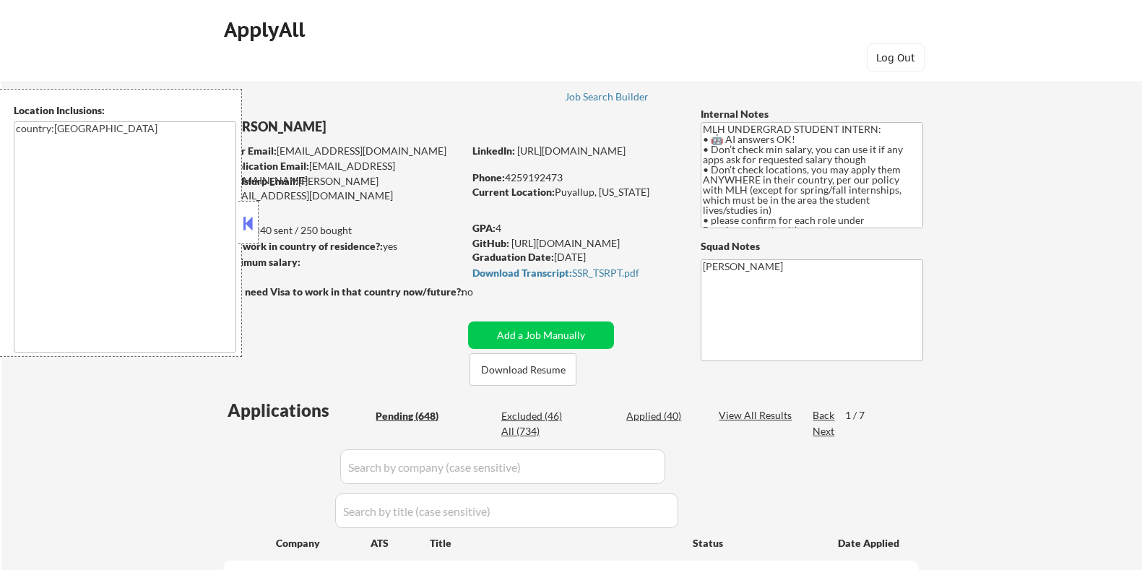
select select ""pending""
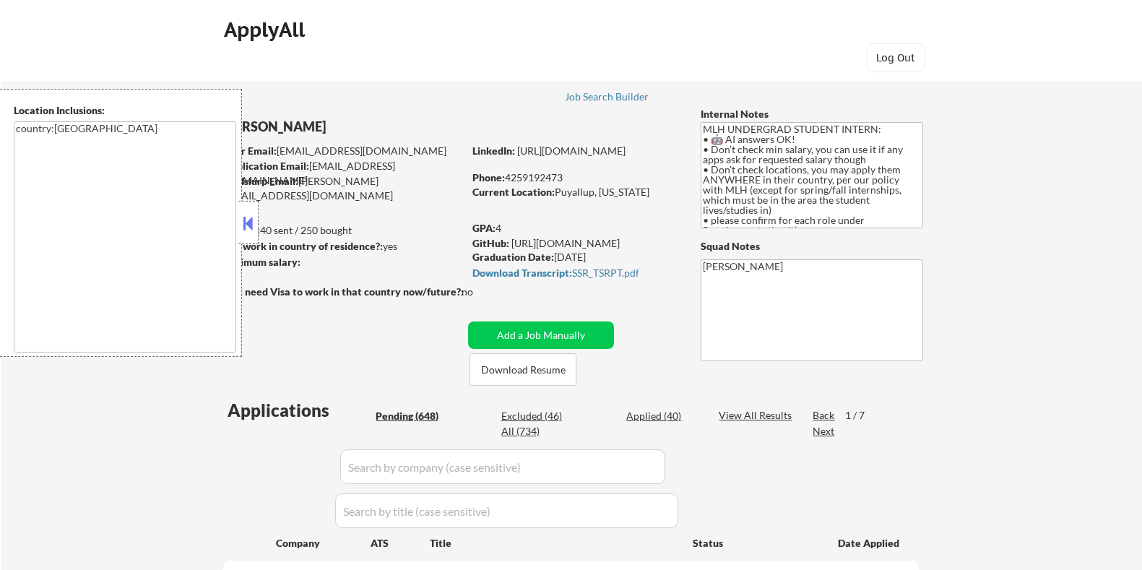
select select ""pending""
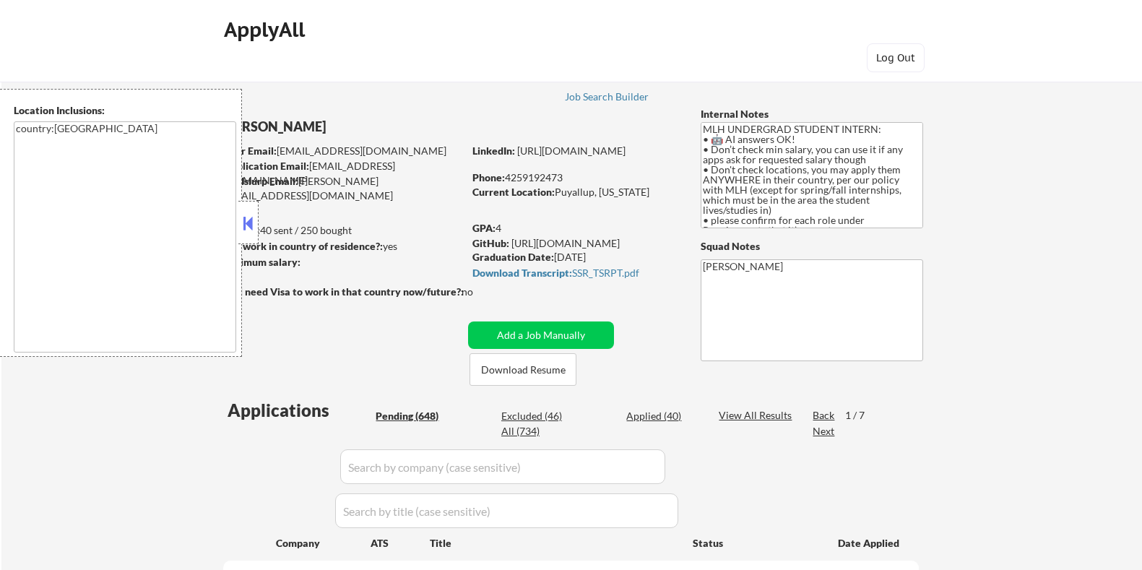
select select ""pending""
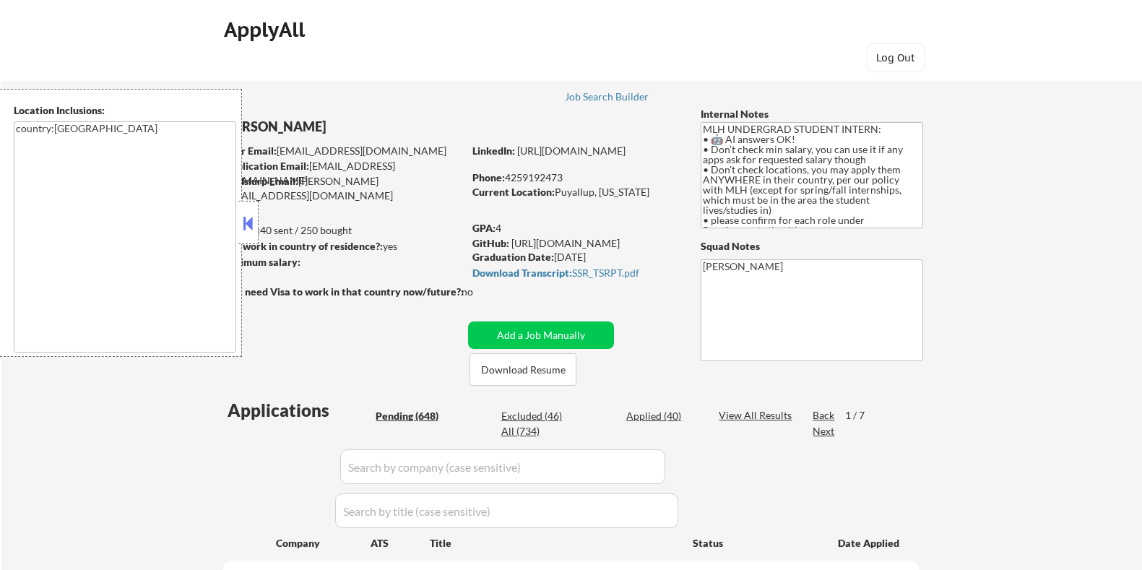
select select ""pending""
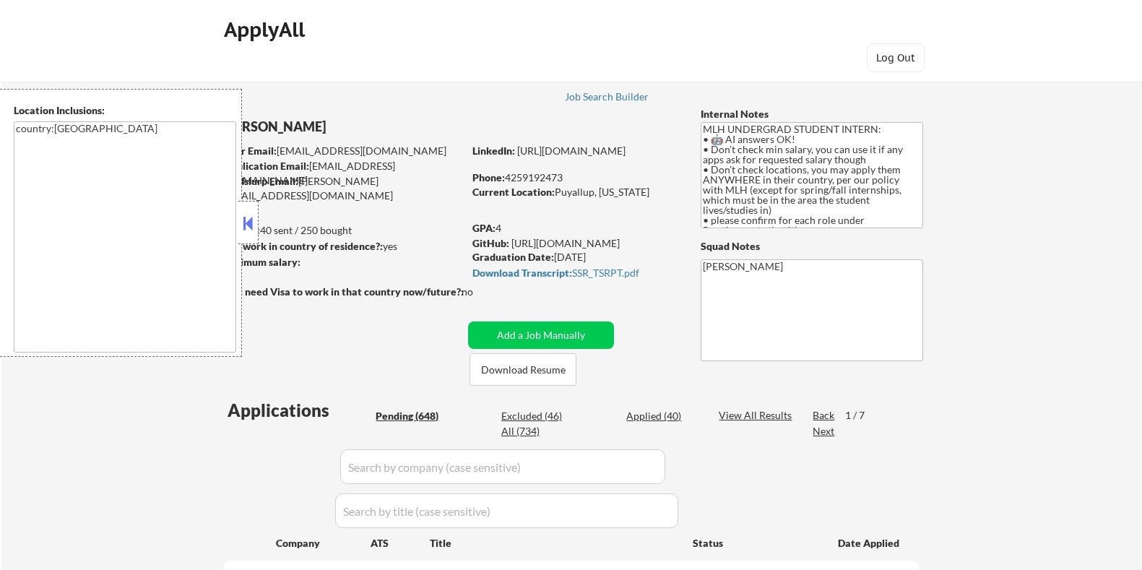
select select ""pending""
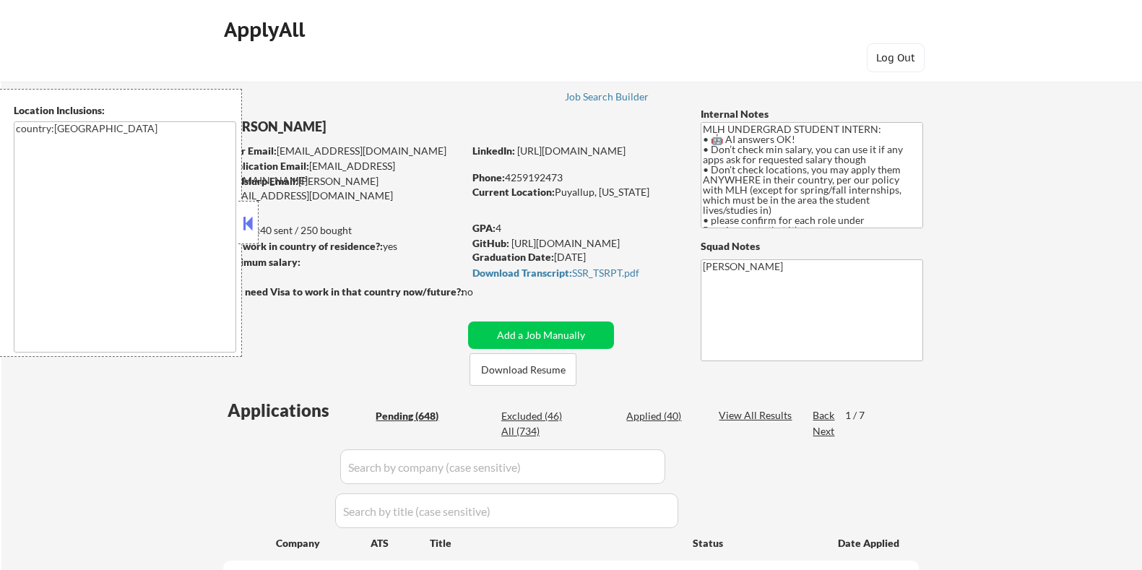
select select ""pending""
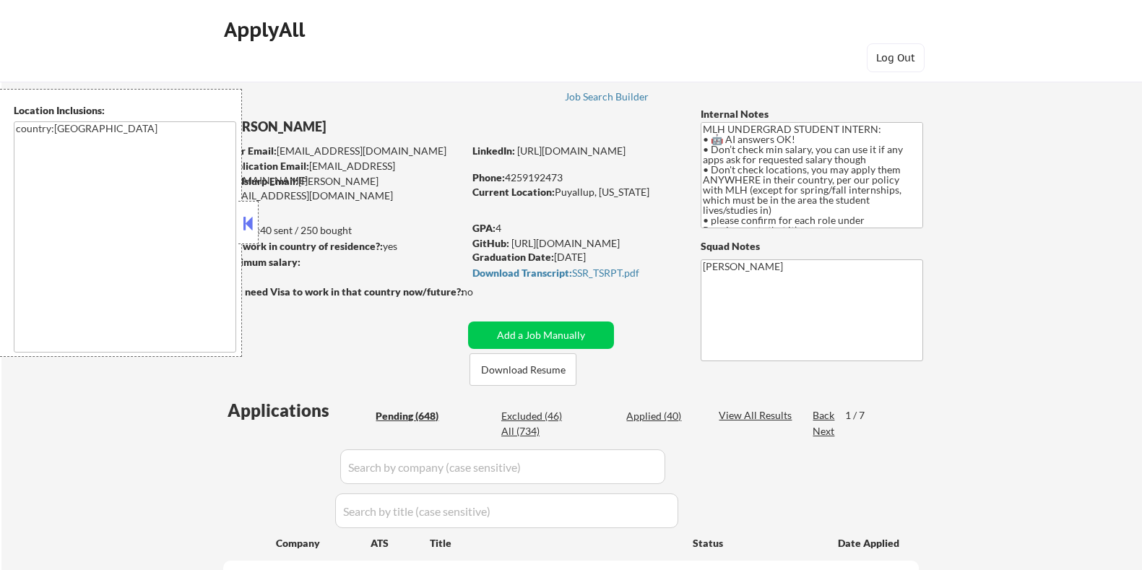
select select ""pending""
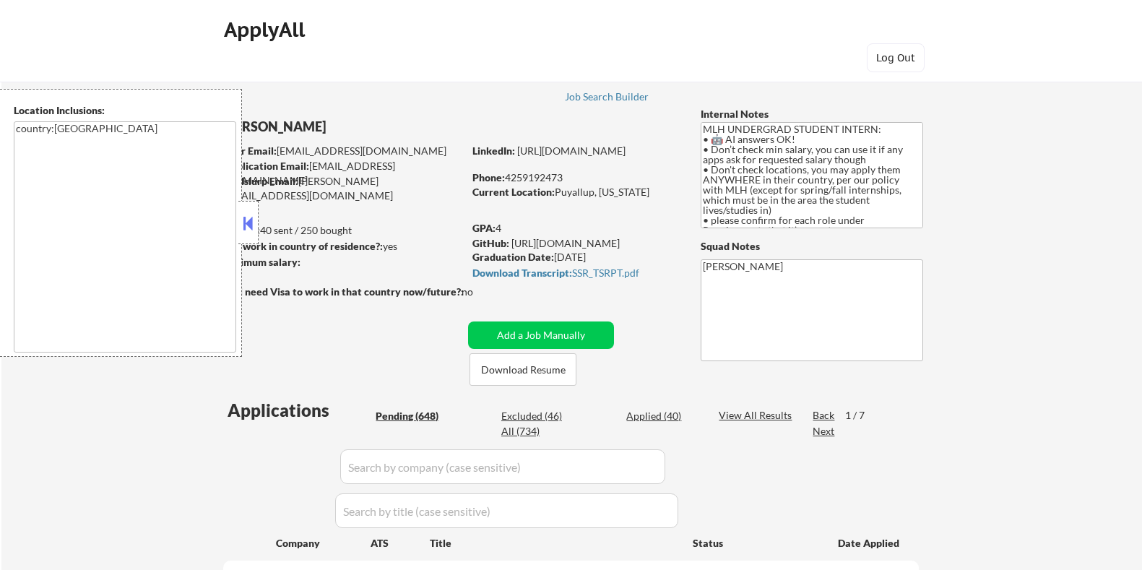
select select ""pending""
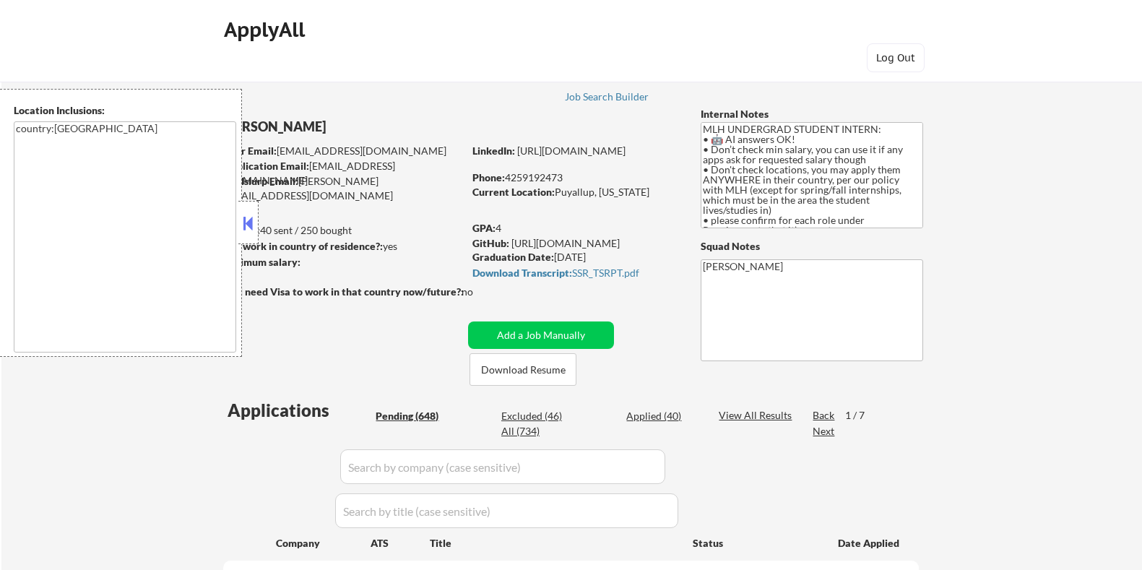
select select ""pending""
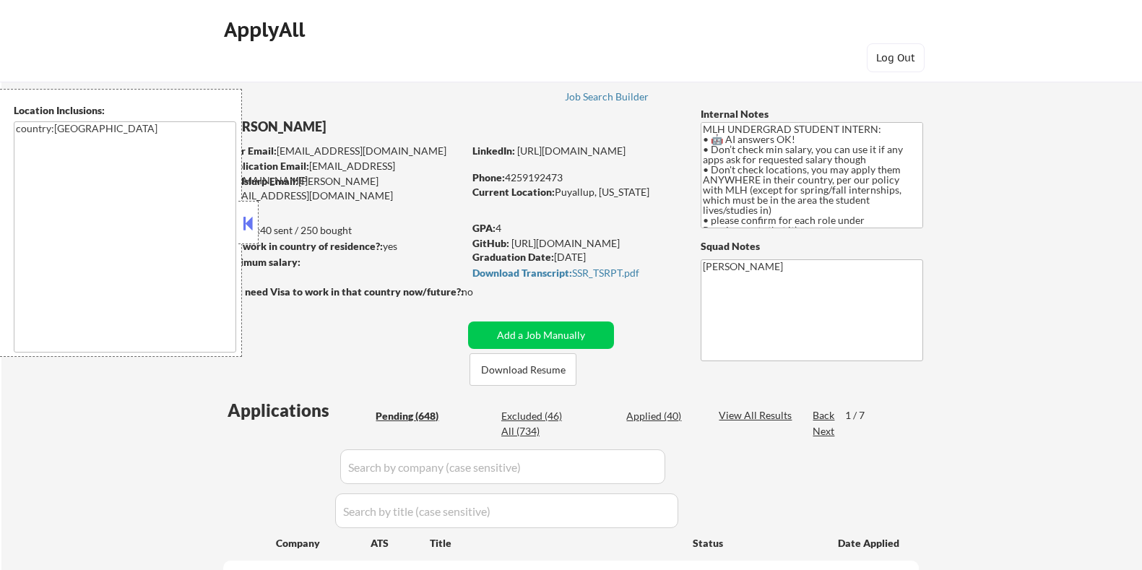
select select ""pending""
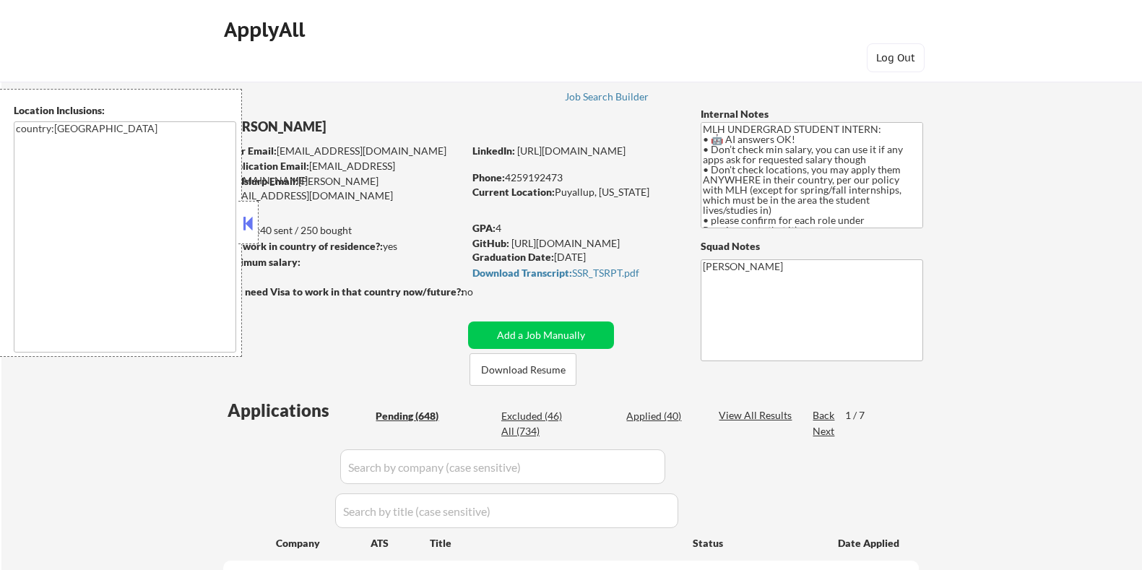
select select ""pending""
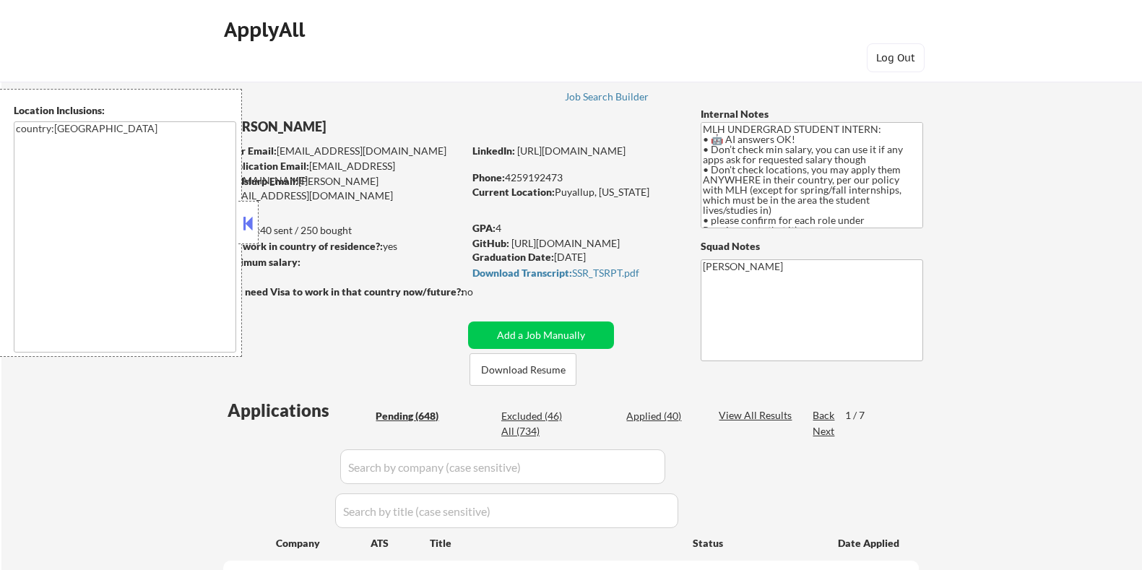
select select ""pending""
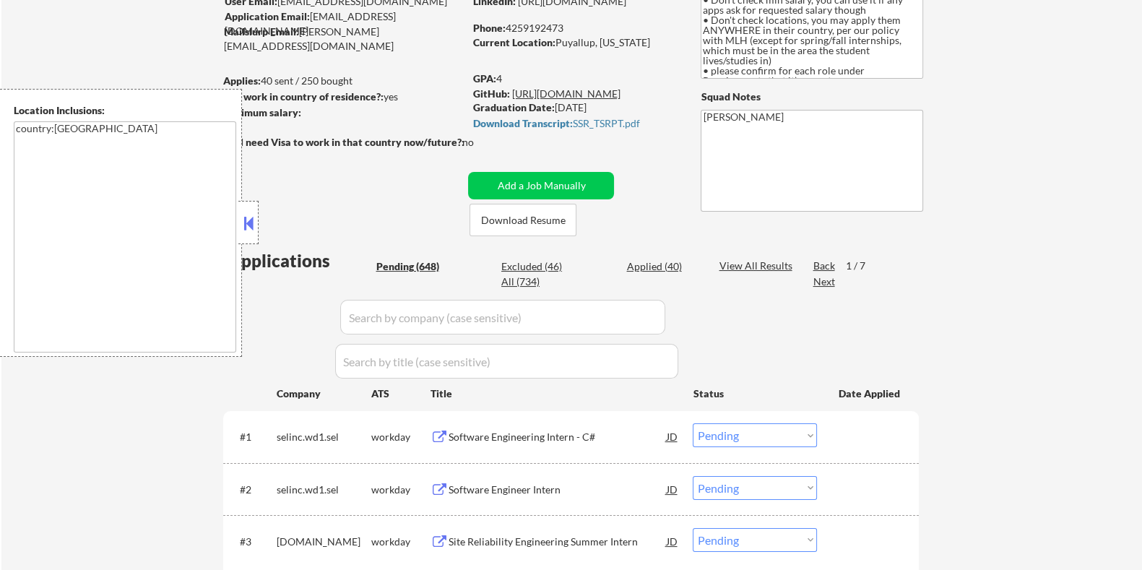
scroll to position [271, 0]
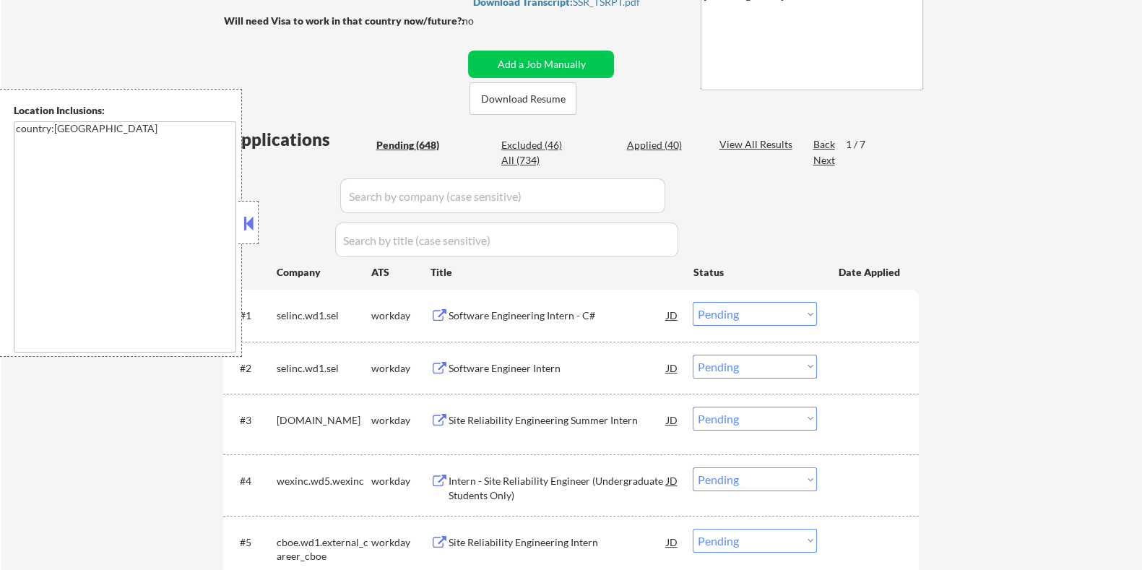
click at [247, 226] on button at bounding box center [249, 223] width 16 height 22
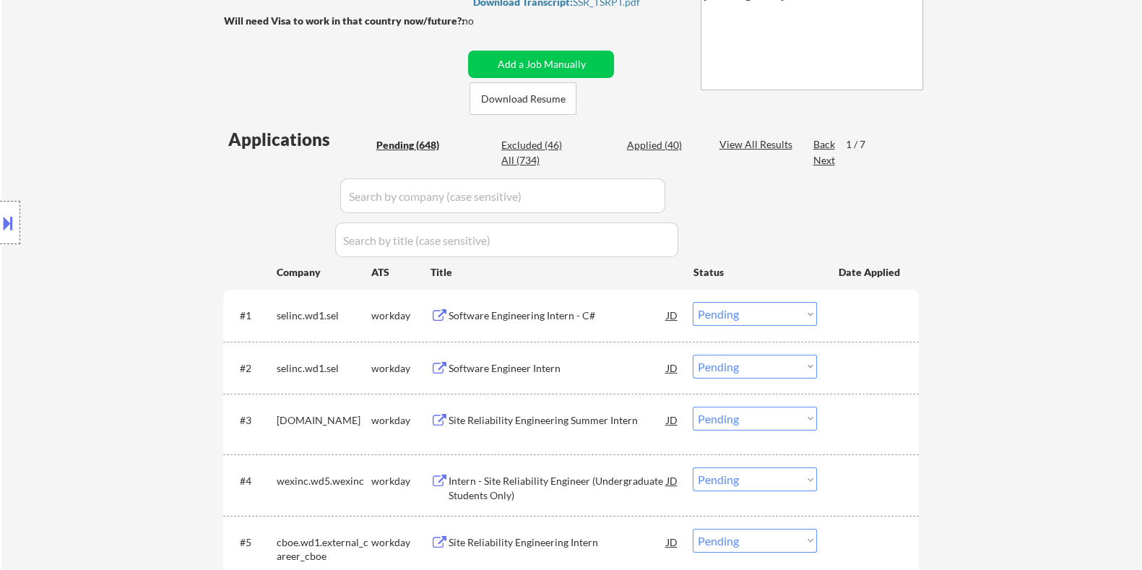
click at [448, 207] on input "input" at bounding box center [502, 195] width 325 height 35
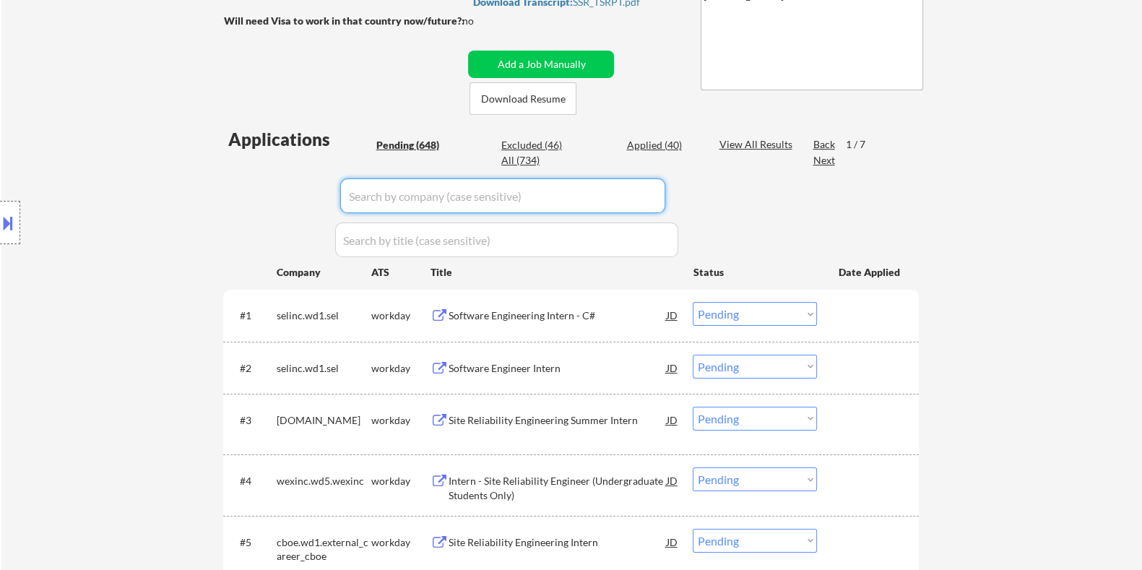
click at [400, 202] on input "input" at bounding box center [502, 195] width 325 height 35
paste input "ziprecruiter"
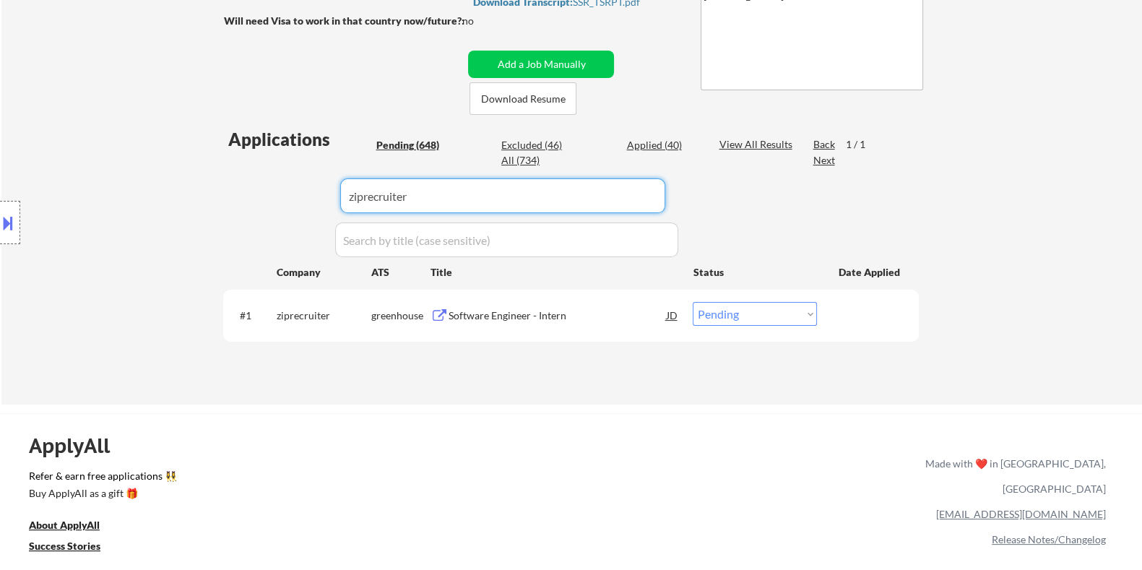
type input "ziprecruiter"
click at [499, 311] on div "Software Engineer - Intern" at bounding box center [557, 316] width 218 height 14
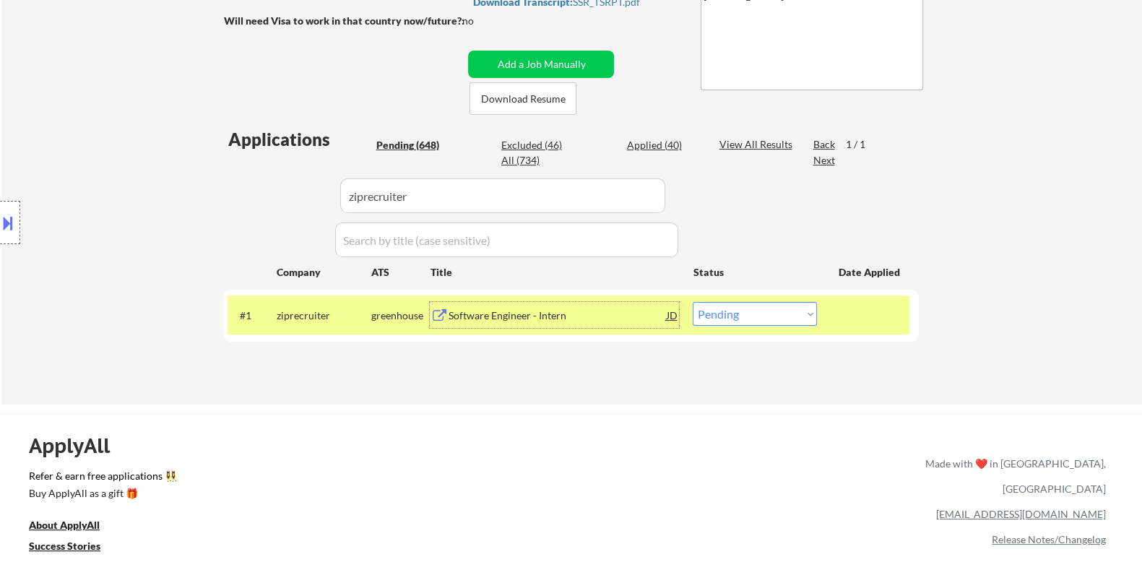
click at [763, 310] on select "Choose an option... Pending Applied Excluded (Questions) Excluded (Expired) Exc…" at bounding box center [755, 314] width 124 height 24
select select ""applied""
click at [693, 302] on select "Choose an option... Pending Applied Excluded (Questions) Excluded (Expired) Exc…" at bounding box center [755, 314] width 124 height 24
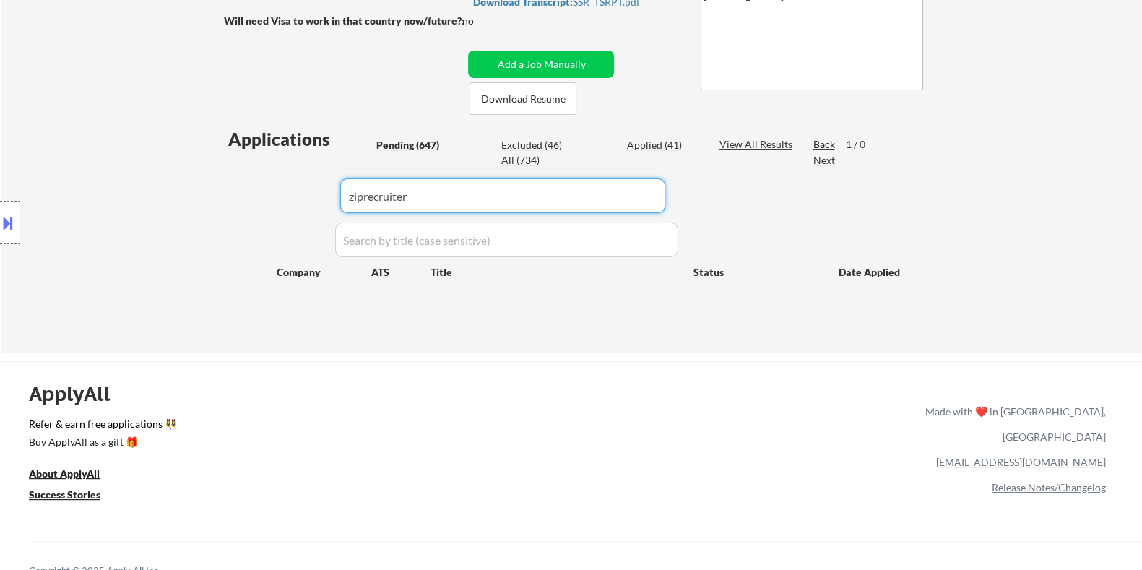
drag, startPoint x: 455, startPoint y: 200, endPoint x: 254, endPoint y: 197, distance: 200.9
click at [254, 197] on body "← Return to /applysquad Mailslurp Inbox Job Search Builder [PERSON_NAME] User E…" at bounding box center [571, 14] width 1142 height 570
select select ""pending""
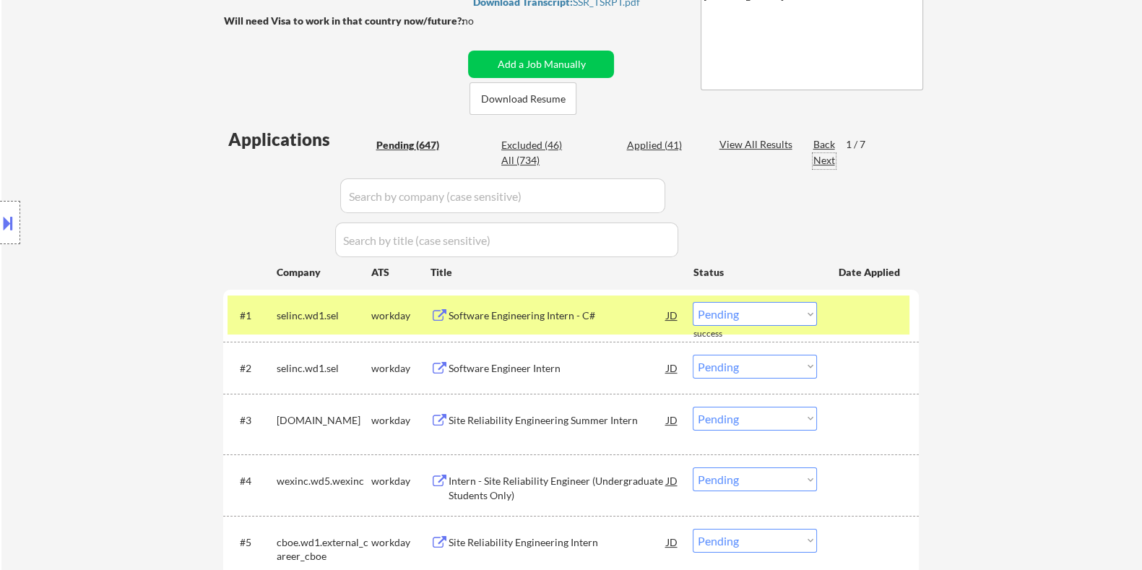
click at [832, 160] on div "Next" at bounding box center [824, 160] width 23 height 14
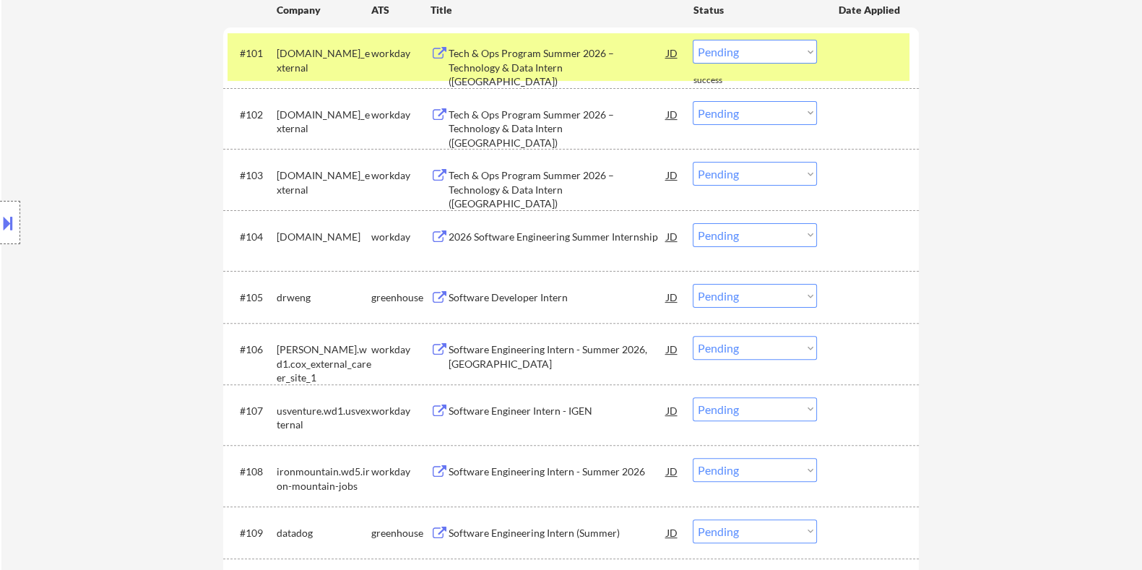
scroll to position [542, 0]
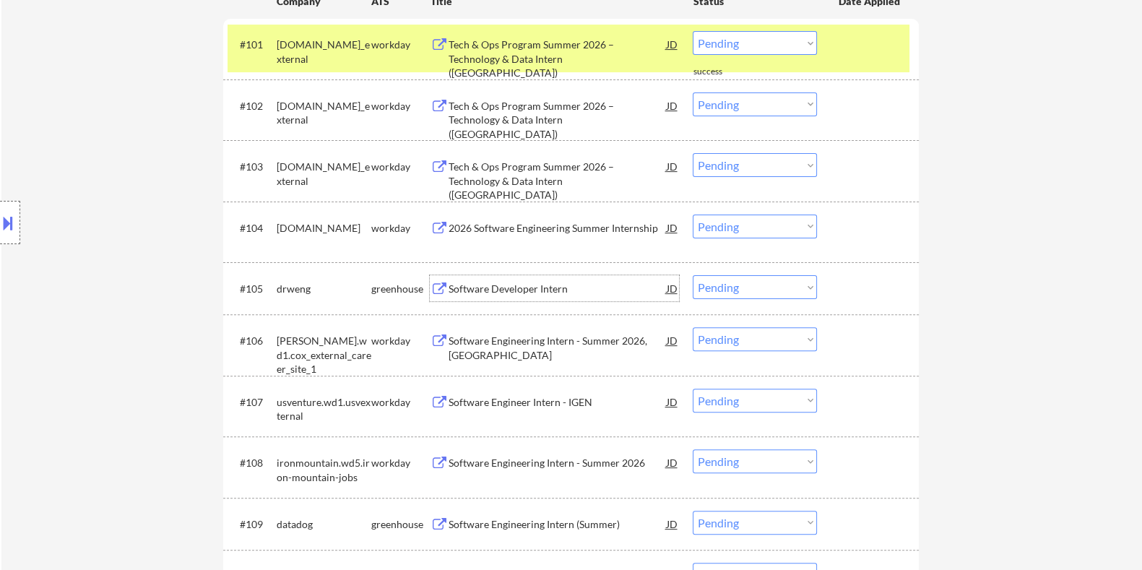
click at [505, 283] on div "Software Developer Intern" at bounding box center [557, 289] width 218 height 14
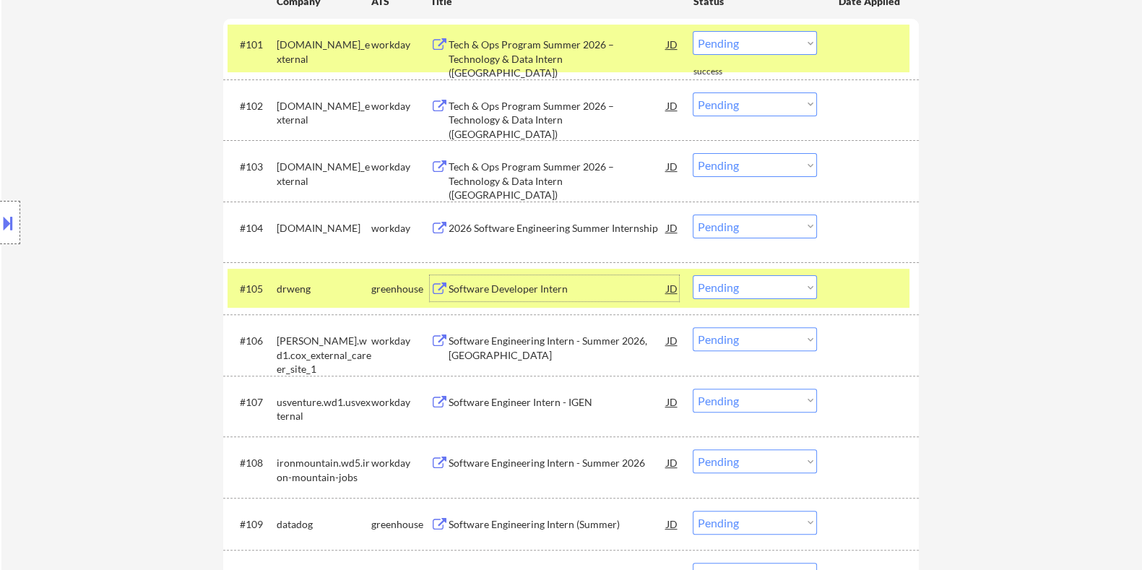
click at [788, 284] on select "Choose an option... Pending Applied Excluded (Questions) Excluded (Expired) Exc…" at bounding box center [755, 287] width 124 height 24
click at [693, 275] on select "Choose an option... Pending Applied Excluded (Questions) Excluded (Expired) Exc…" at bounding box center [755, 287] width 124 height 24
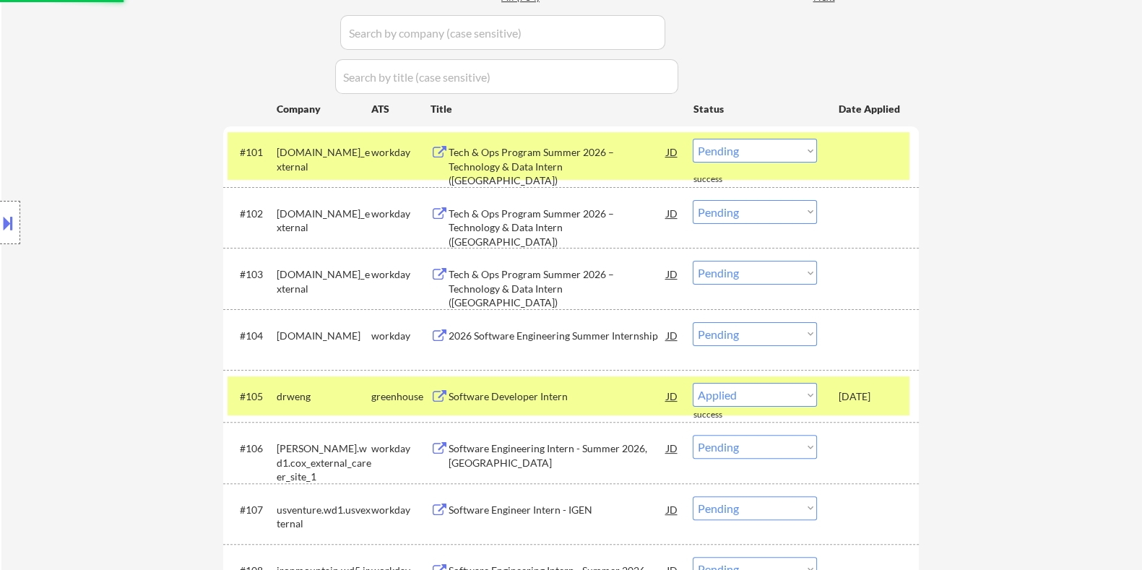
scroll to position [361, 0]
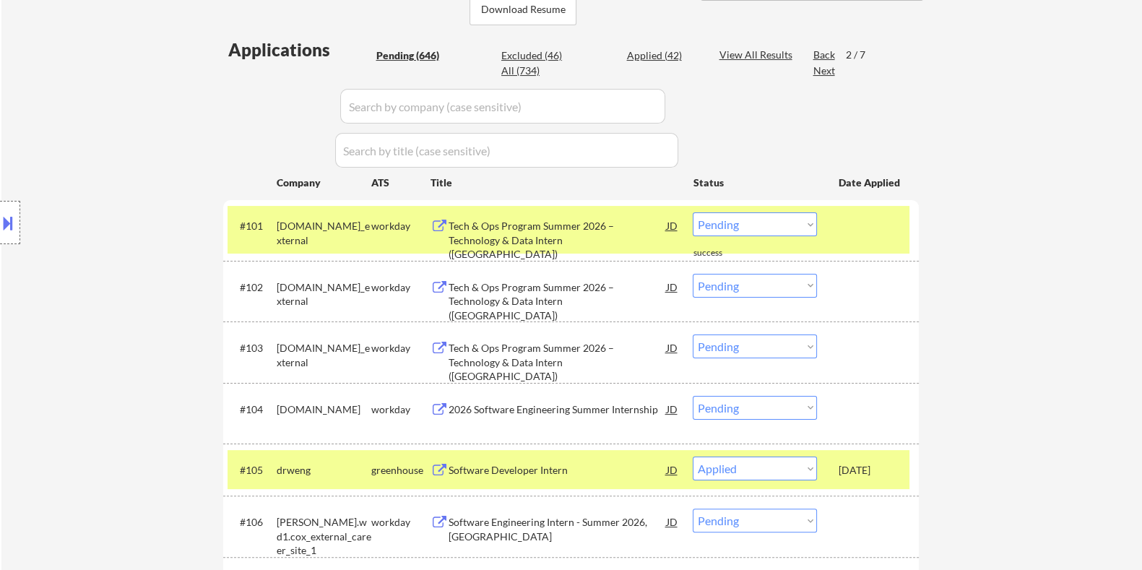
select select ""pending""
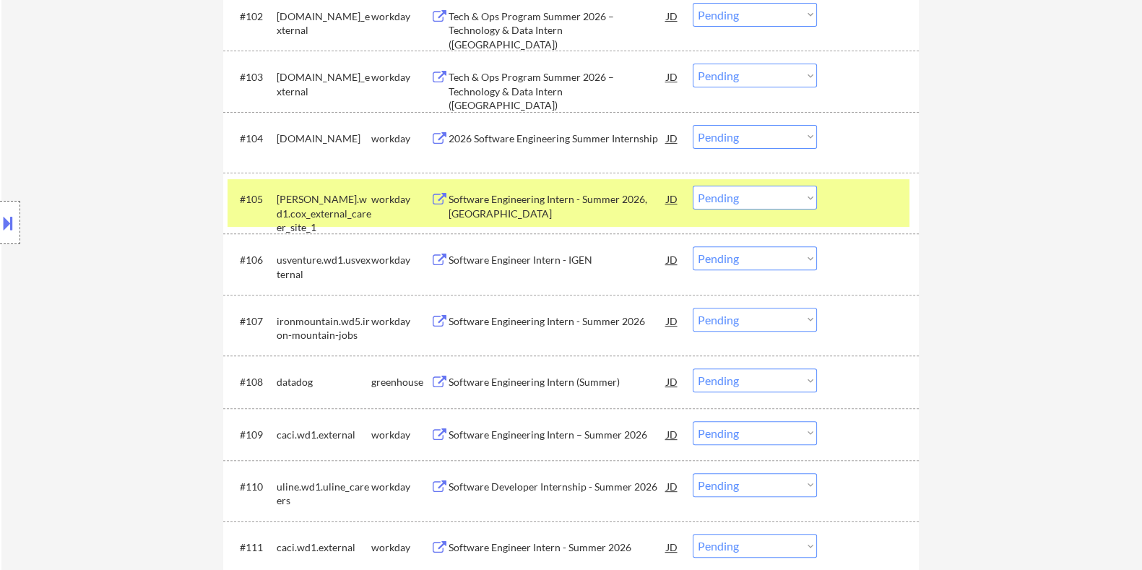
scroll to position [903, 0]
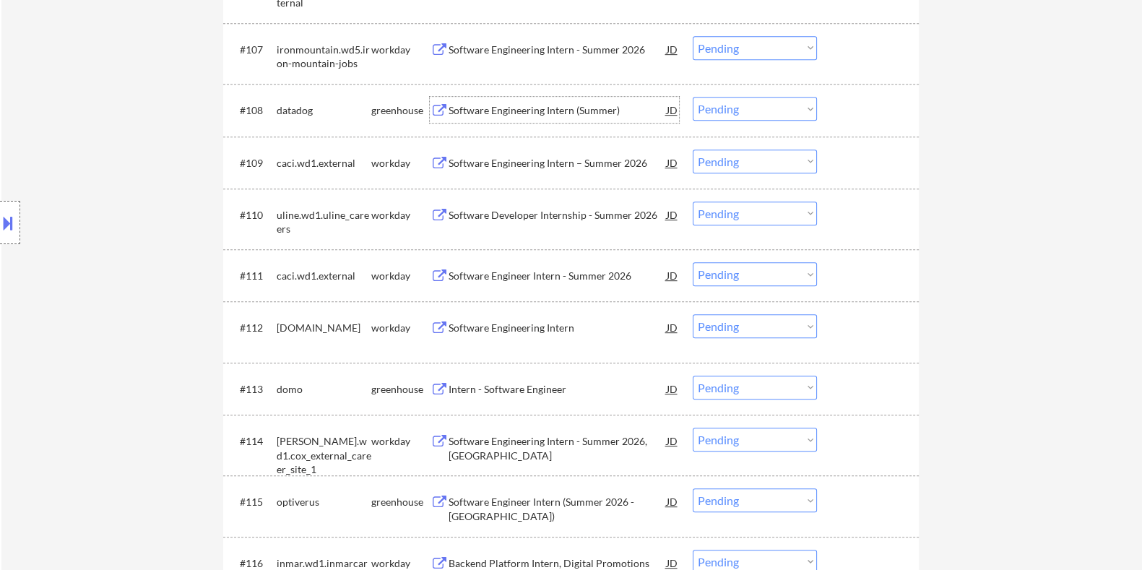
click at [475, 106] on div "Software Engineering Intern (Summer)" at bounding box center [557, 110] width 218 height 14
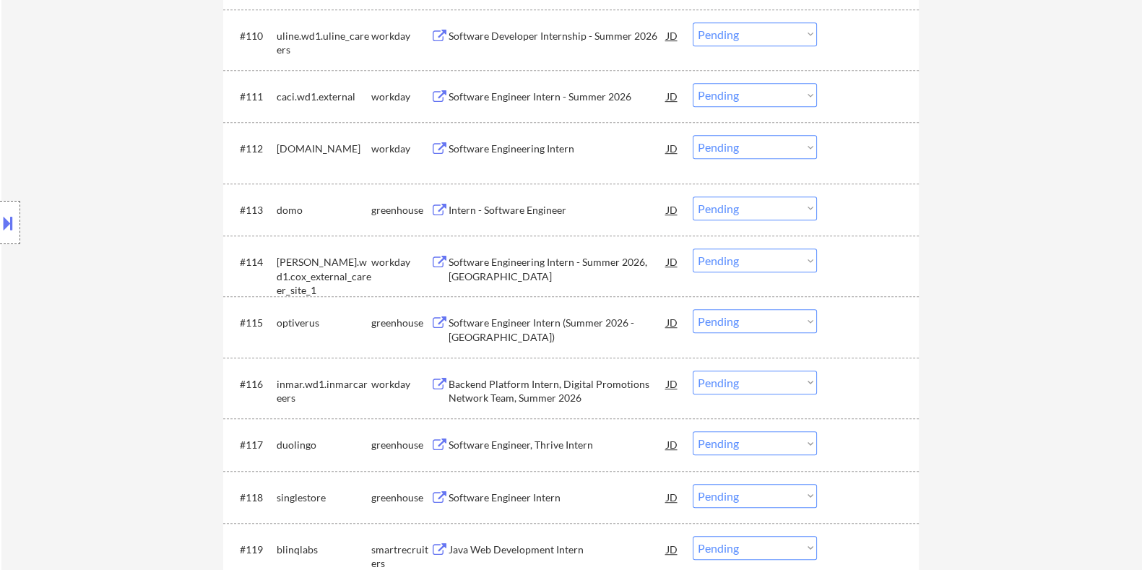
scroll to position [1084, 0]
click at [516, 204] on div "Intern - Software Engineer" at bounding box center [557, 209] width 218 height 14
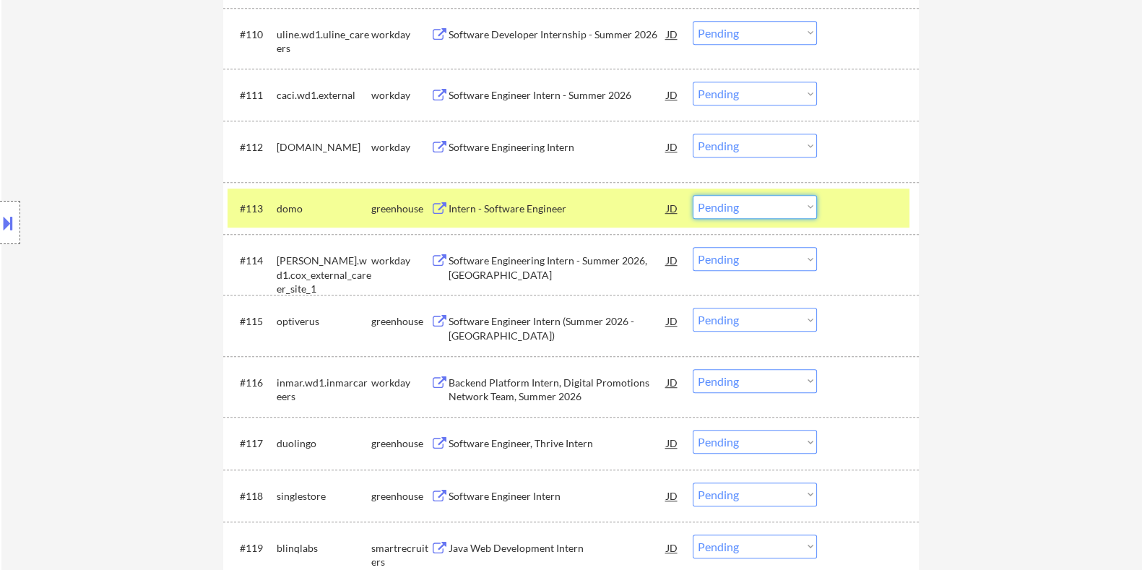
click at [785, 207] on select "Choose an option... Pending Applied Excluded (Questions) Excluded (Expired) Exc…" at bounding box center [755, 207] width 124 height 24
click at [693, 195] on select "Choose an option... Pending Applied Excluded (Questions) Excluded (Expired) Exc…" at bounding box center [755, 207] width 124 height 24
select select ""pending""
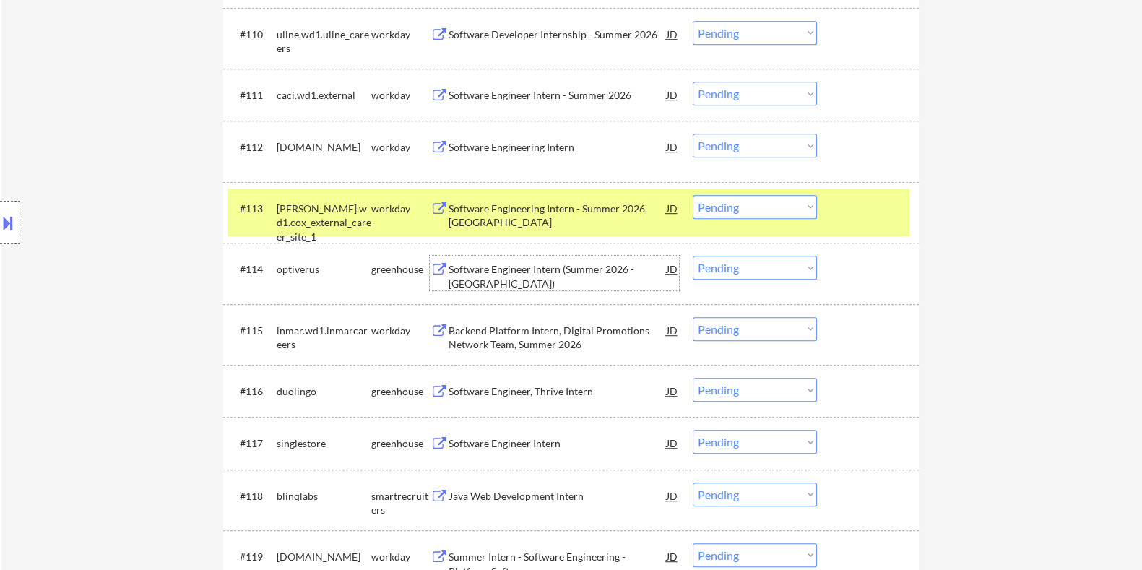
click at [522, 272] on div "Software Engineer Intern (Summer 2026 - [GEOGRAPHIC_DATA])" at bounding box center [557, 276] width 218 height 28
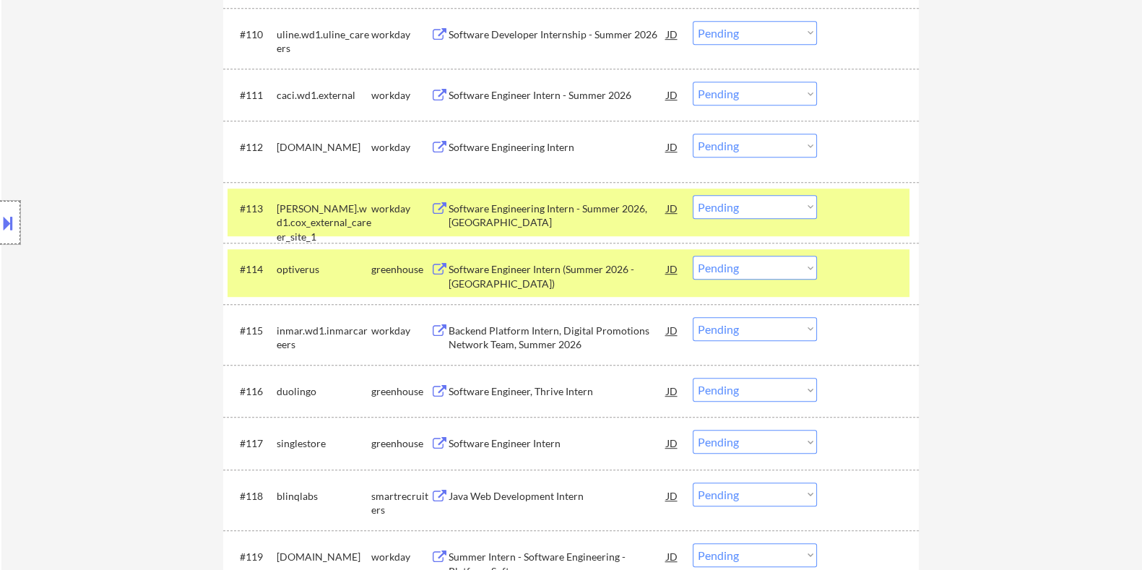
click at [18, 226] on div at bounding box center [10, 222] width 20 height 43
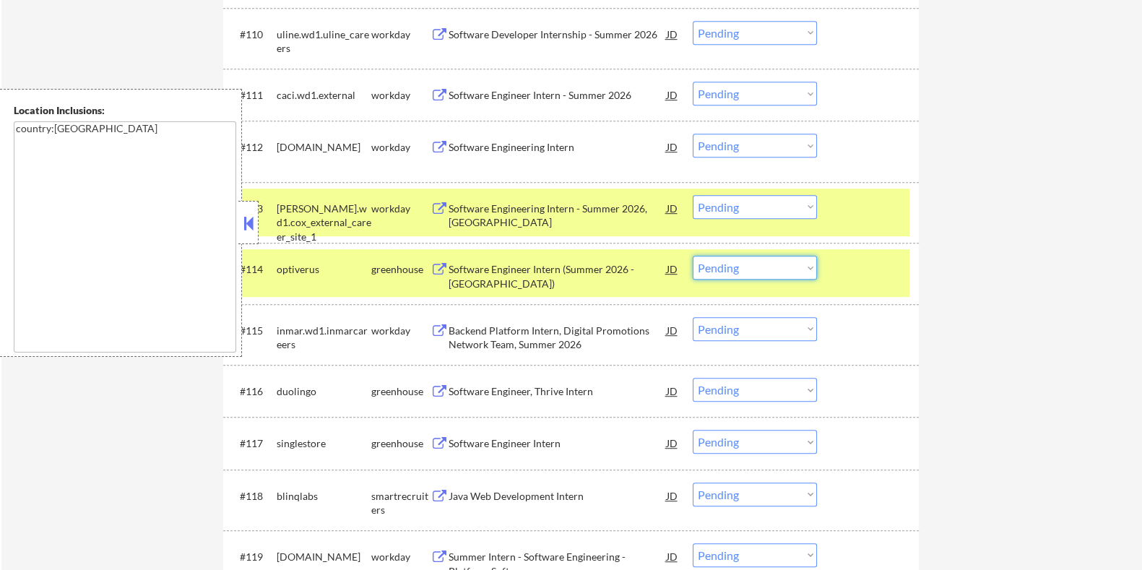
click at [772, 265] on select "Choose an option... Pending Applied Excluded (Questions) Excluded (Expired) Exc…" at bounding box center [755, 268] width 124 height 24
click at [693, 256] on select "Choose an option... Pending Applied Excluded (Questions) Excluded (Expired) Exc…" at bounding box center [755, 268] width 124 height 24
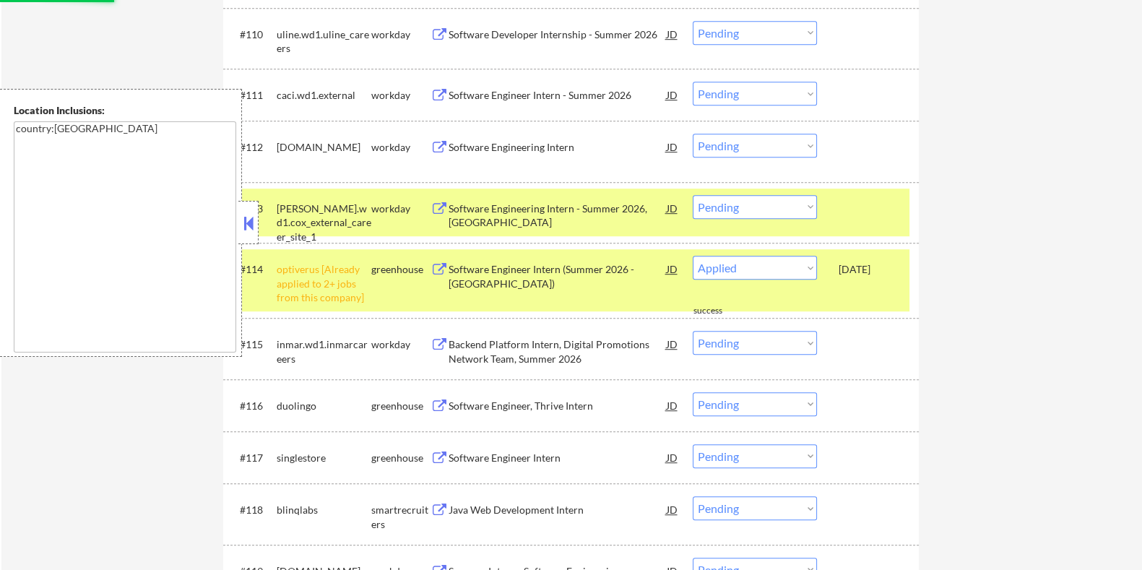
select select ""pending""
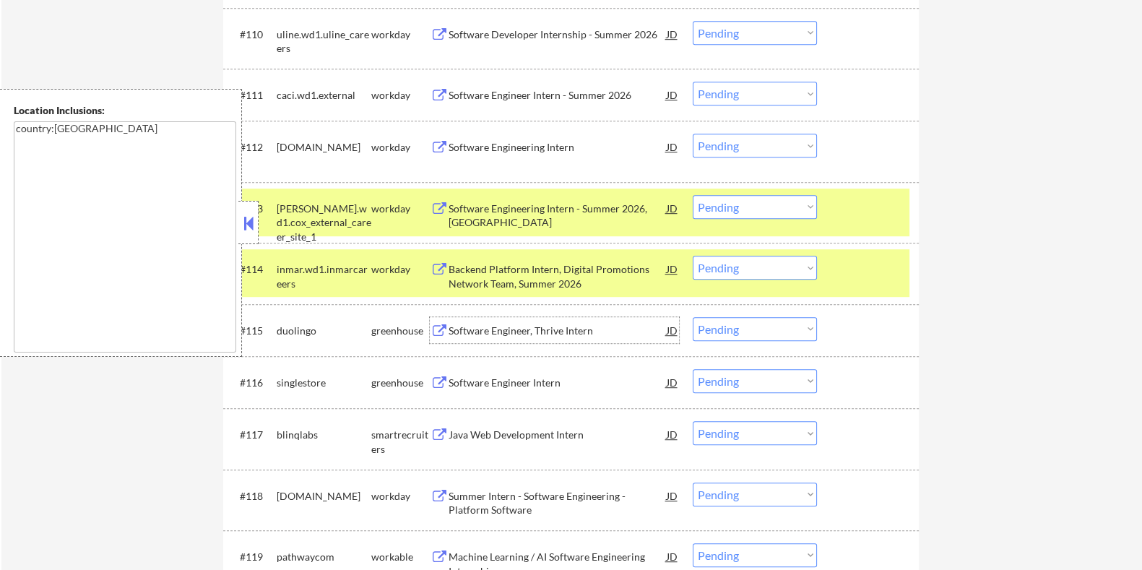
click at [481, 327] on div "Software Engineer, Thrive Intern" at bounding box center [557, 331] width 218 height 14
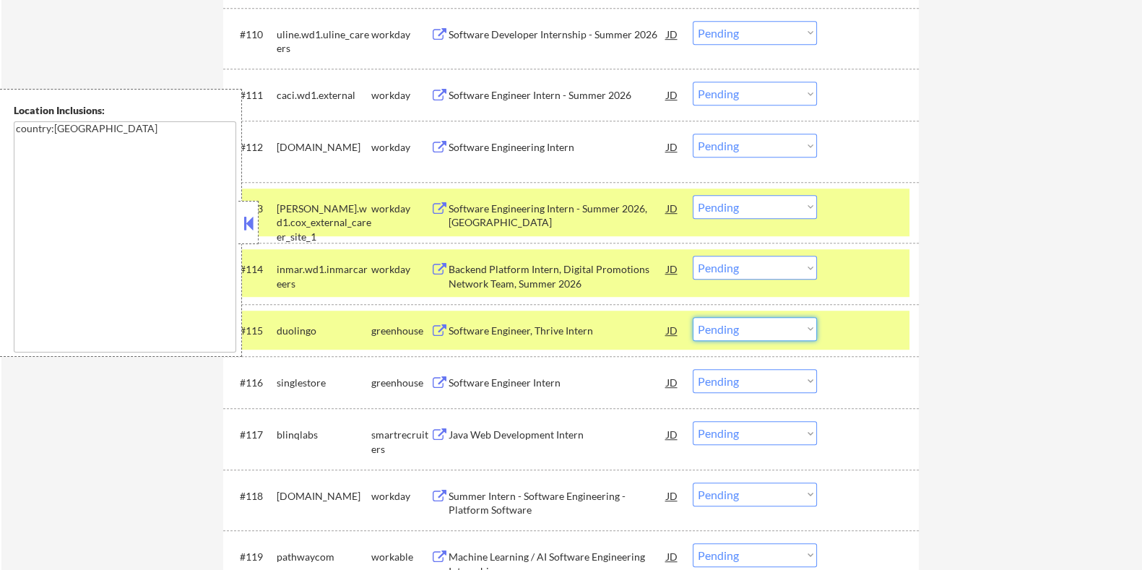
click at [731, 329] on select "Choose an option... Pending Applied Excluded (Questions) Excluded (Expired) Exc…" at bounding box center [755, 329] width 124 height 24
click at [693, 317] on select "Choose an option... Pending Applied Excluded (Questions) Excluded (Expired) Exc…" at bounding box center [755, 329] width 124 height 24
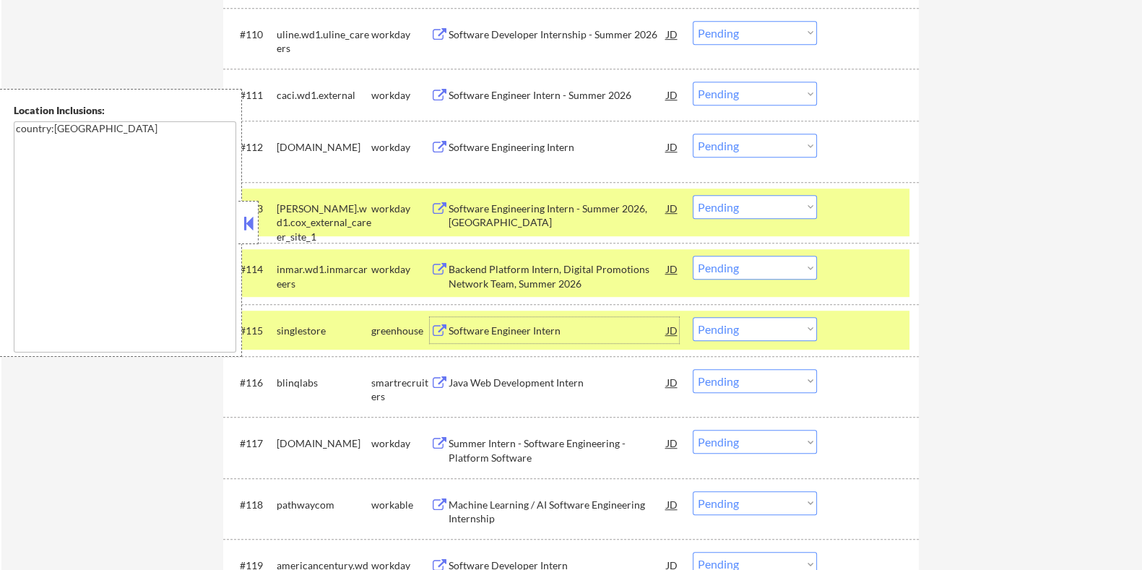
click at [494, 326] on div "Software Engineer Intern" at bounding box center [557, 331] width 218 height 14
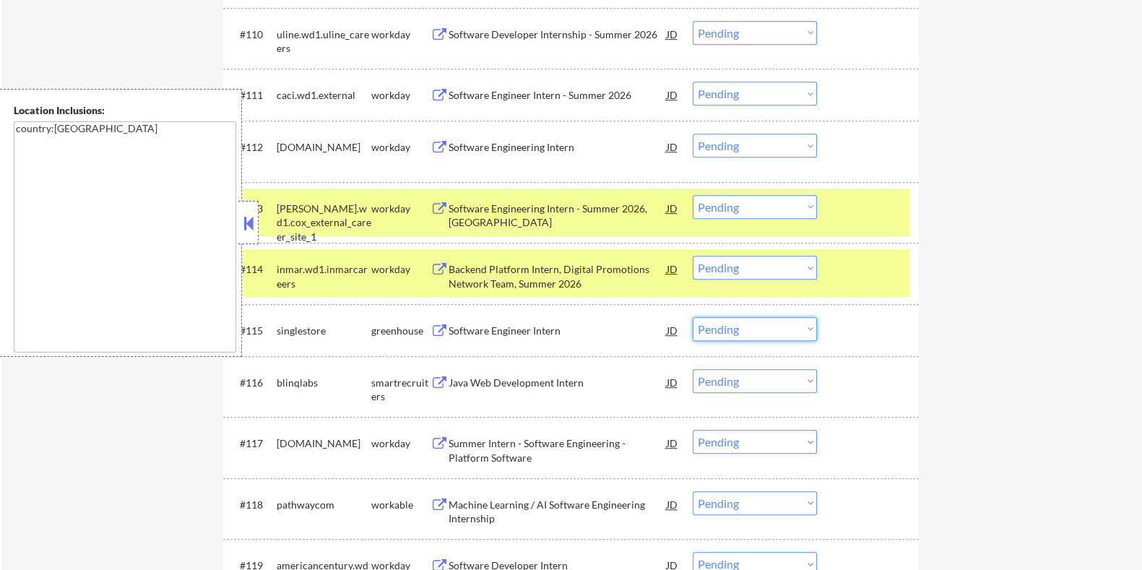
click at [762, 333] on select "Choose an option... Pending Applied Excluded (Questions) Excluded (Expired) Exc…" at bounding box center [755, 329] width 124 height 24
click at [693, 317] on select "Choose an option... Pending Applied Excluded (Questions) Excluded (Expired) Exc…" at bounding box center [755, 329] width 124 height 24
select select ""pending""
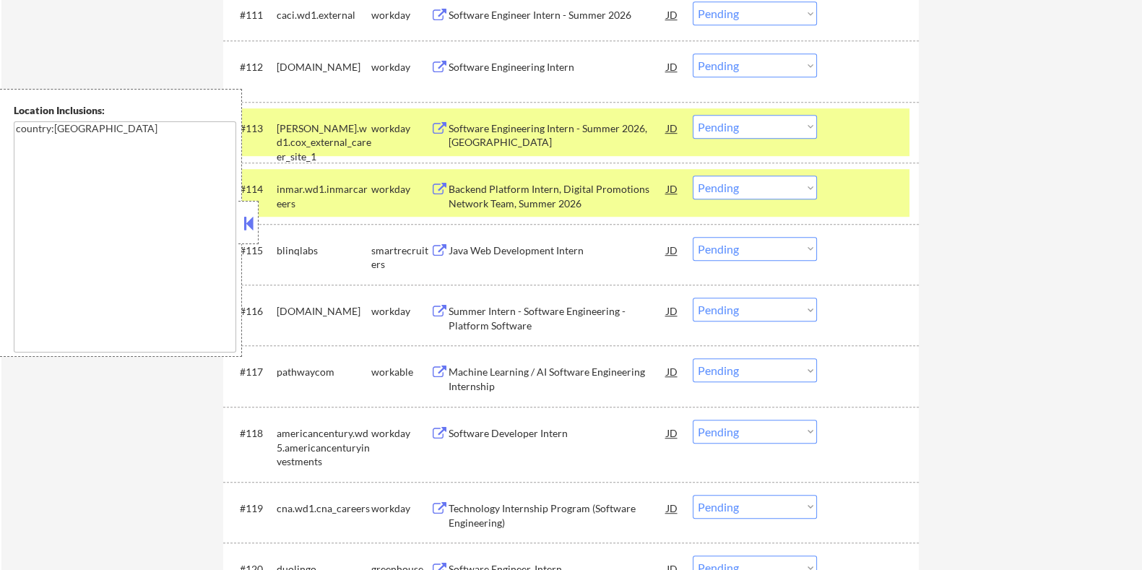
scroll to position [1173, 0]
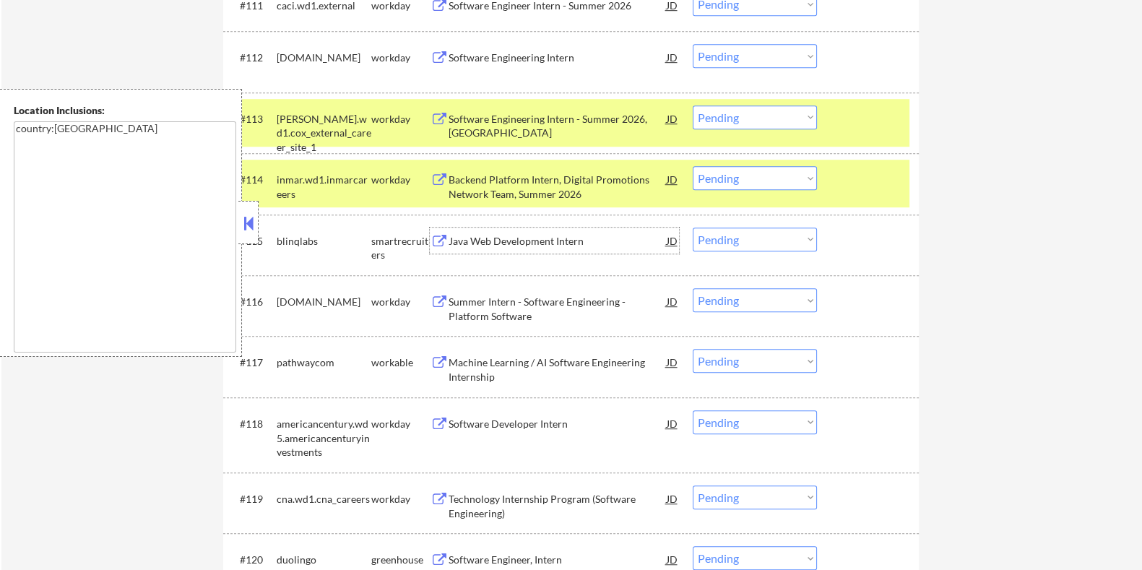
click at [509, 243] on div "Java Web Development Intern" at bounding box center [557, 241] width 218 height 14
